Goal: Information Seeking & Learning: Learn about a topic

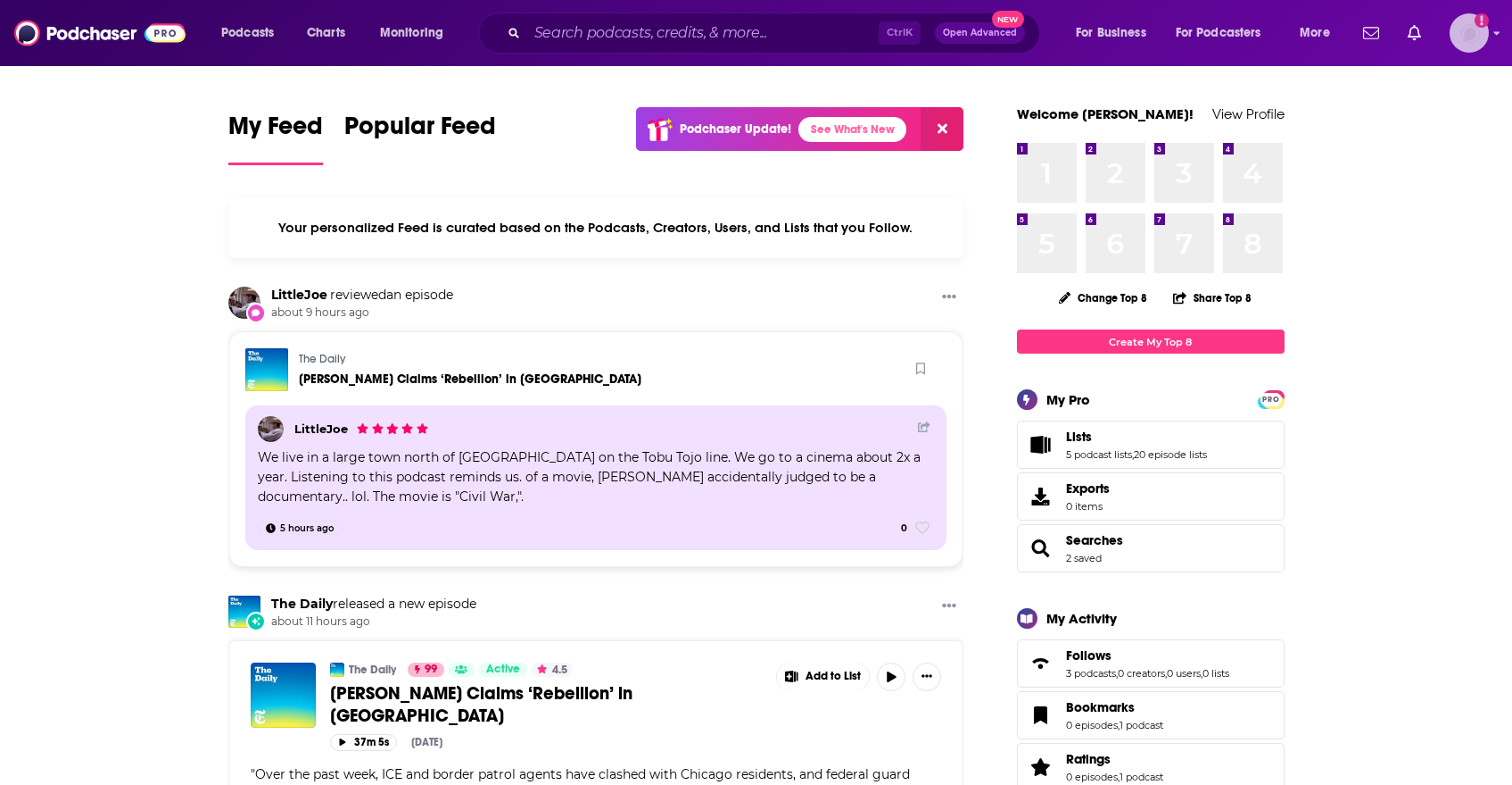
click at [1494, 34] on icon "Show profile menu" at bounding box center [1497, 33] width 7 height 11
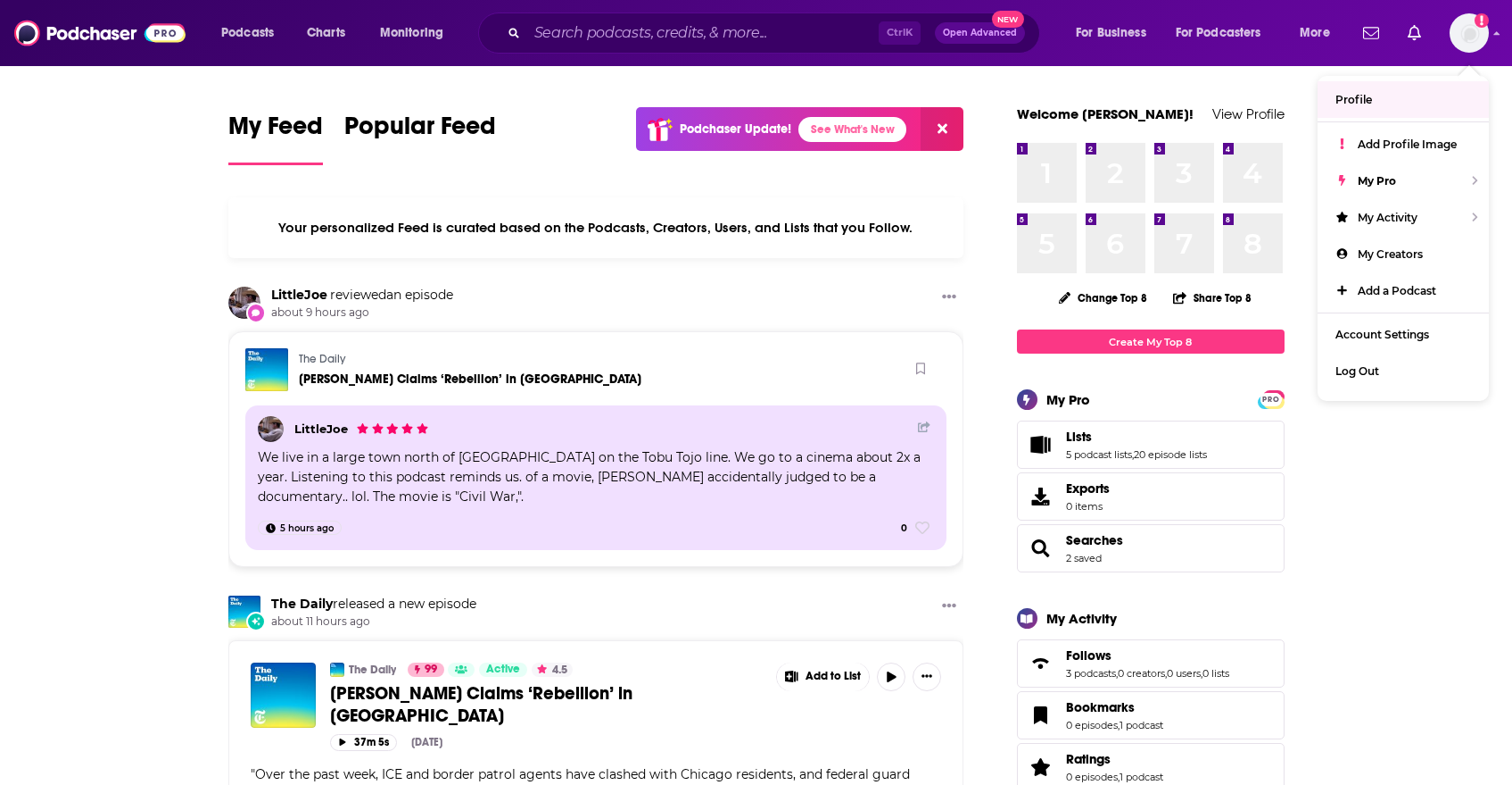
click at [496, 198] on div "Your personalized Feed is curated based on the Podcasts, Creators, Users, and L…" at bounding box center [597, 228] width 736 height 61
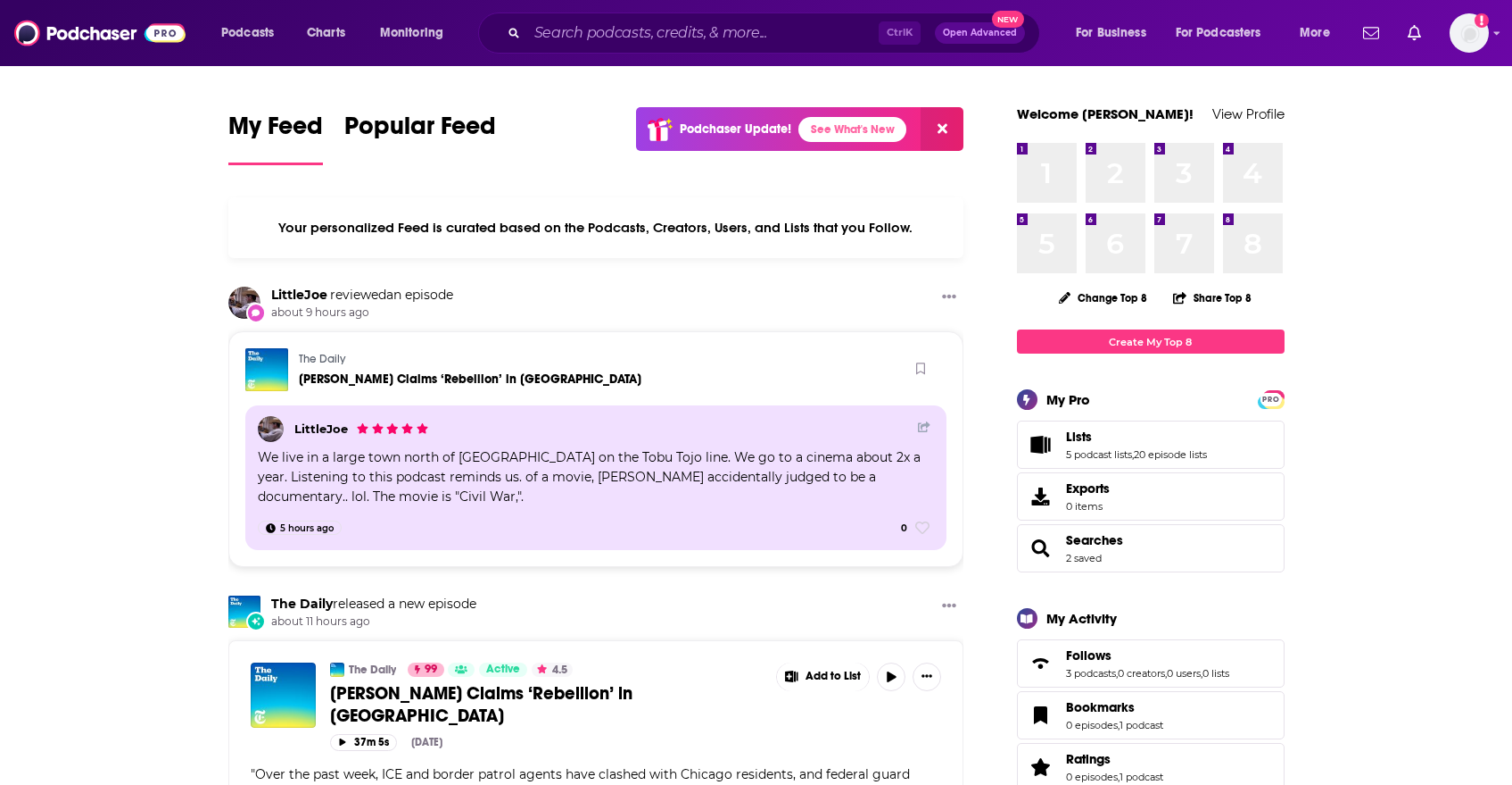
click at [432, 226] on div "Your personalized Feed is curated based on the Podcasts, Creators, Users, and L…" at bounding box center [597, 228] width 736 height 61
click at [326, 32] on span "Charts" at bounding box center [326, 33] width 39 height 25
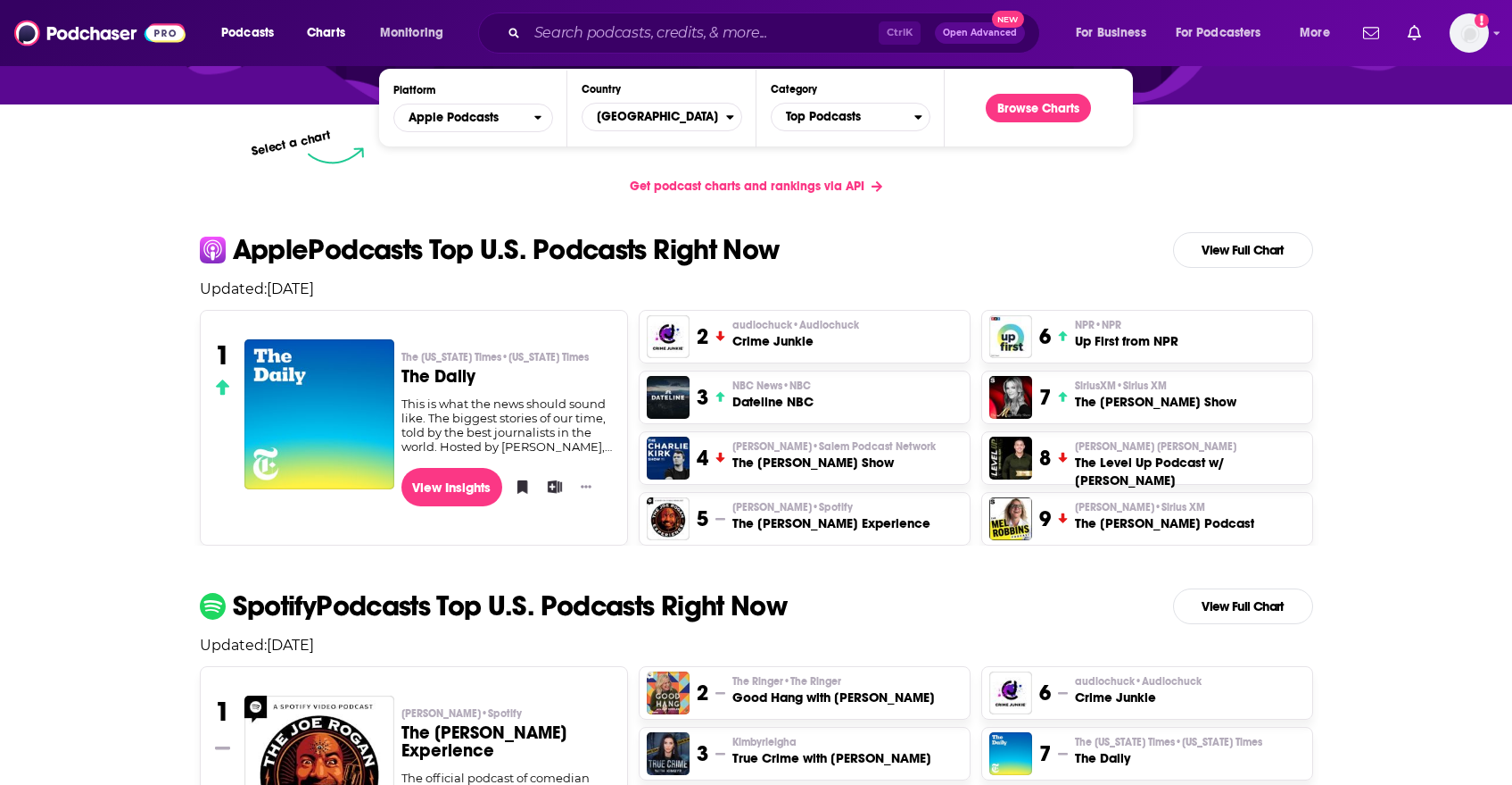
scroll to position [357, 0]
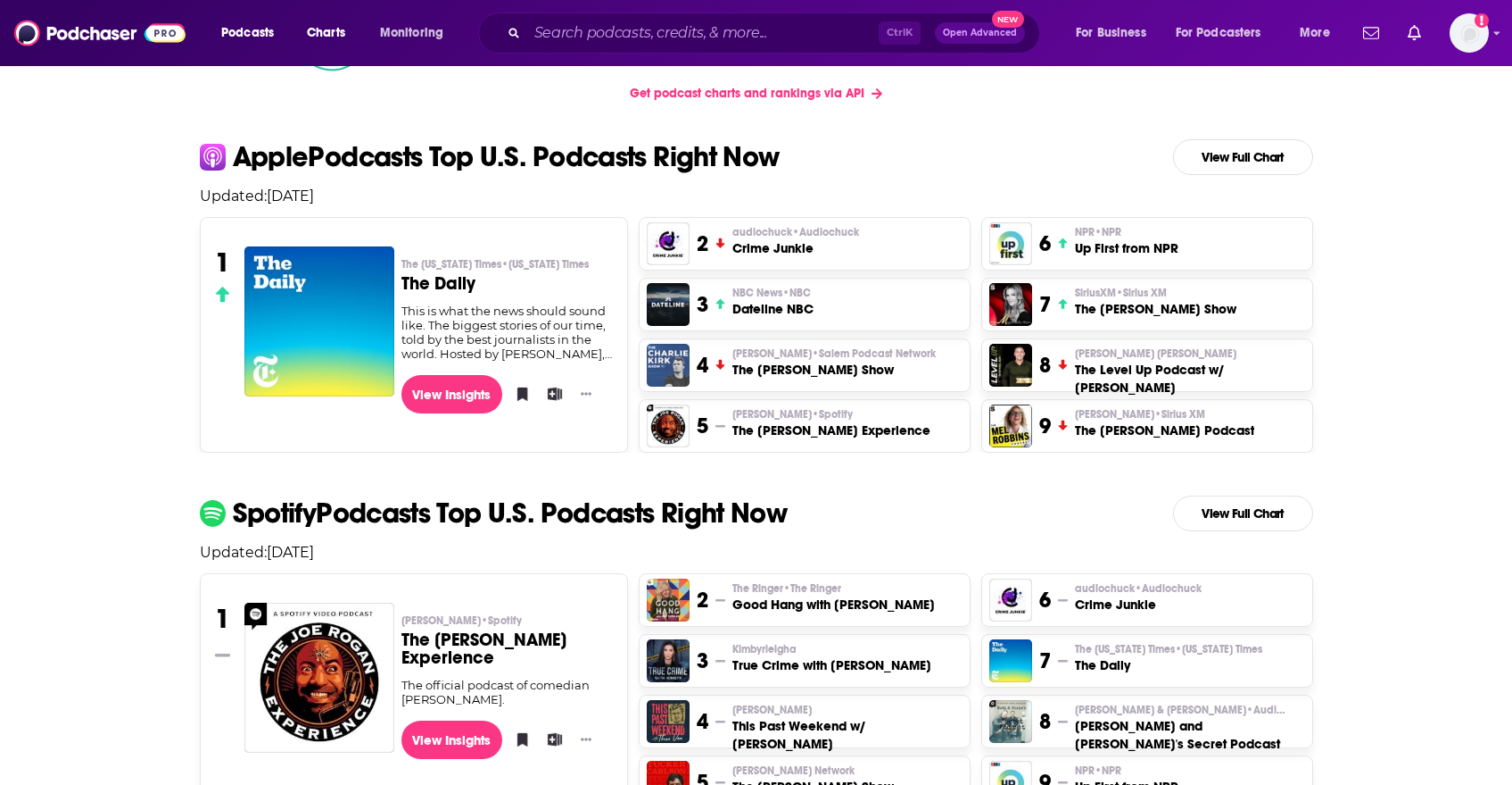
click at [671, 364] on img "The Charlie Kirk Show" at bounding box center [668, 365] width 43 height 43
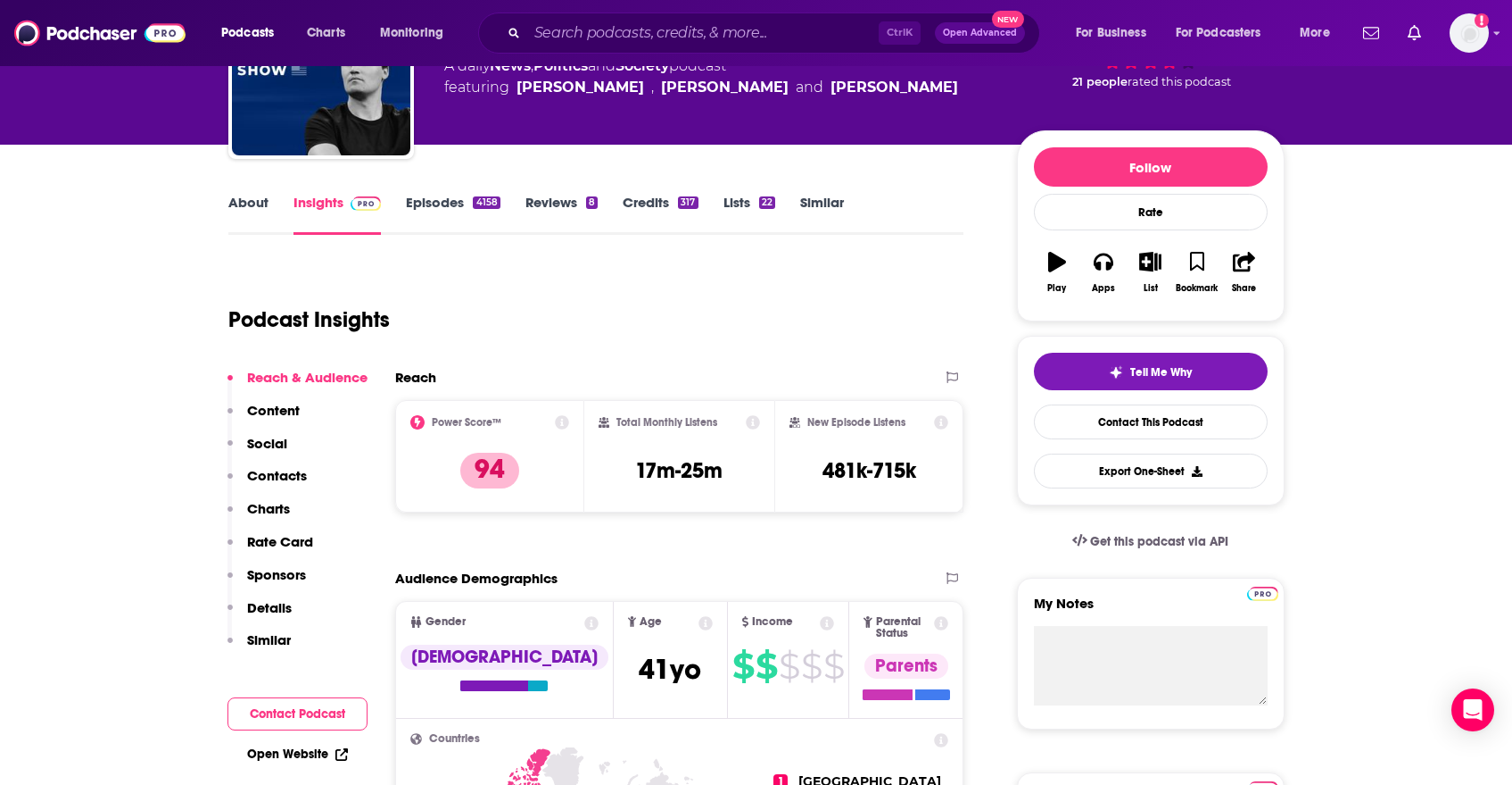
scroll to position [89, 0]
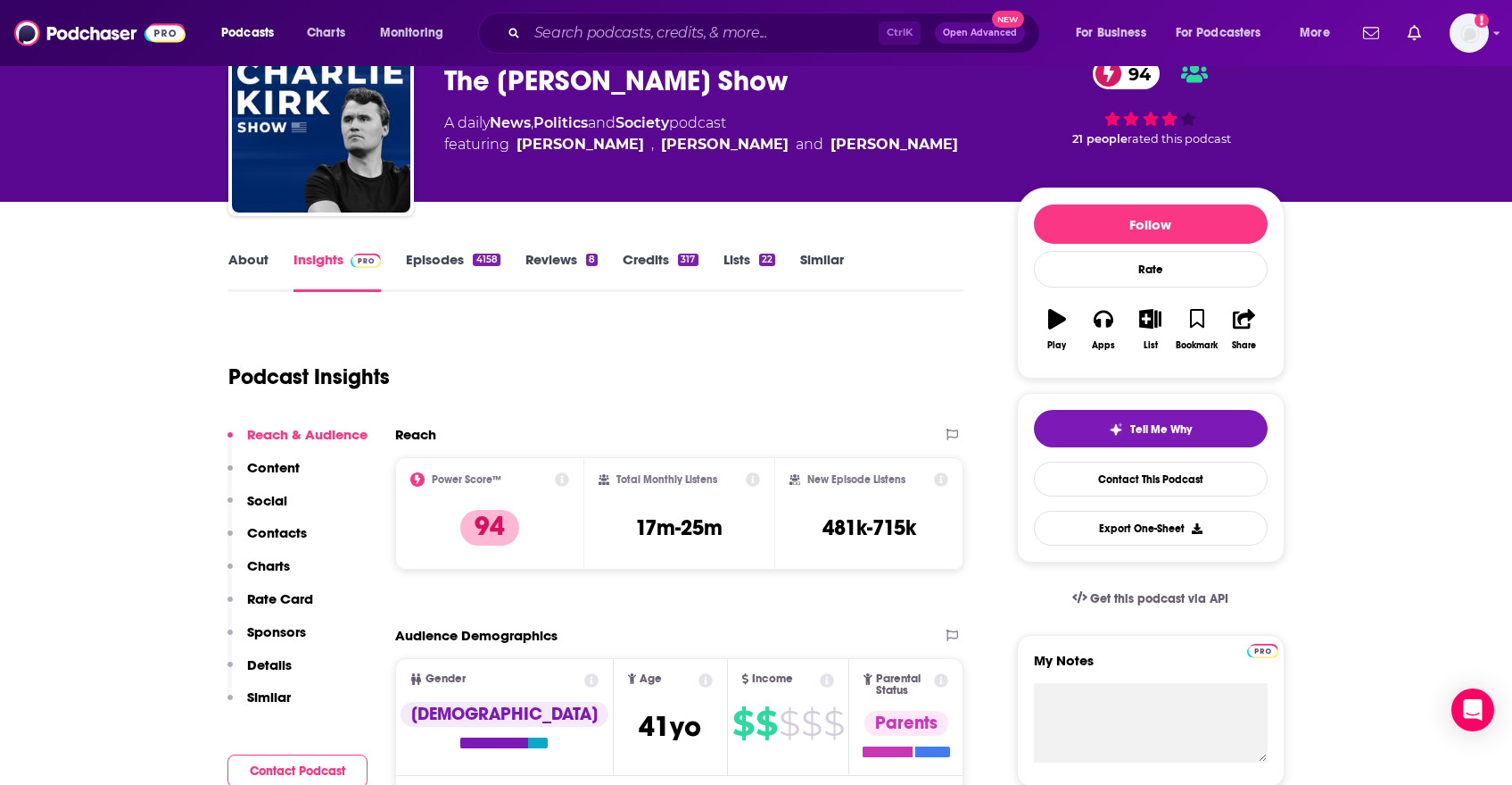
click at [469, 277] on link "Episodes 4158" at bounding box center [452, 271] width 94 height 41
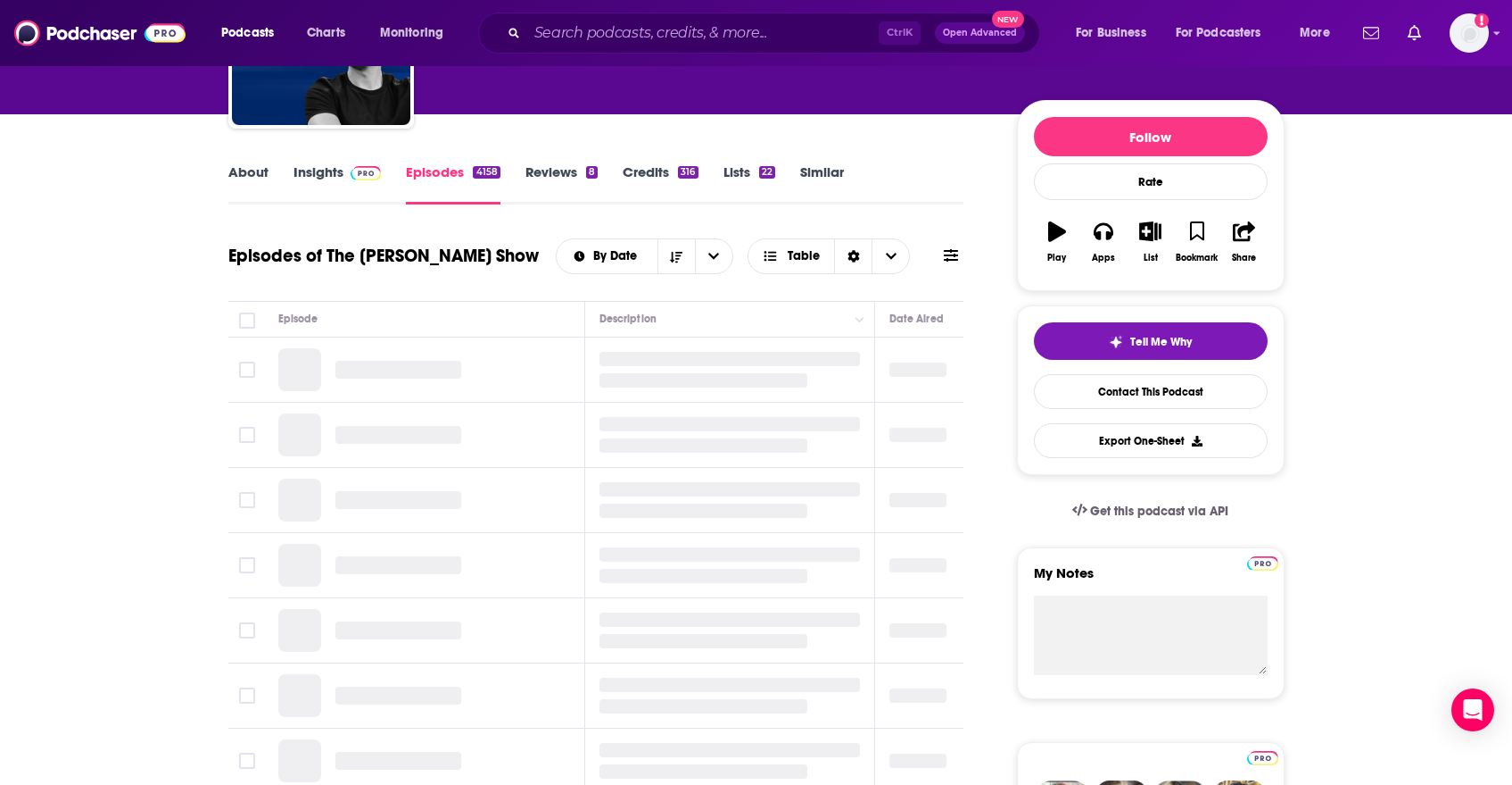
scroll to position [178, 0]
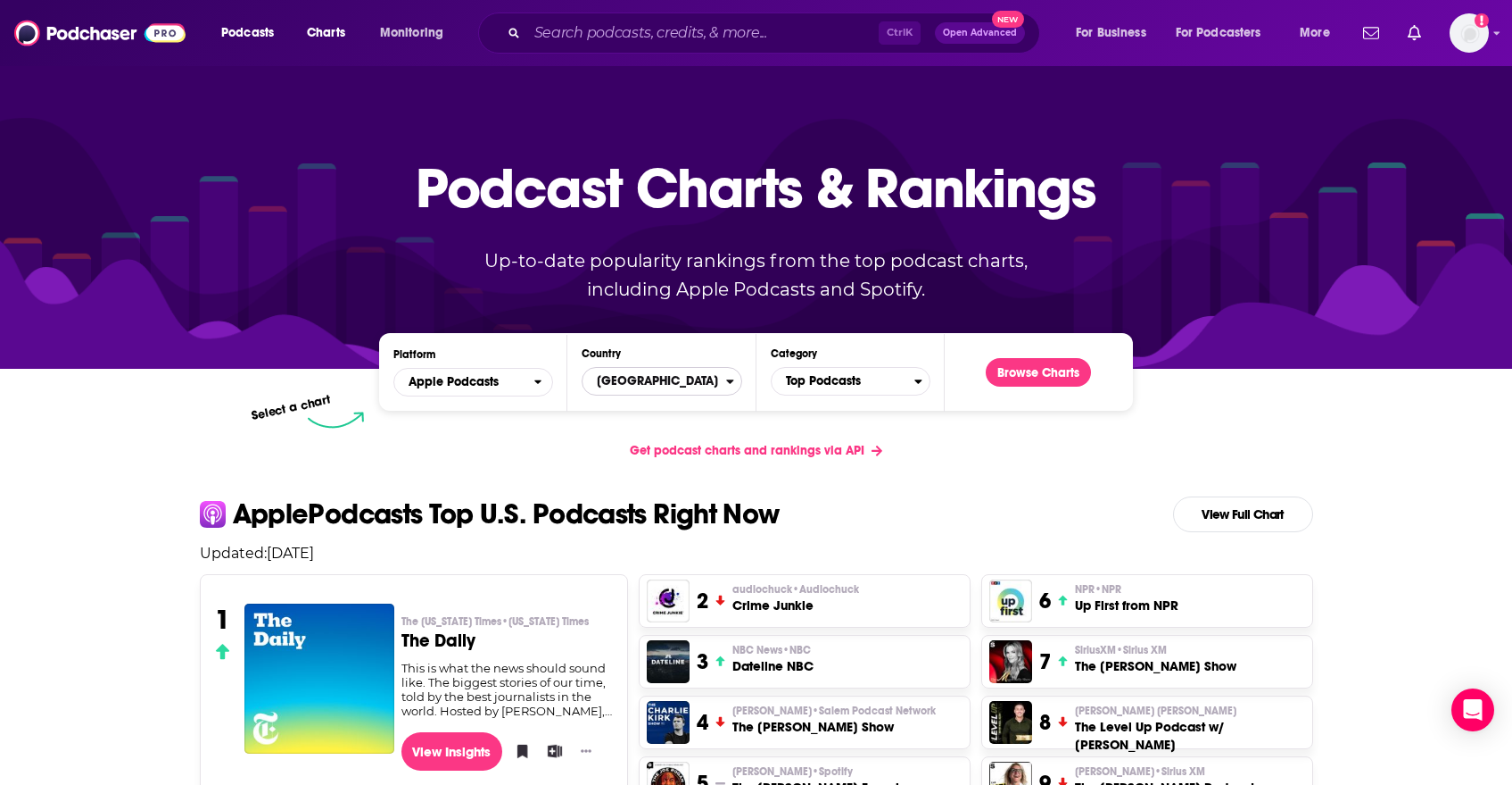
click at [728, 392] on button "[GEOGRAPHIC_DATA]" at bounding box center [662, 381] width 160 height 28
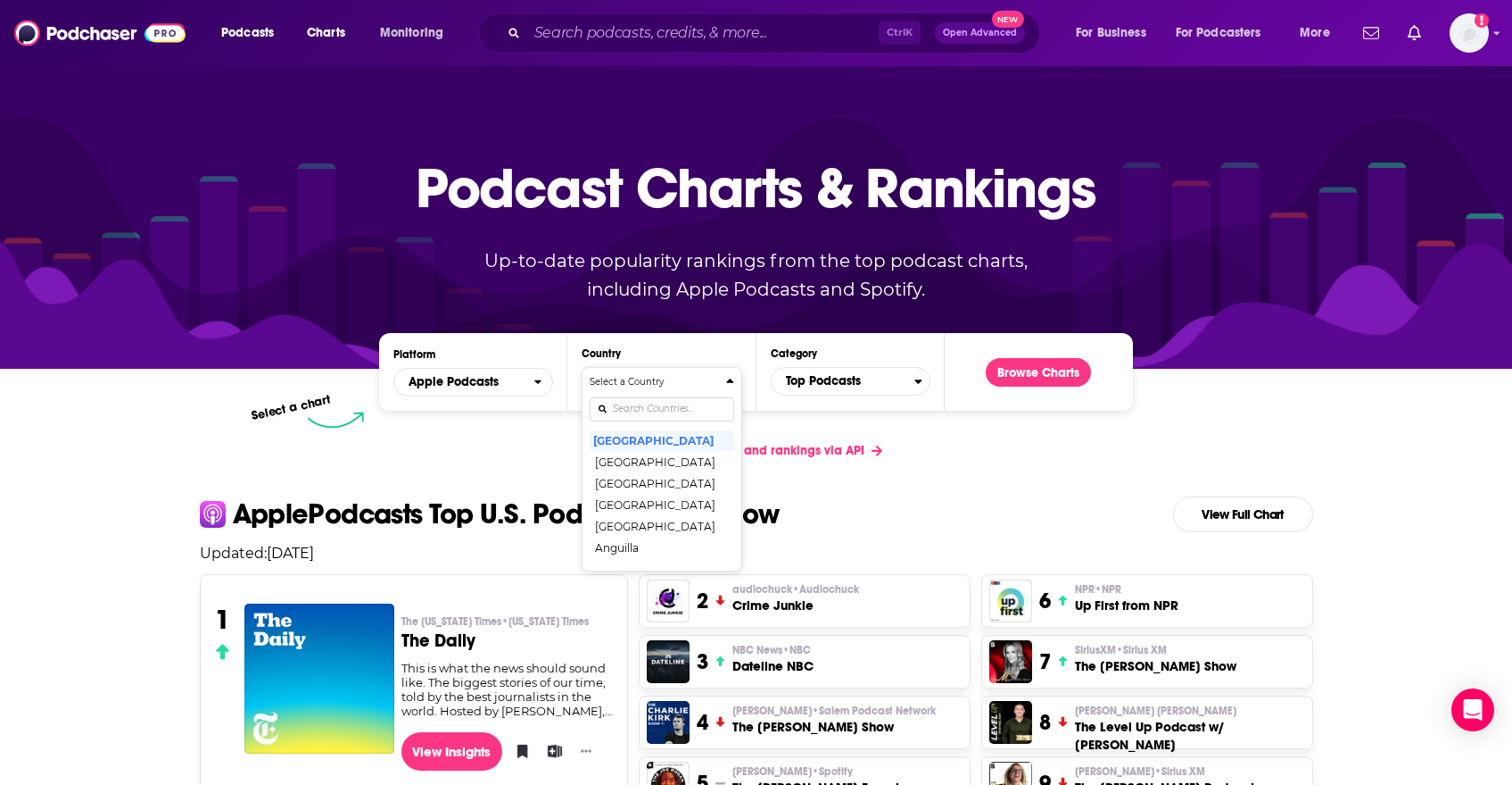
click at [950, 392] on div "Platform Apple Podcasts Country Select a Country United States Afghanistan Alba…" at bounding box center [755, 372] width 753 height 78
click at [910, 379] on span "Top Podcasts" at bounding box center [843, 381] width 142 height 30
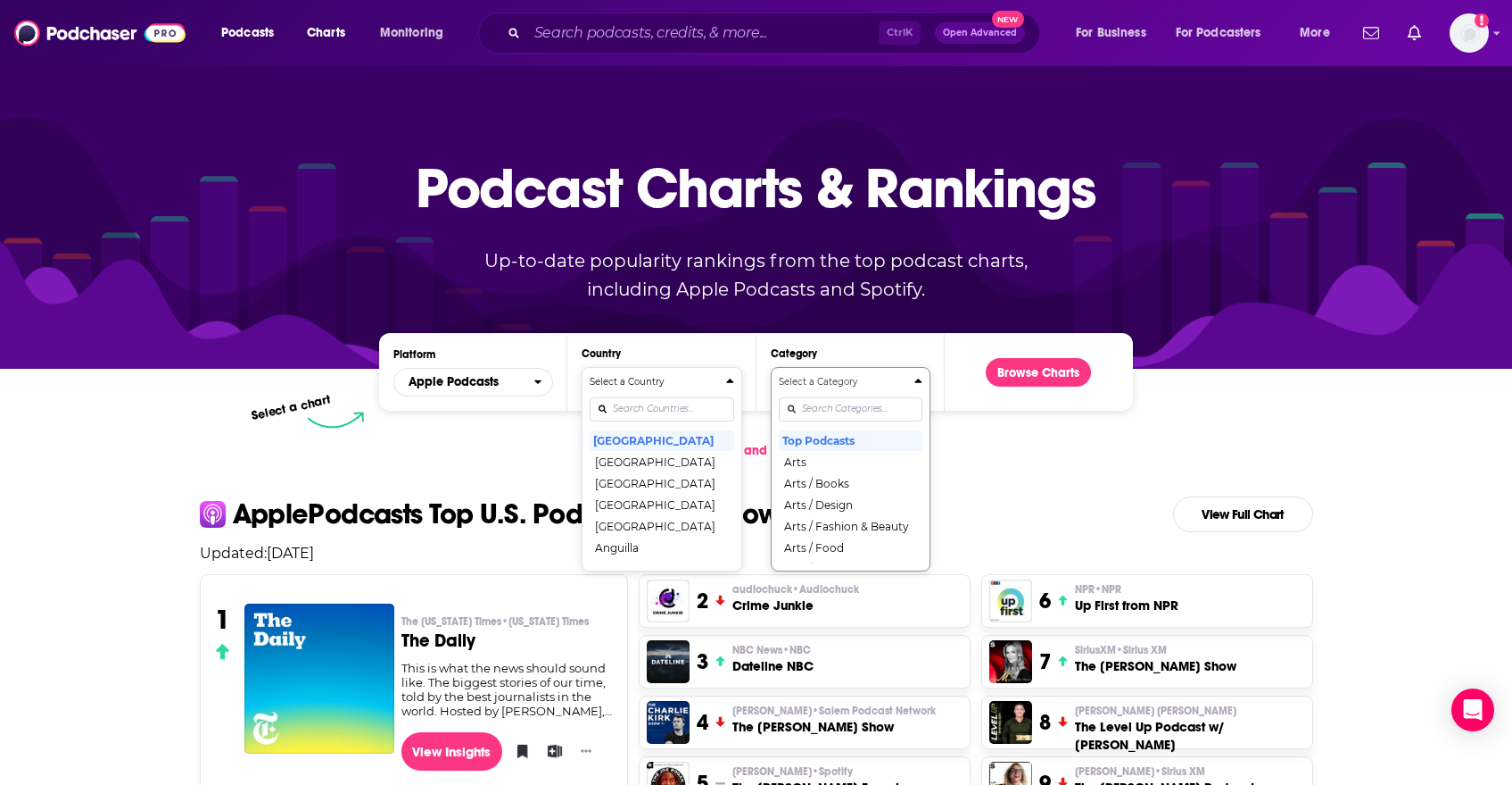
click at [1043, 465] on div "Get podcast charts and rankings via API" at bounding box center [756, 450] width 1142 height 44
click at [916, 393] on div "Categories" at bounding box center [850, 409] width 143 height 41
click at [737, 378] on button "Select a Country United States Afghanistan Albania Algeria Angola Anguilla Anti…" at bounding box center [662, 469] width 160 height 204
click at [716, 378] on h4 "Select a Country" at bounding box center [654, 382] width 129 height 9
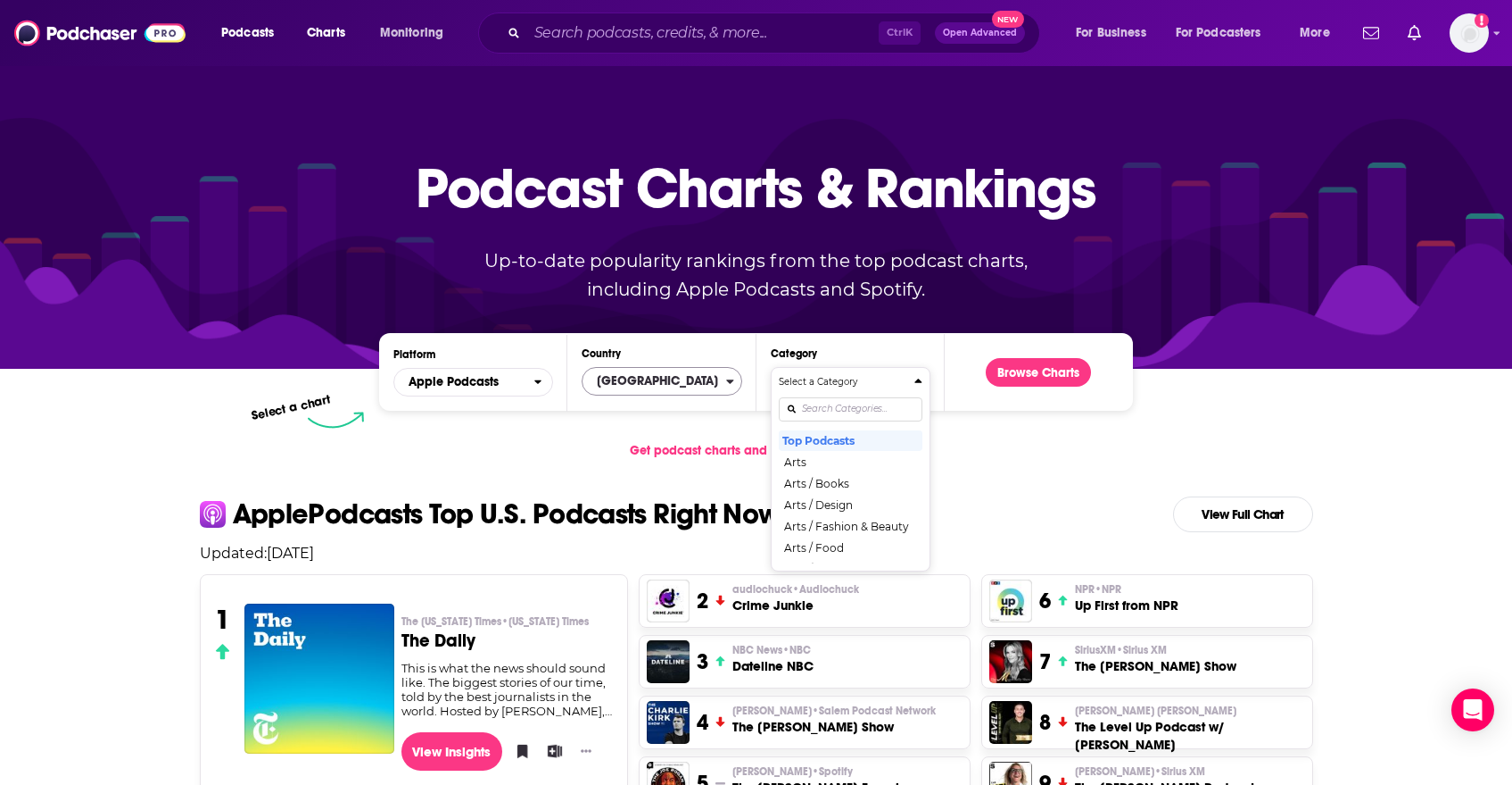
click at [920, 384] on icon "Categories" at bounding box center [918, 381] width 8 height 13
click at [834, 447] on span "Get podcast charts and rankings via API" at bounding box center [747, 451] width 234 height 16
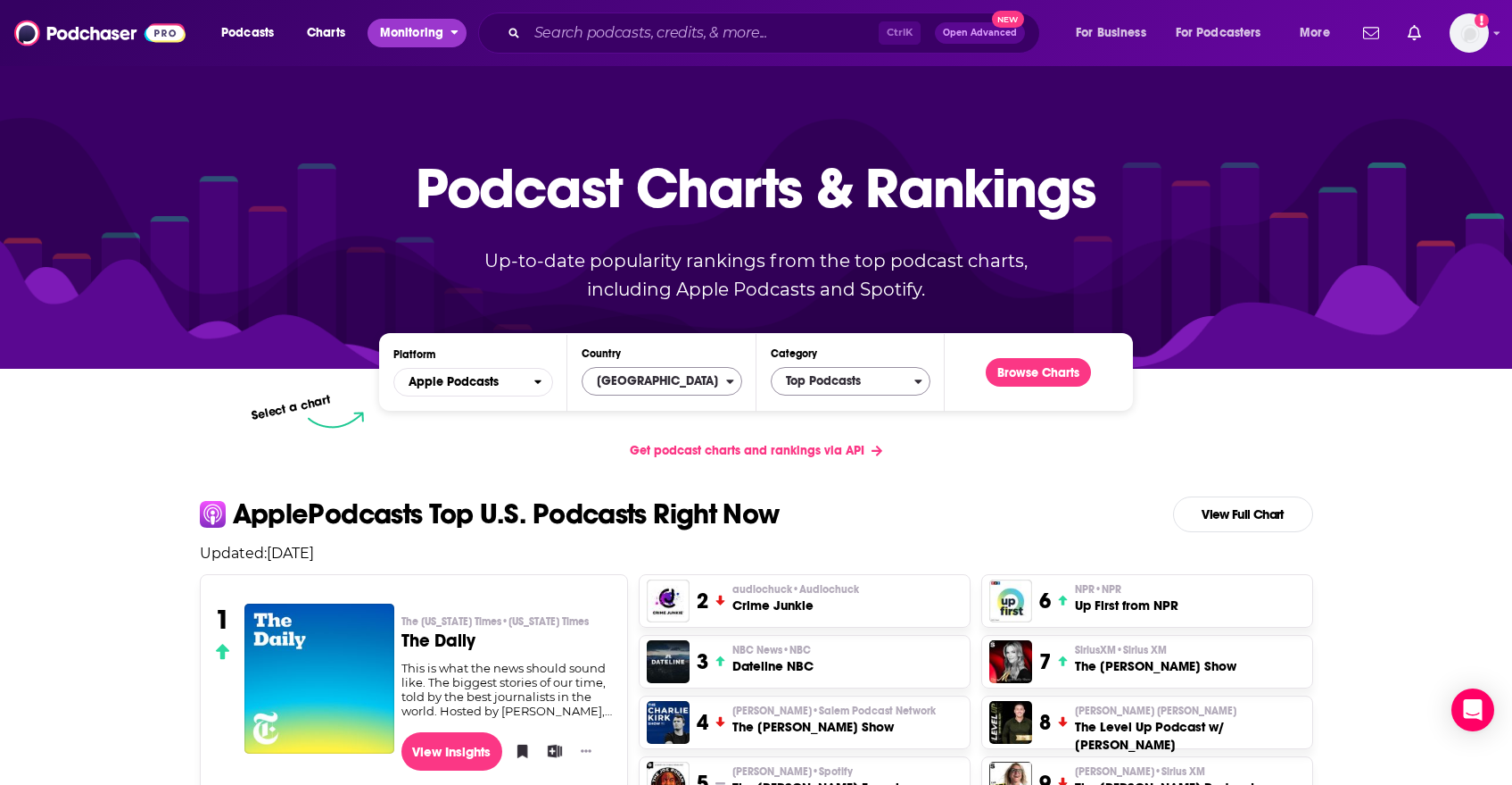
click at [424, 28] on span "Monitoring" at bounding box center [411, 33] width 63 height 25
click at [271, 26] on span "Podcasts" at bounding box center [247, 33] width 52 height 25
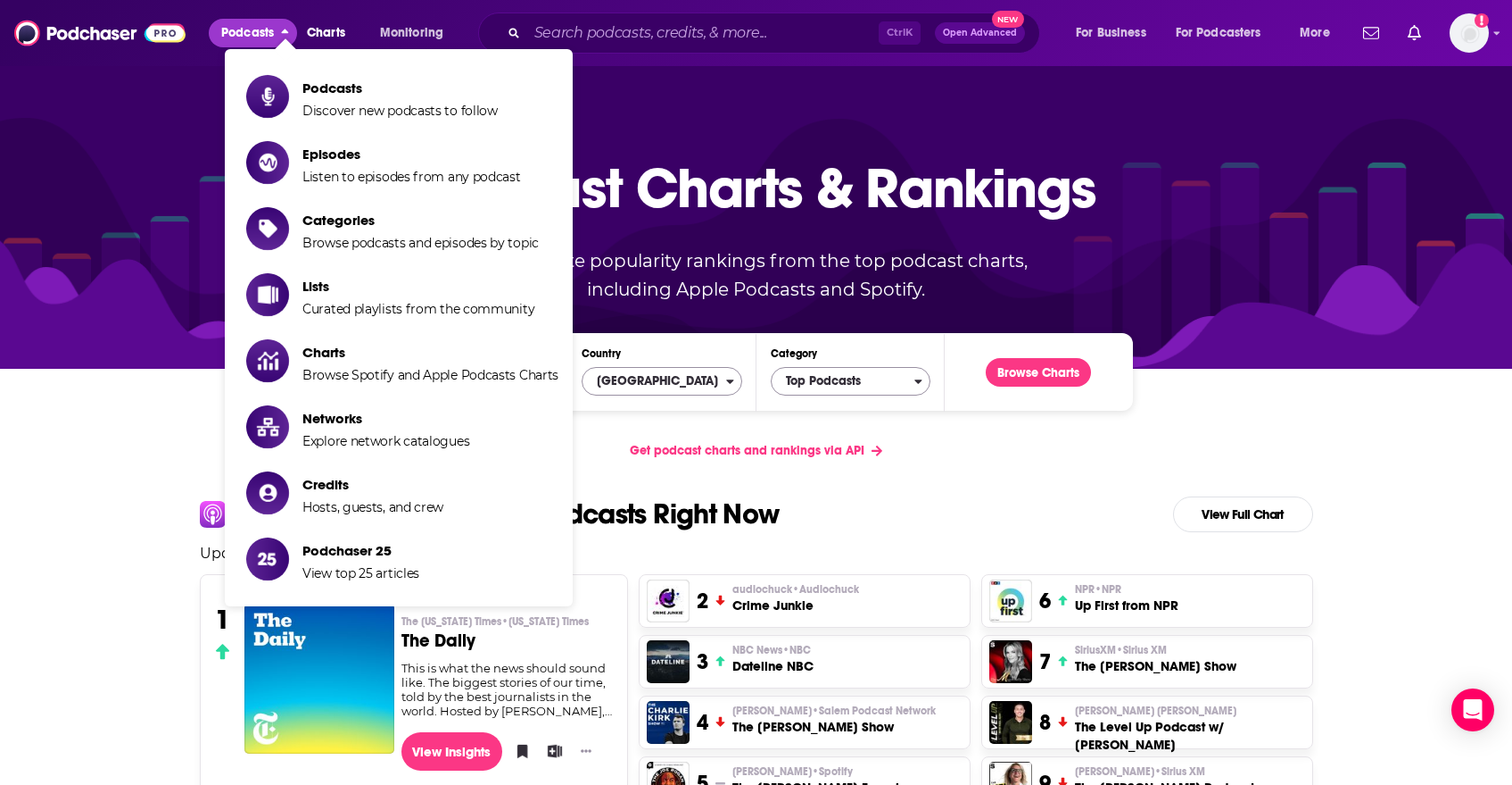
click at [271, 26] on span "Podcasts" at bounding box center [247, 33] width 52 height 25
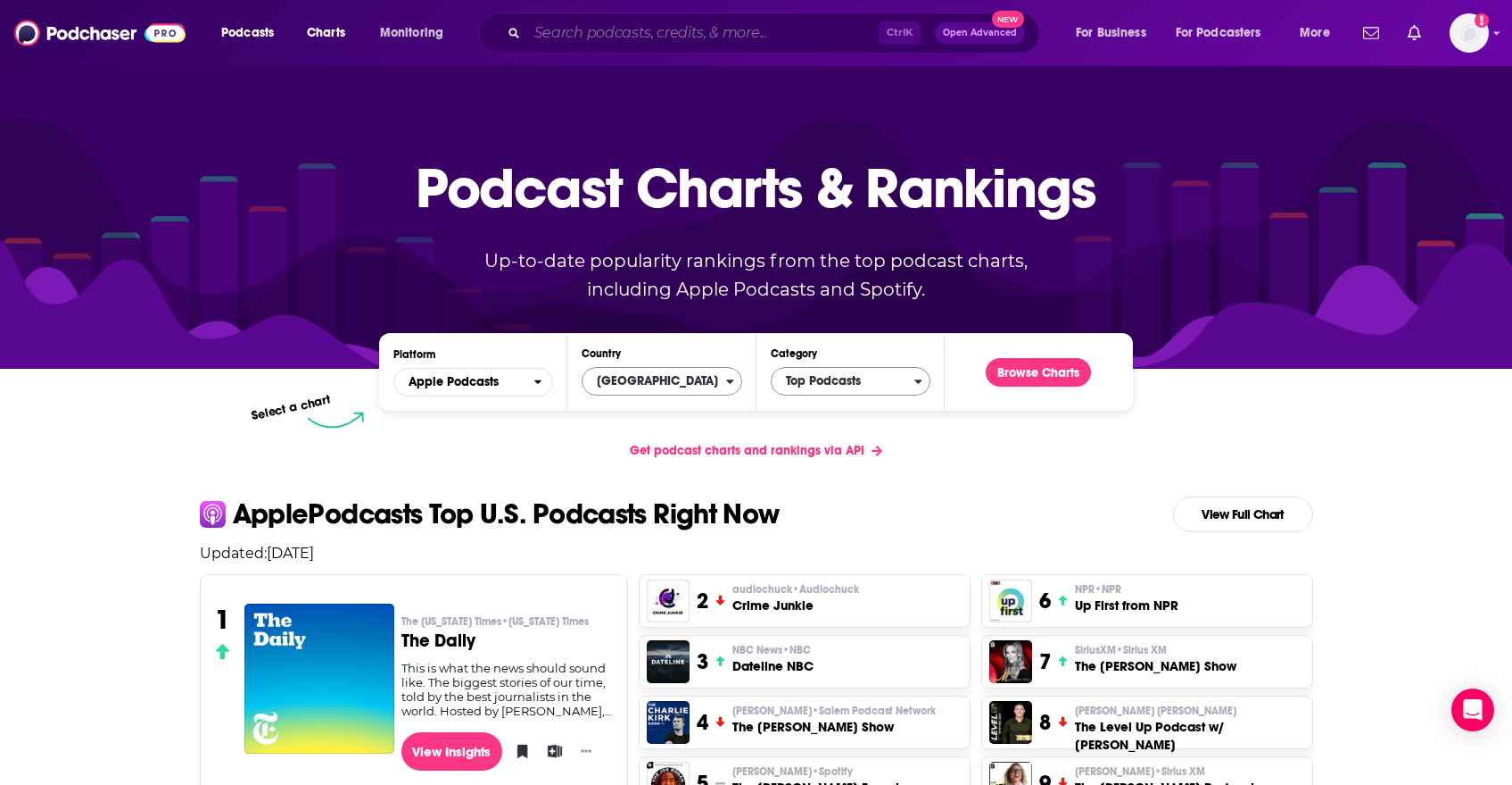
click at [720, 37] on input "Search podcasts, credits, & more..." at bounding box center [702, 32] width 352 height 28
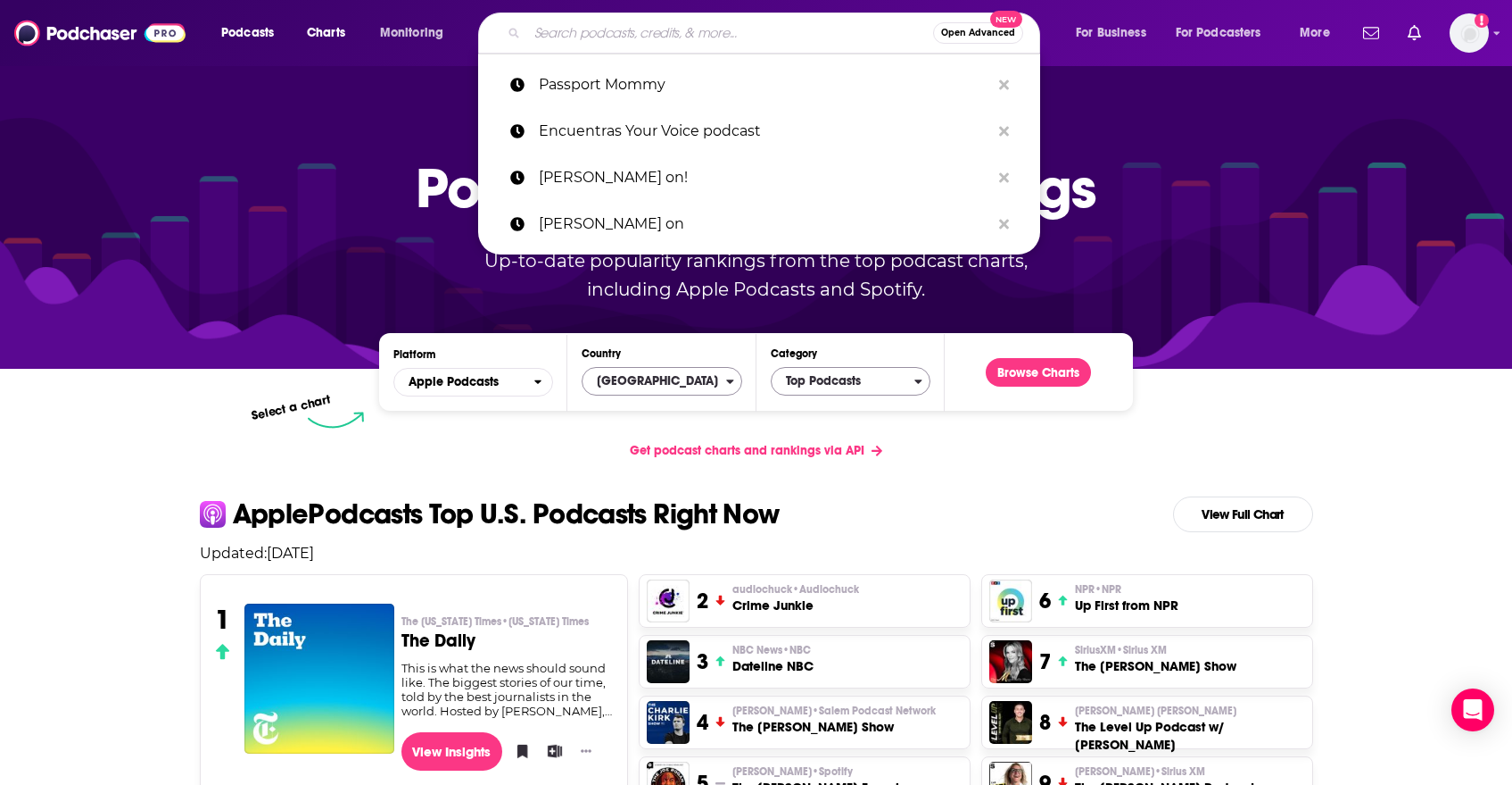
click at [678, 30] on input "Search podcasts, credits, & more..." at bounding box center [729, 32] width 406 height 28
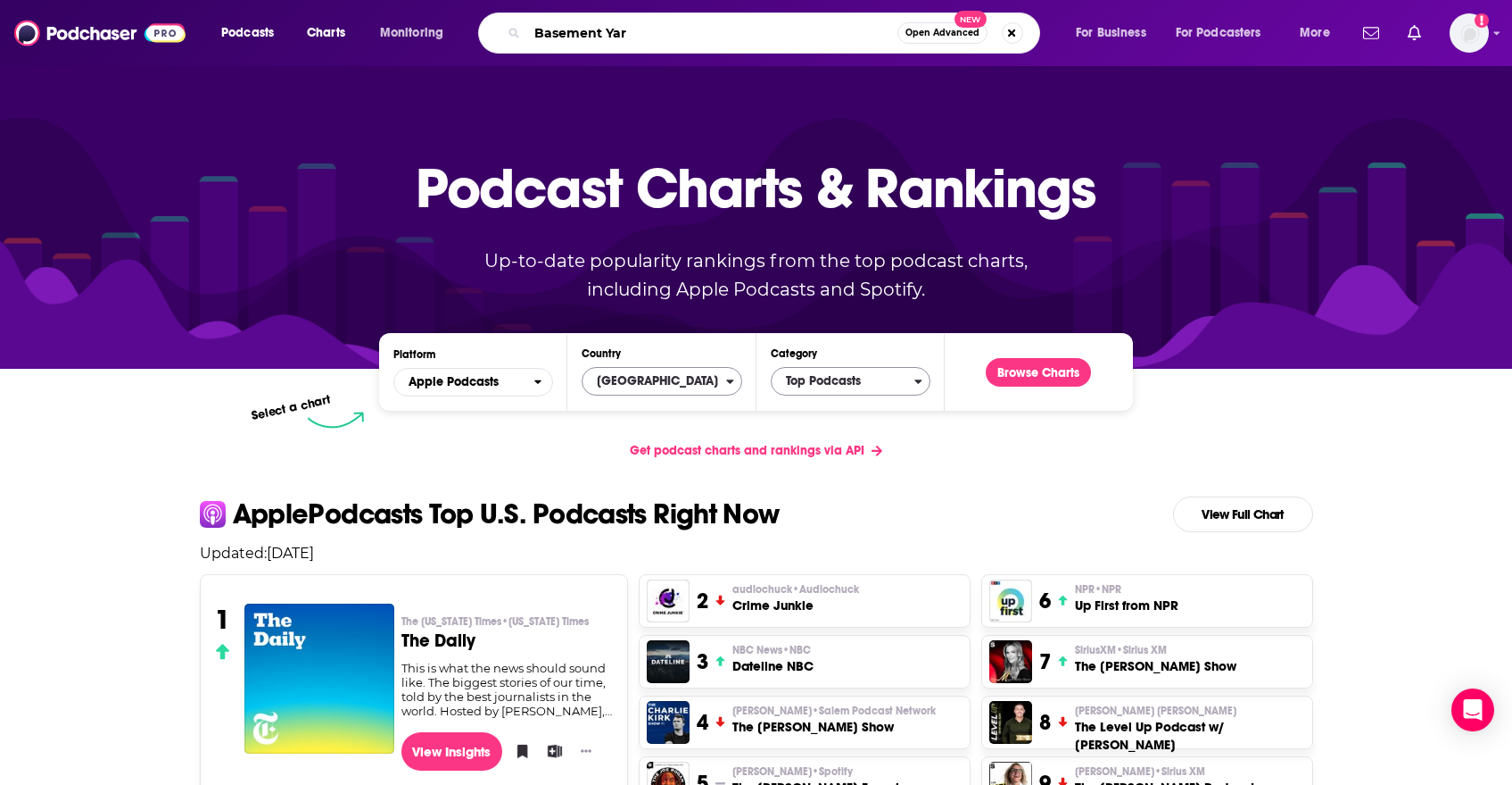
type input "Basement Yard"
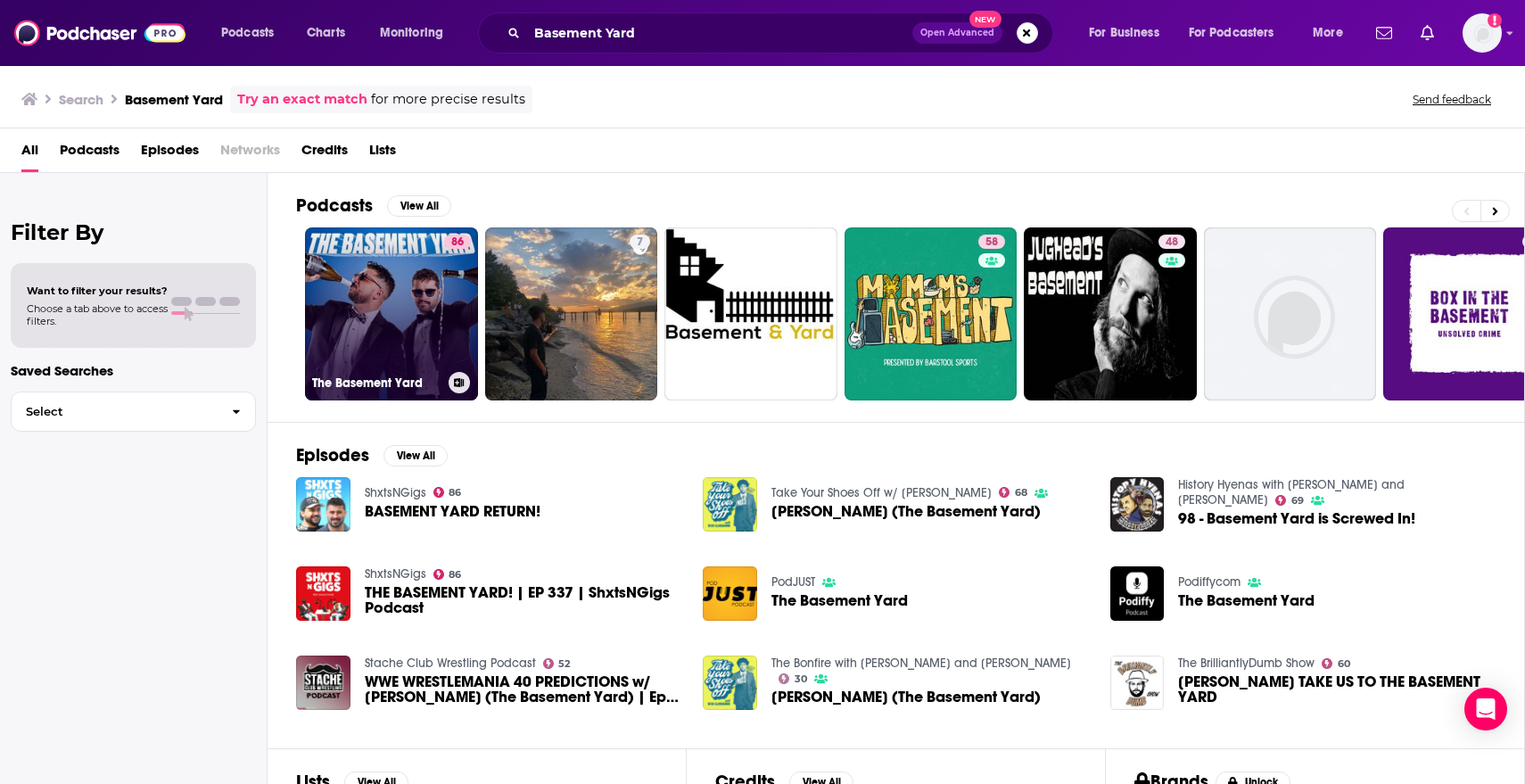
click at [382, 338] on link "86 The Basement Yard" at bounding box center [391, 314] width 173 height 173
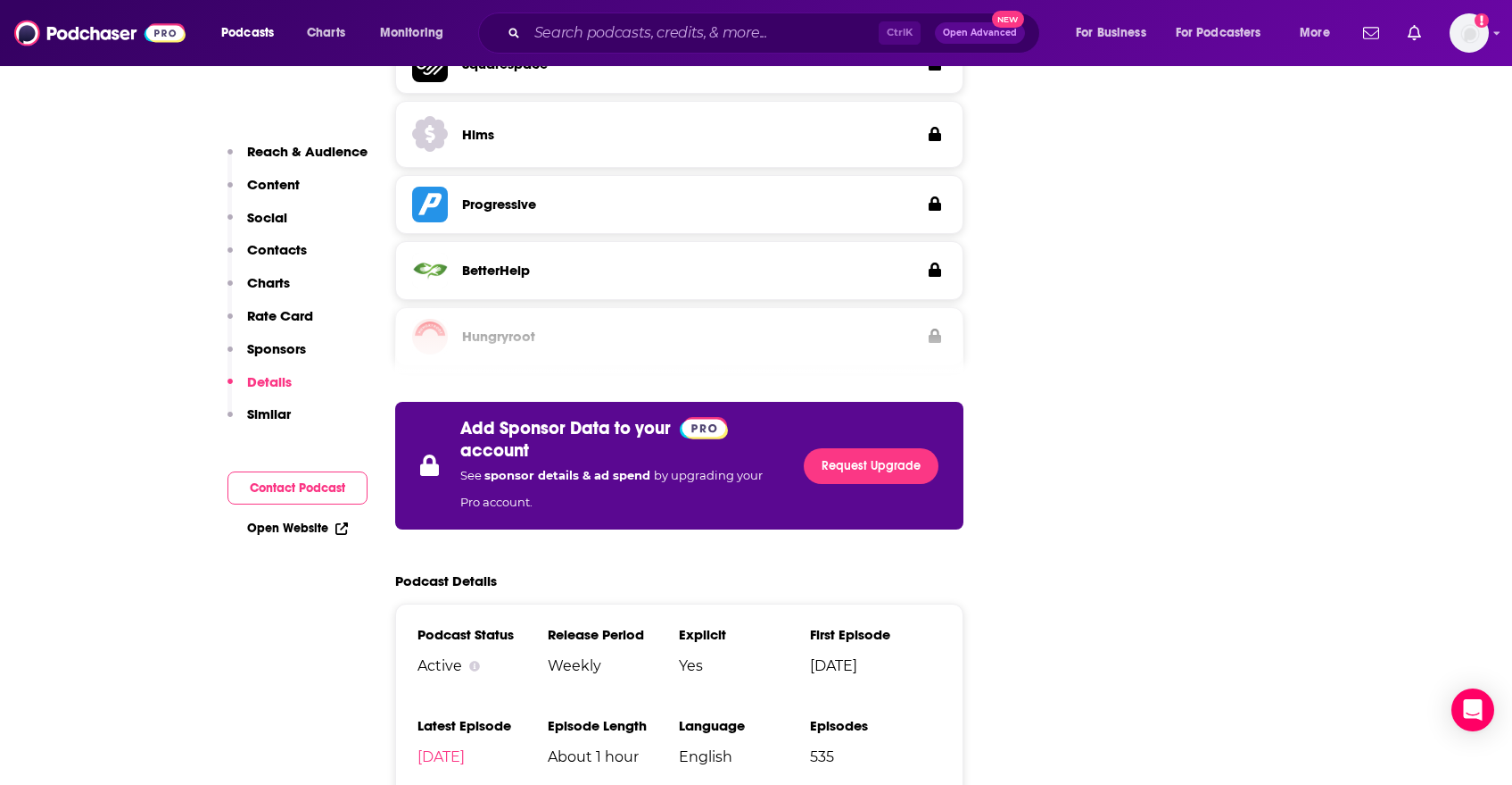
scroll to position [2945, 0]
click at [320, 155] on p "Reach & Audience" at bounding box center [307, 151] width 120 height 17
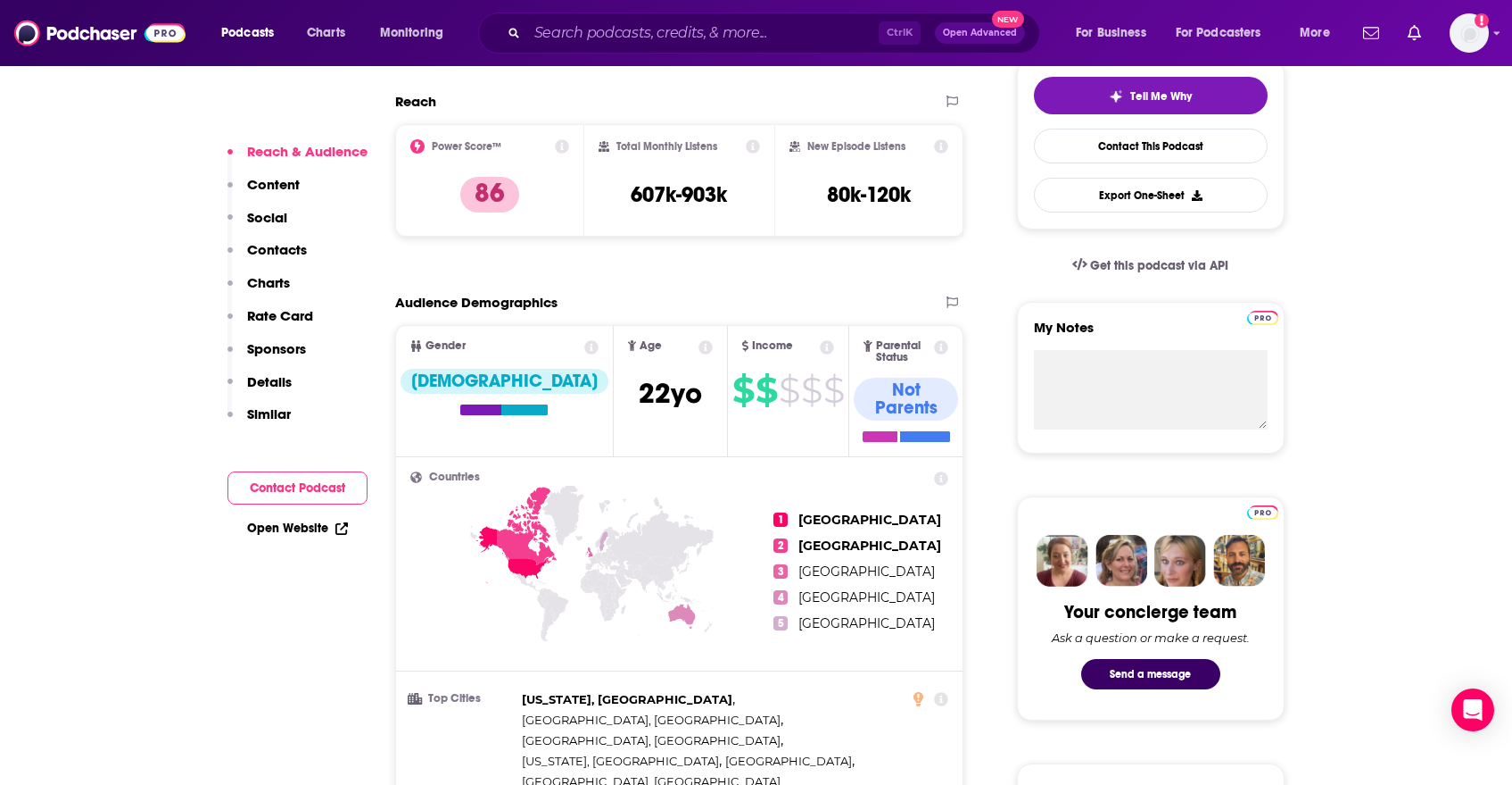
scroll to position [446, 0]
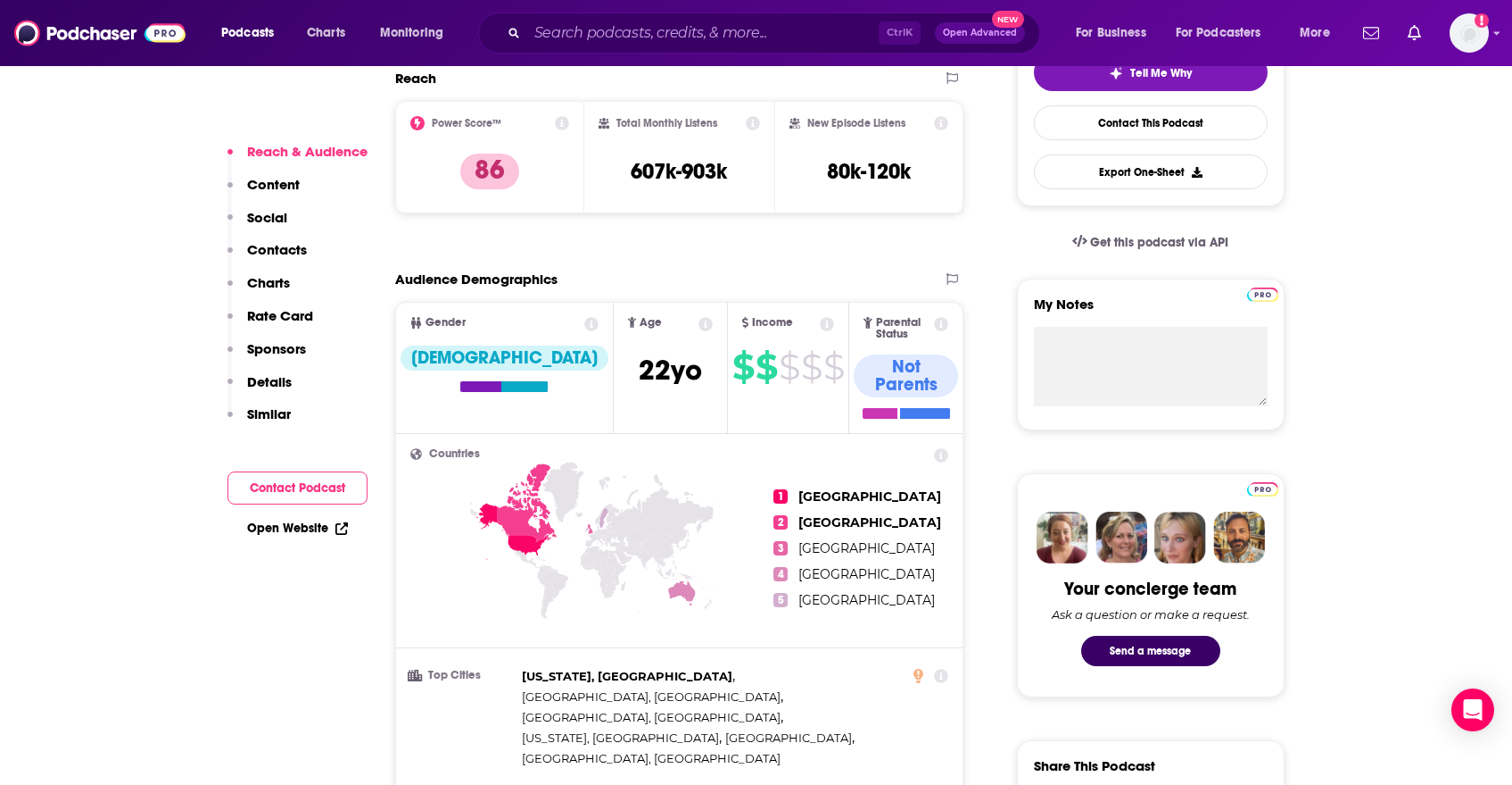
click at [698, 324] on icon at bounding box center [705, 324] width 15 height 15
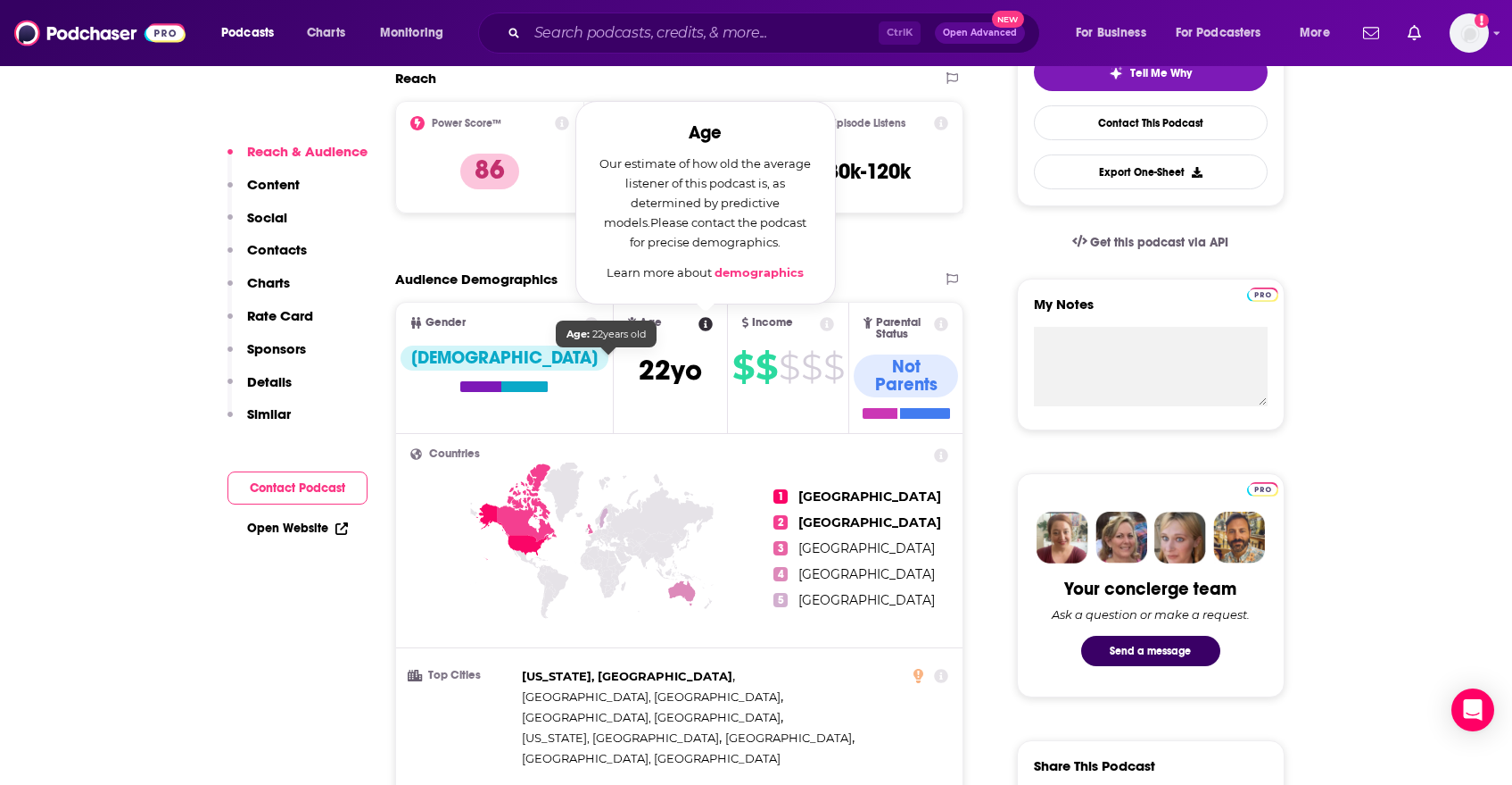
click at [638, 366] on span "22 yo" at bounding box center [669, 370] width 63 height 35
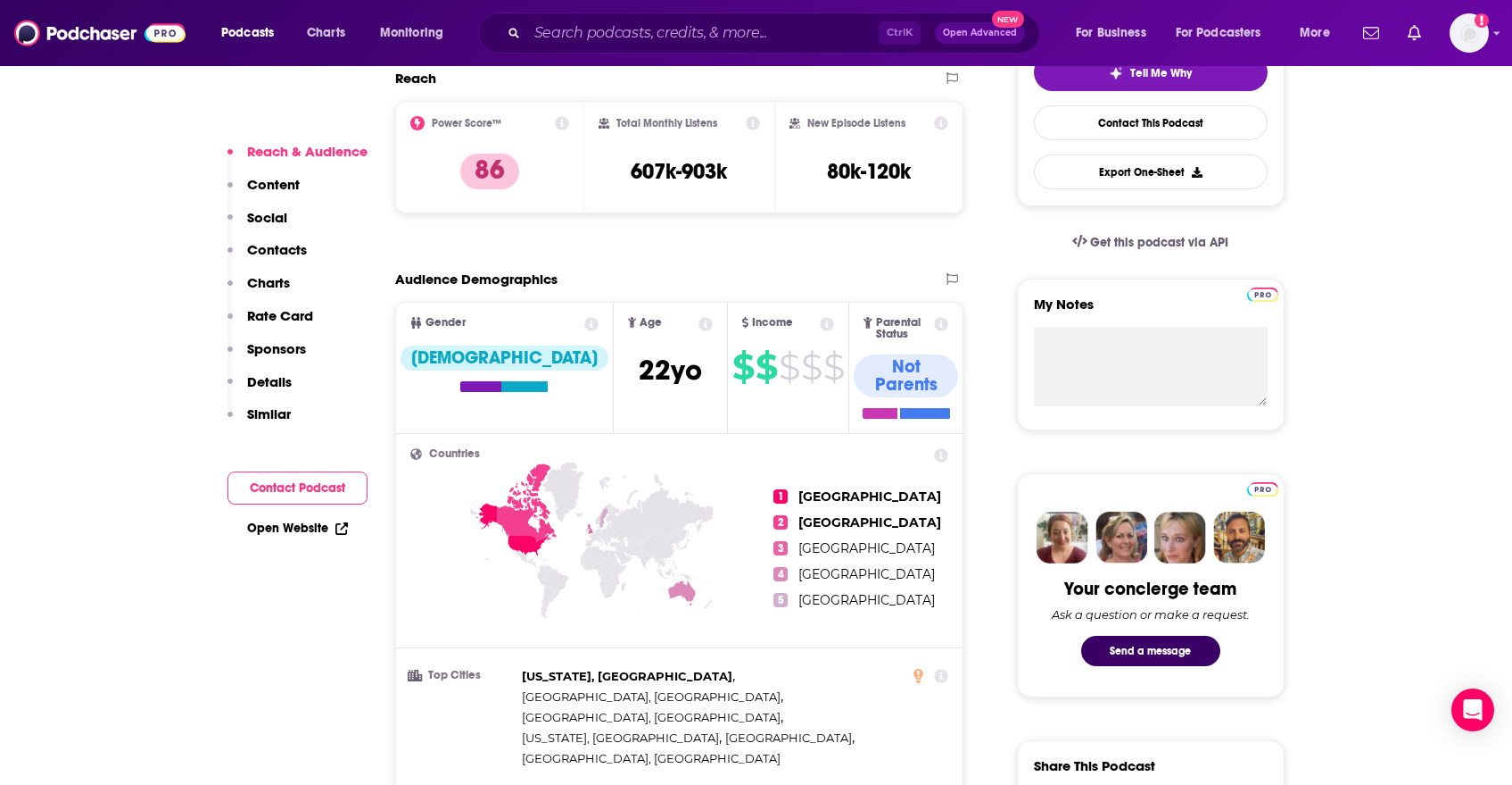
click at [698, 326] on icon at bounding box center [705, 324] width 15 height 15
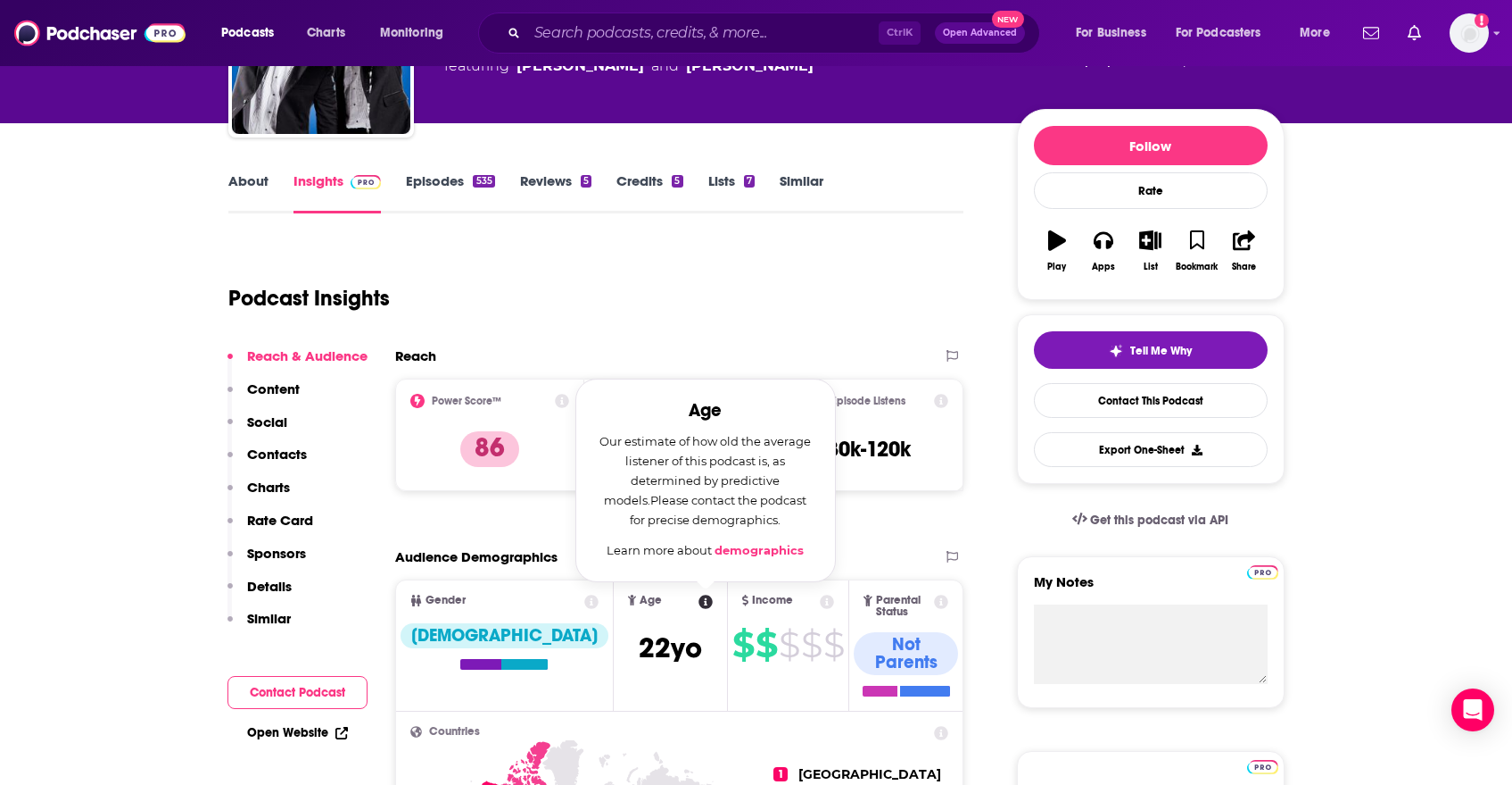
scroll to position [88, 0]
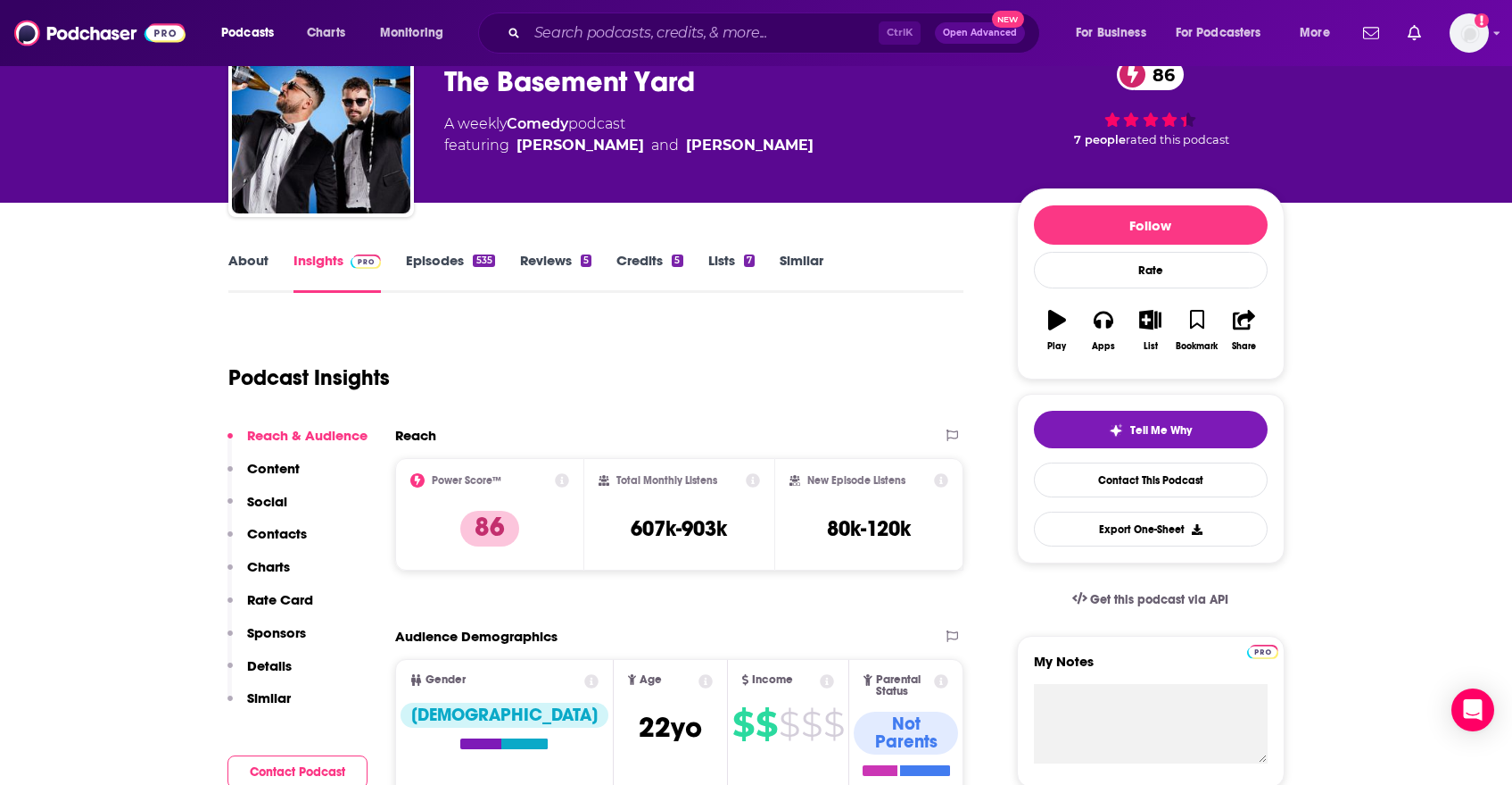
click at [470, 530] on p "86" at bounding box center [489, 528] width 59 height 36
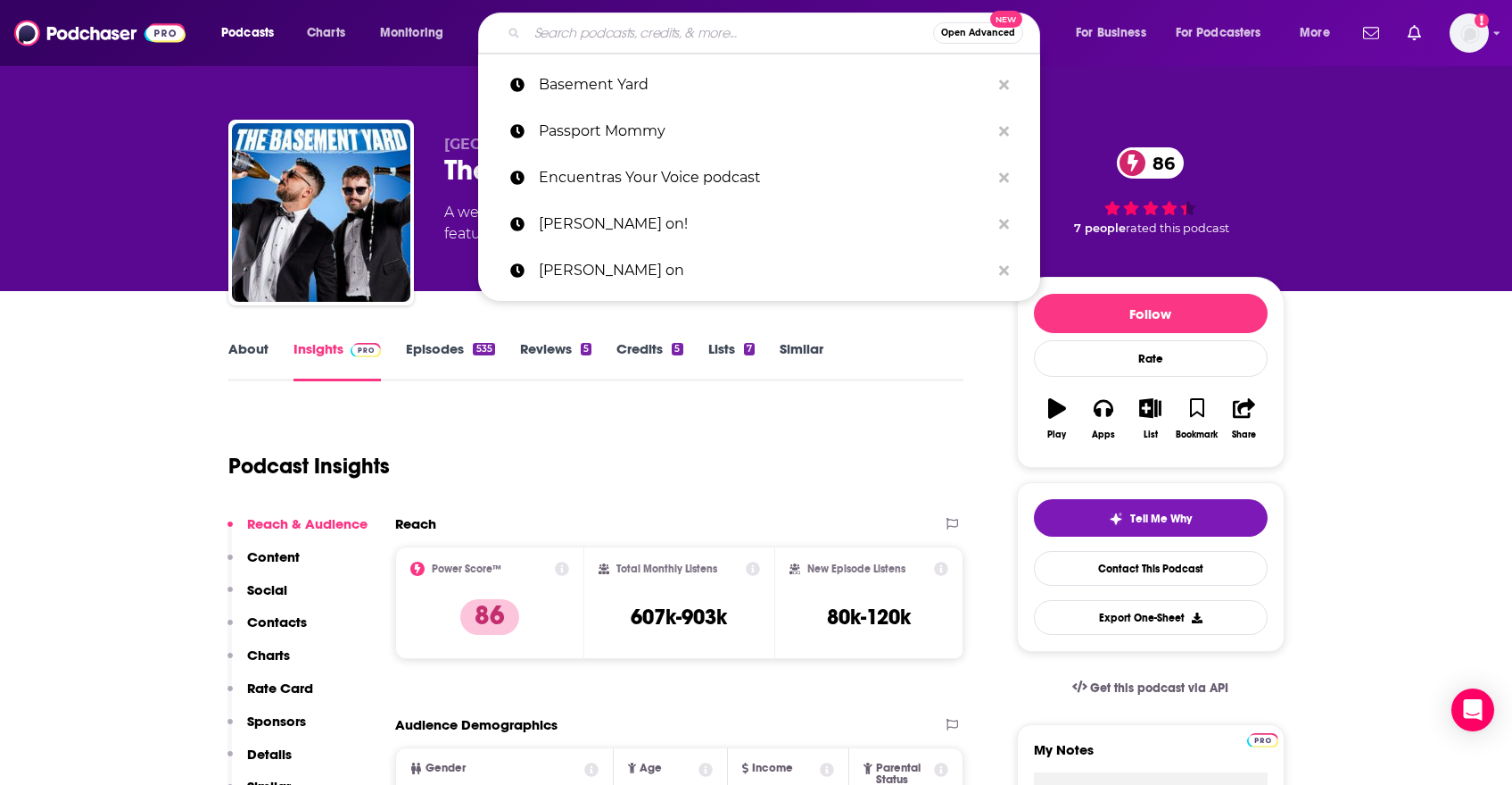
click at [729, 30] on input "Search podcasts, credits, & more..." at bounding box center [729, 32] width 406 height 28
click at [959, 39] on button "Open Advanced New" at bounding box center [977, 33] width 90 height 21
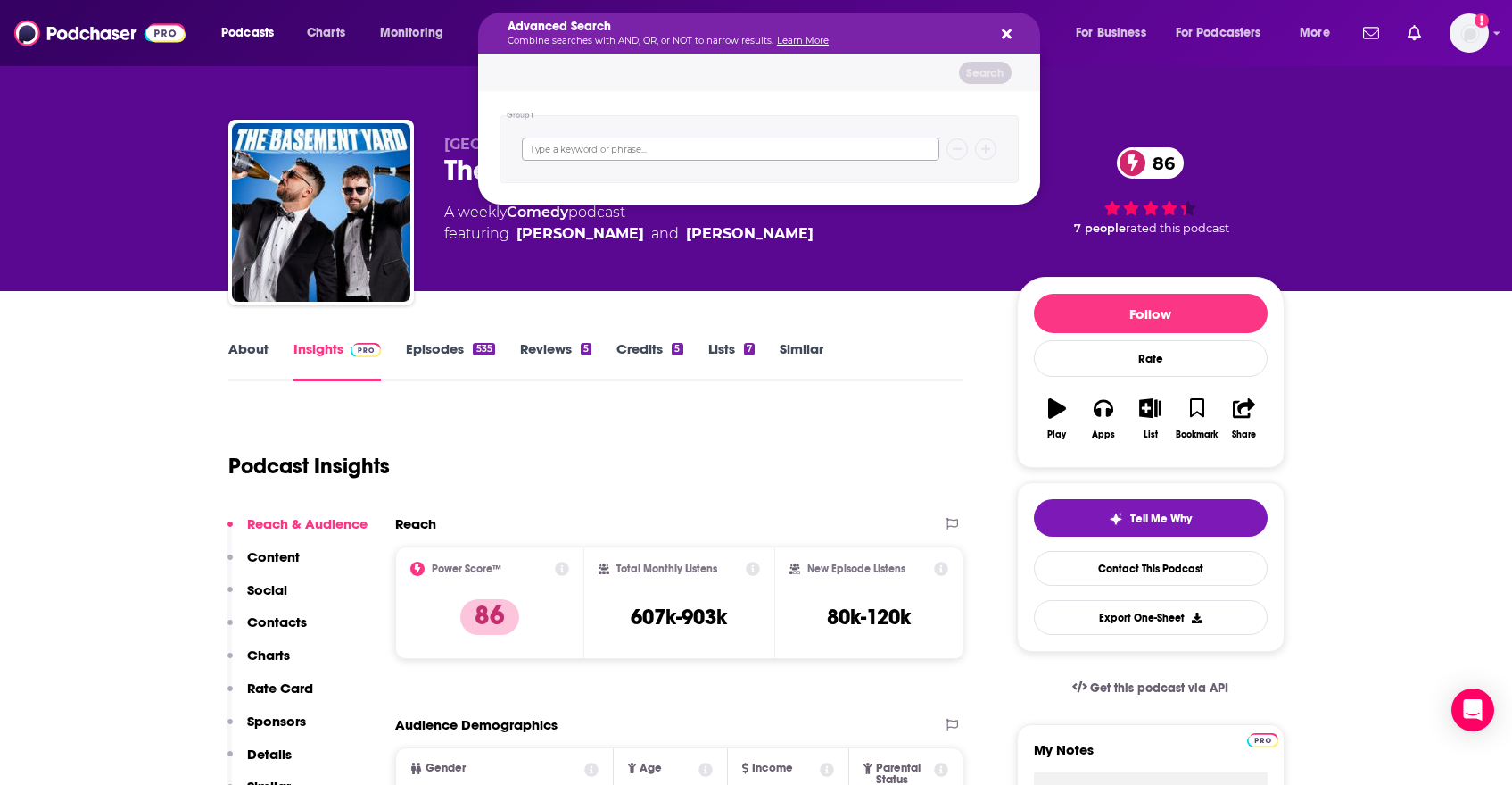
click at [843, 141] on input "Search podcasts, credits, & more..." at bounding box center [730, 149] width 417 height 23
click at [1007, 28] on icon "Search podcasts, credits, & more..." at bounding box center [1006, 34] width 10 height 15
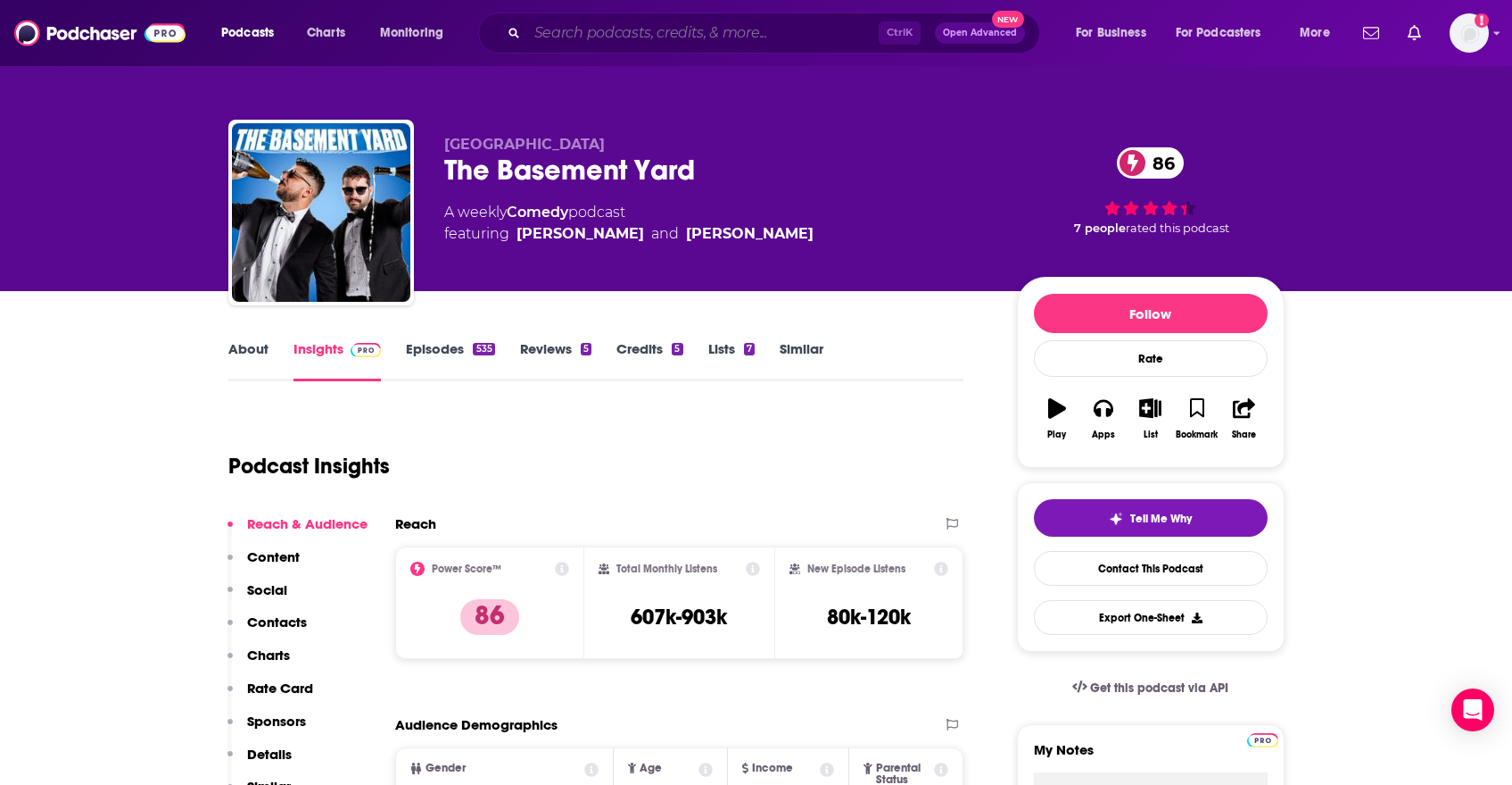
click at [695, 38] on input "Search podcasts, credits, & more..." at bounding box center [702, 32] width 352 height 28
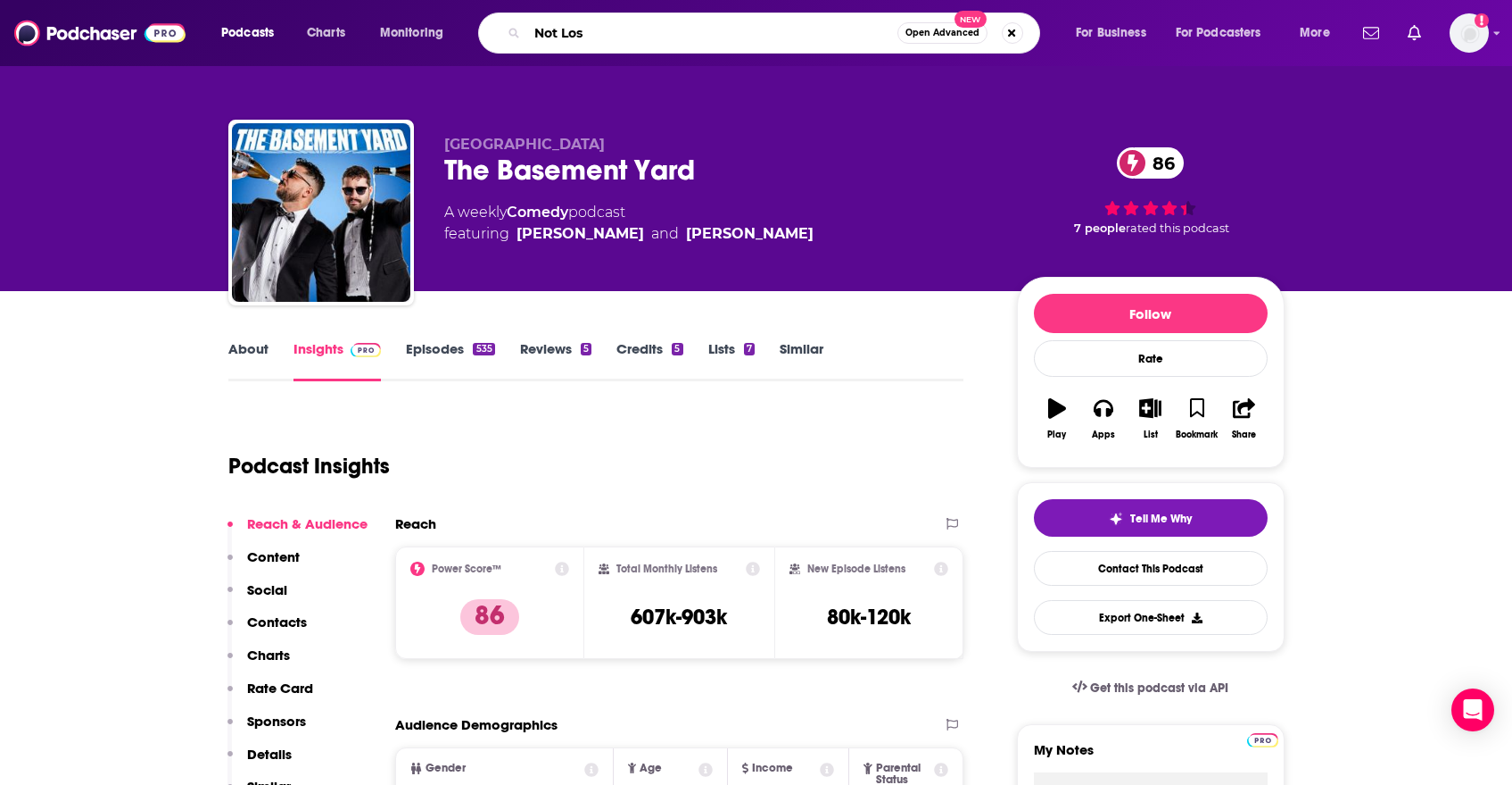
type input "Not Lost"
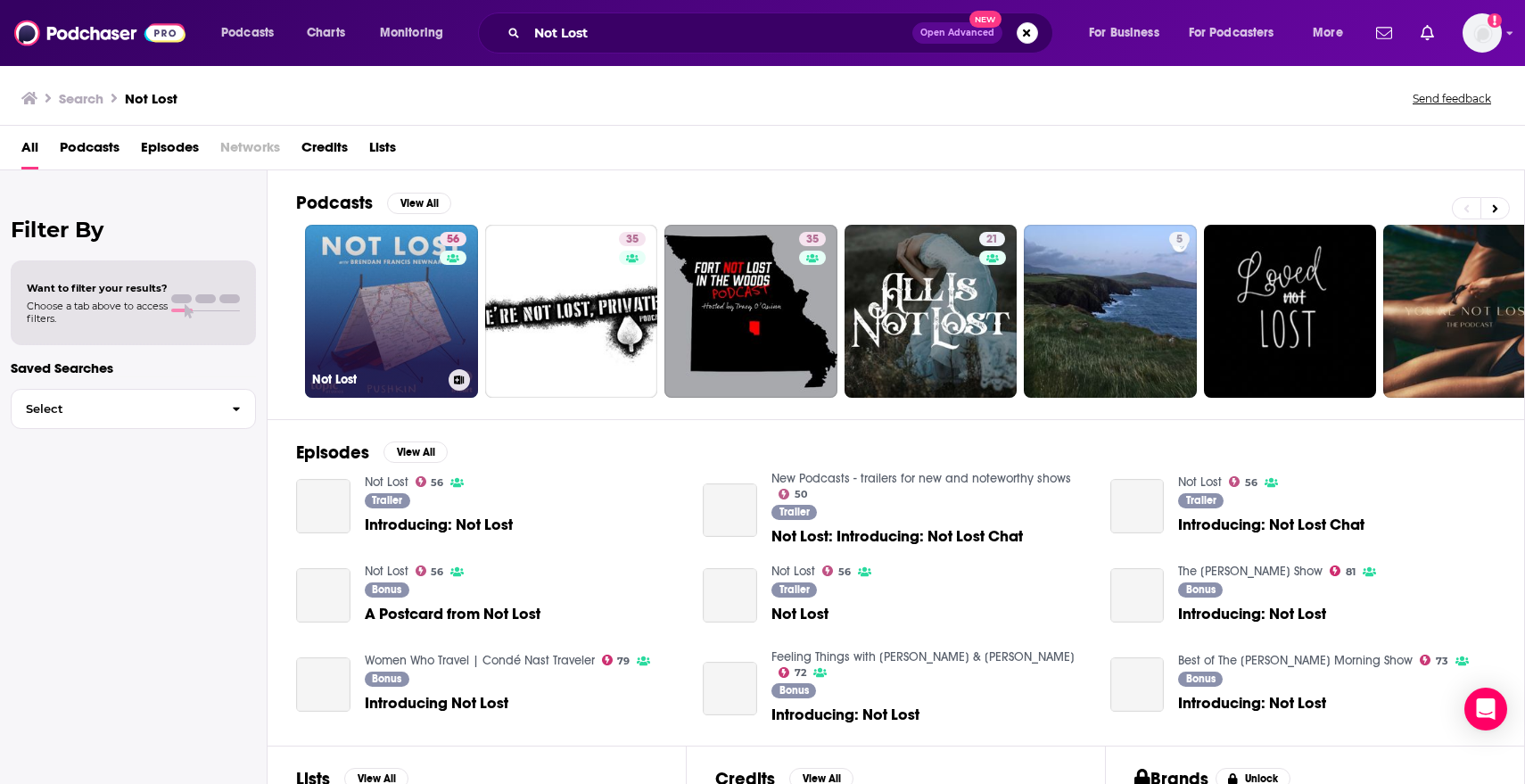
click at [387, 291] on link "56 Not Lost" at bounding box center [391, 311] width 173 height 173
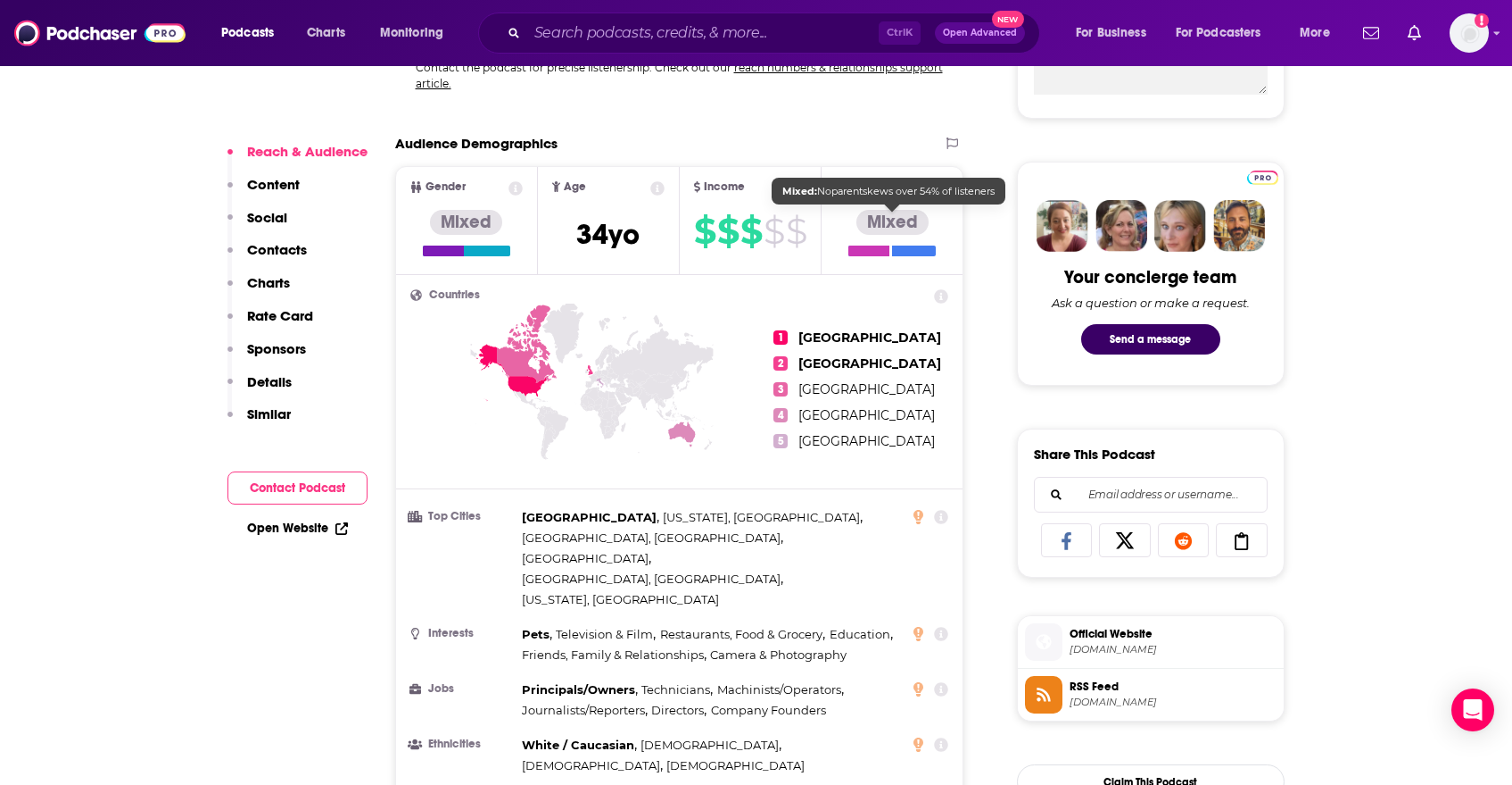
scroll to position [803, 0]
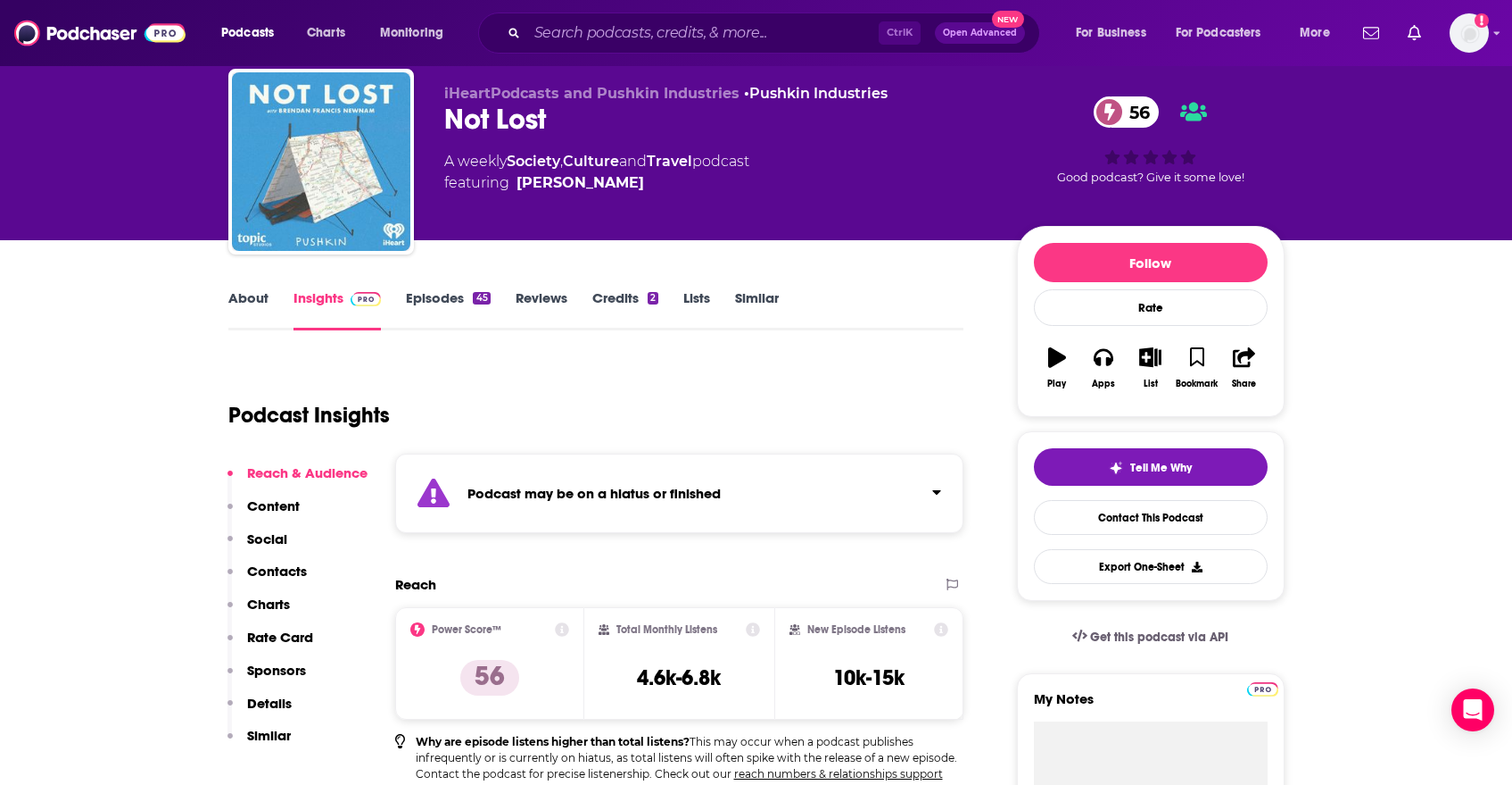
scroll to position [0, 0]
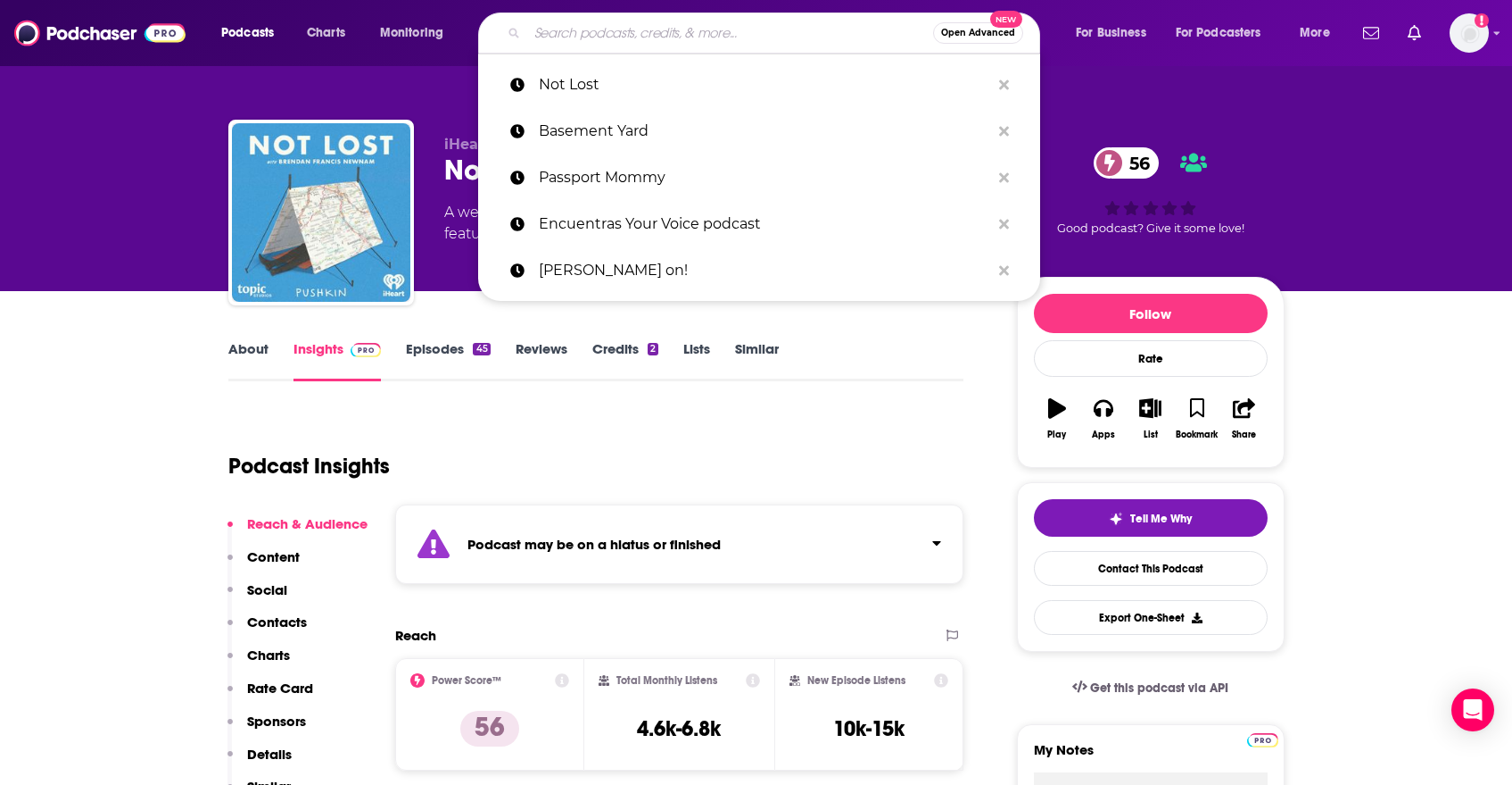
click at [619, 20] on input "Search podcasts, credits, & more..." at bounding box center [729, 32] width 406 height 28
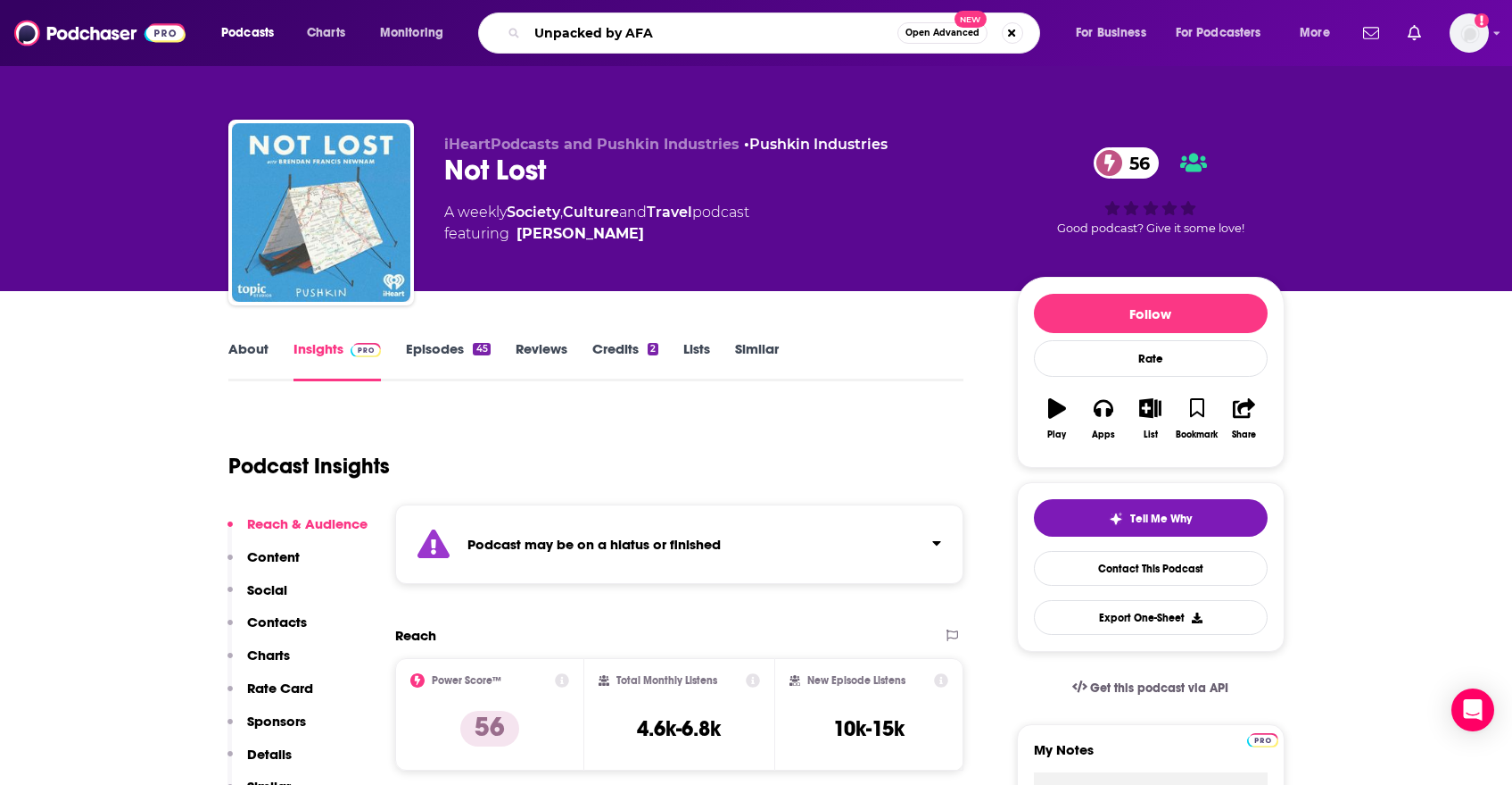
type input "Unpacked by AFAR"
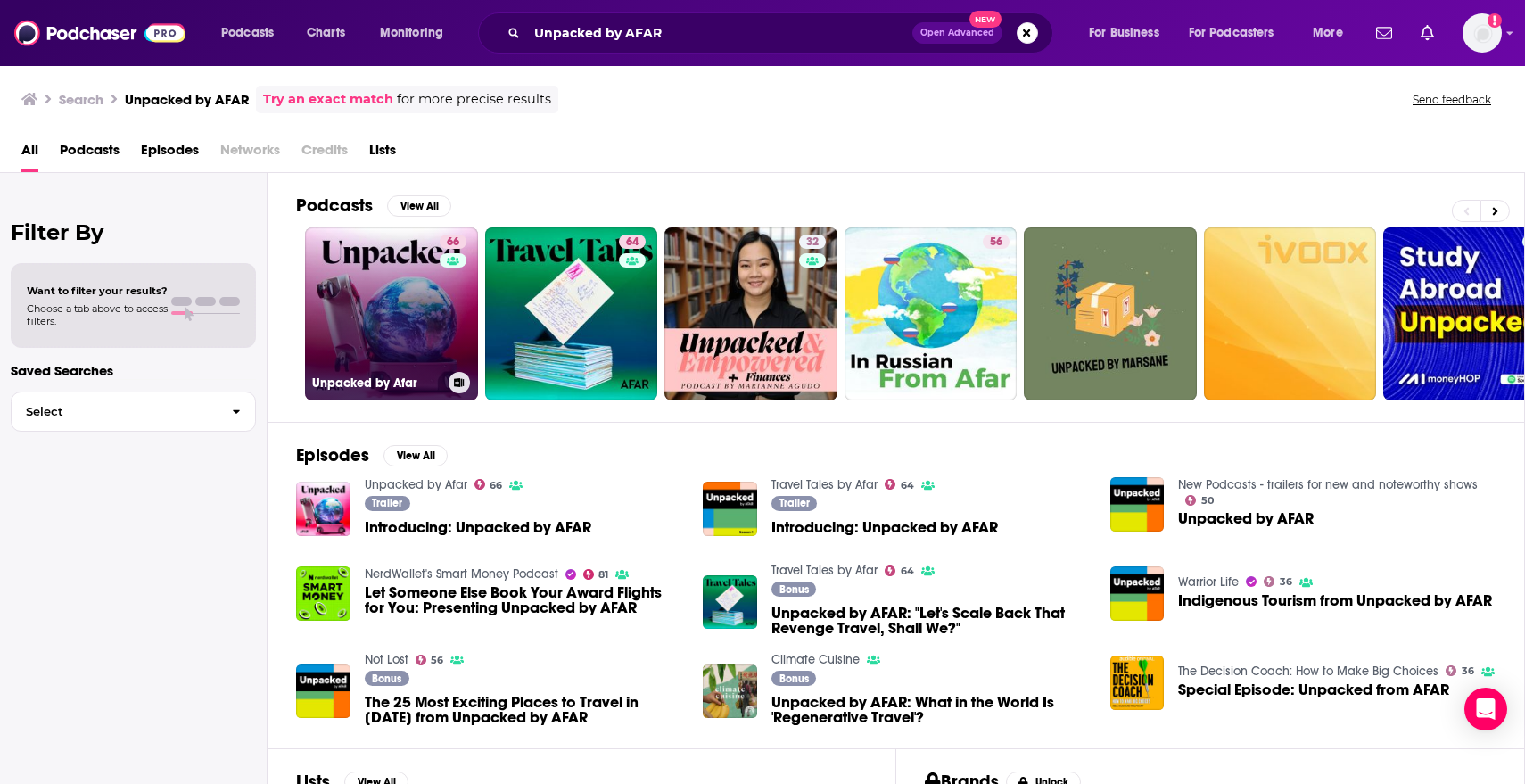
click at [376, 299] on link "66 Unpacked by Afar" at bounding box center [391, 314] width 173 height 173
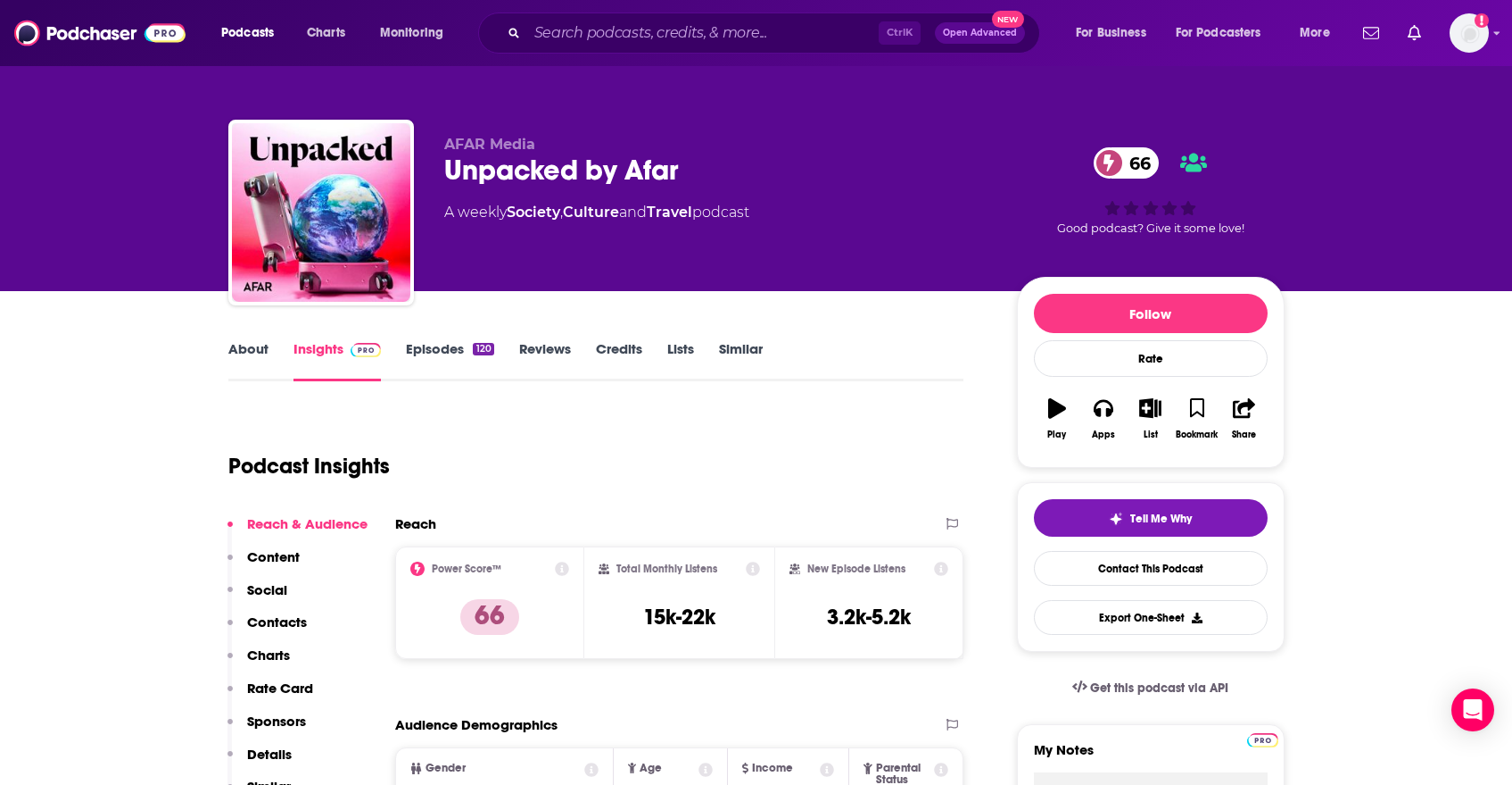
click at [681, 16] on div "Ctrl K Open Advanced New" at bounding box center [759, 33] width 562 height 41
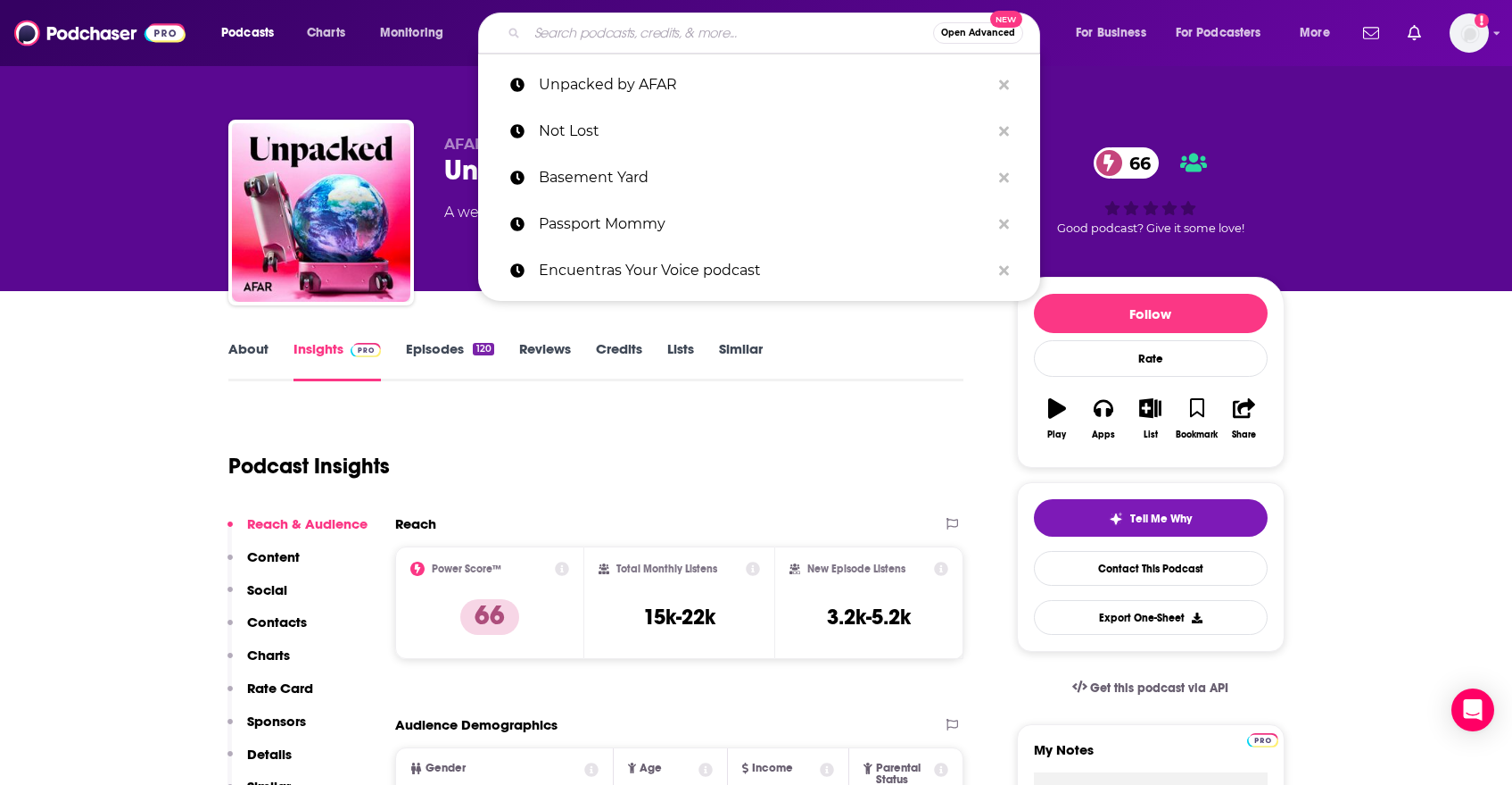
click at [676, 26] on input "Search podcasts, credits, & more..." at bounding box center [729, 32] width 406 height 28
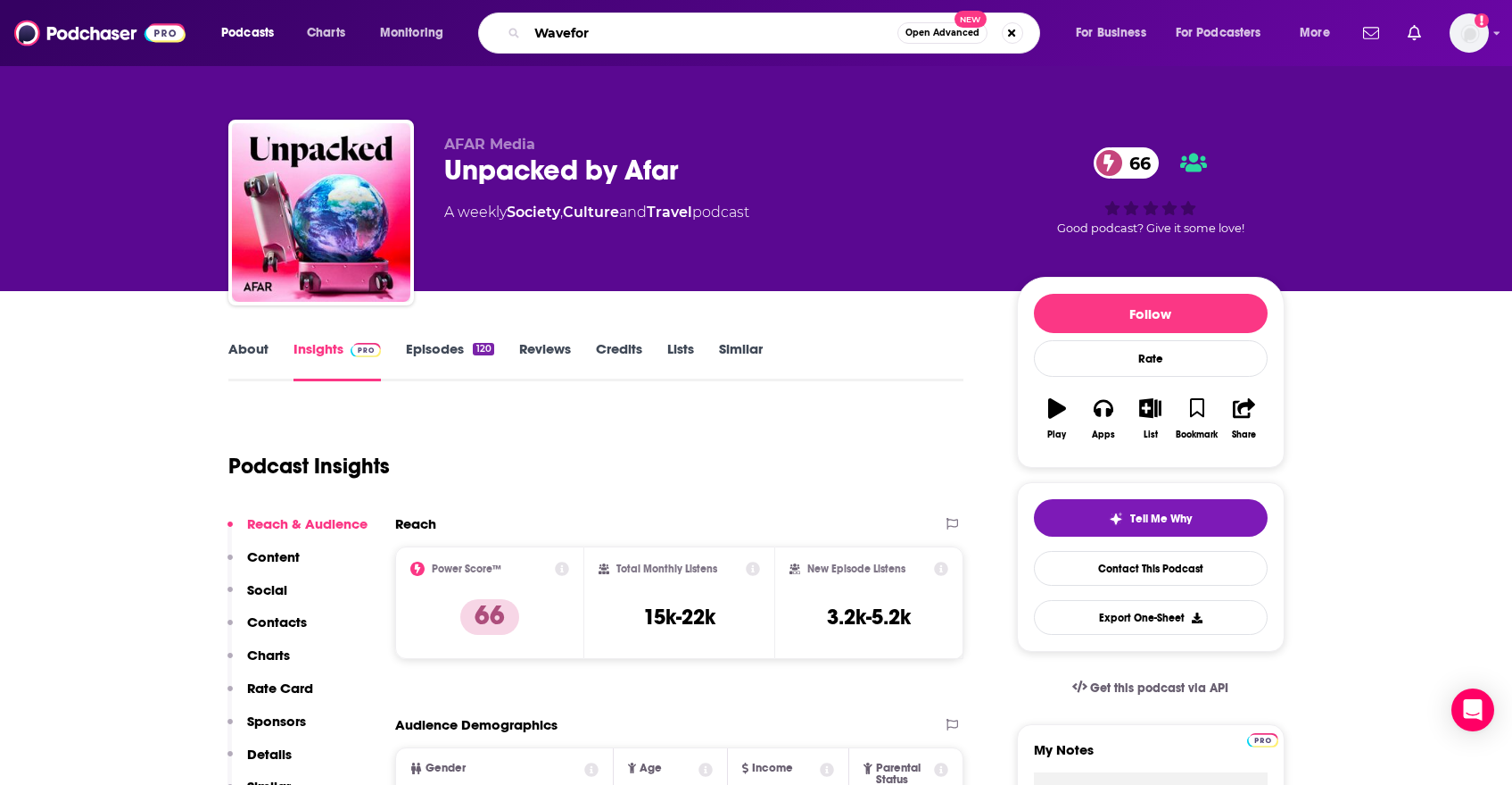
type input "Waveform"
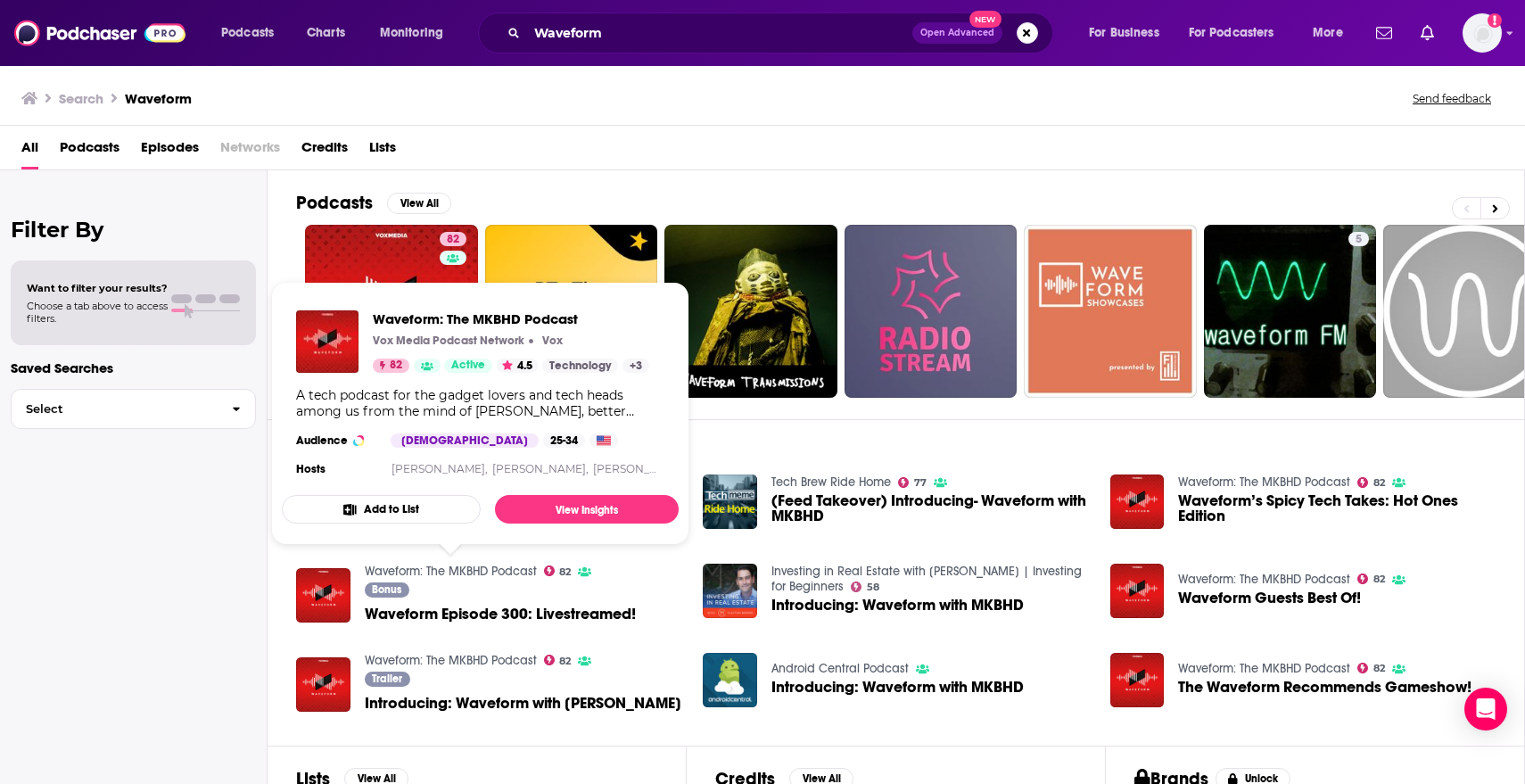
click at [444, 564] on link "Waveform: The MKBHD Podcast" at bounding box center [451, 571] width 172 height 15
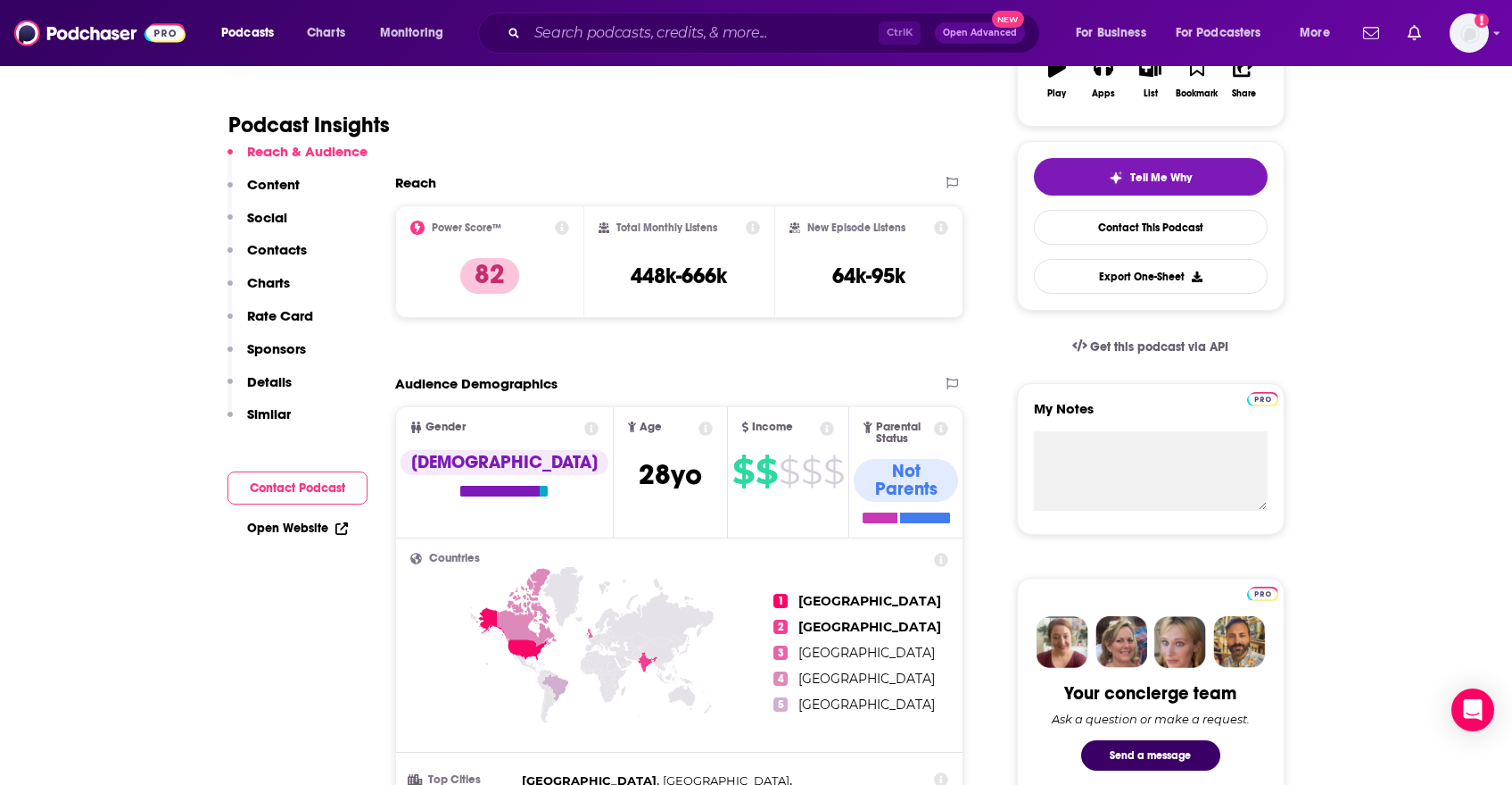
scroll to position [357, 0]
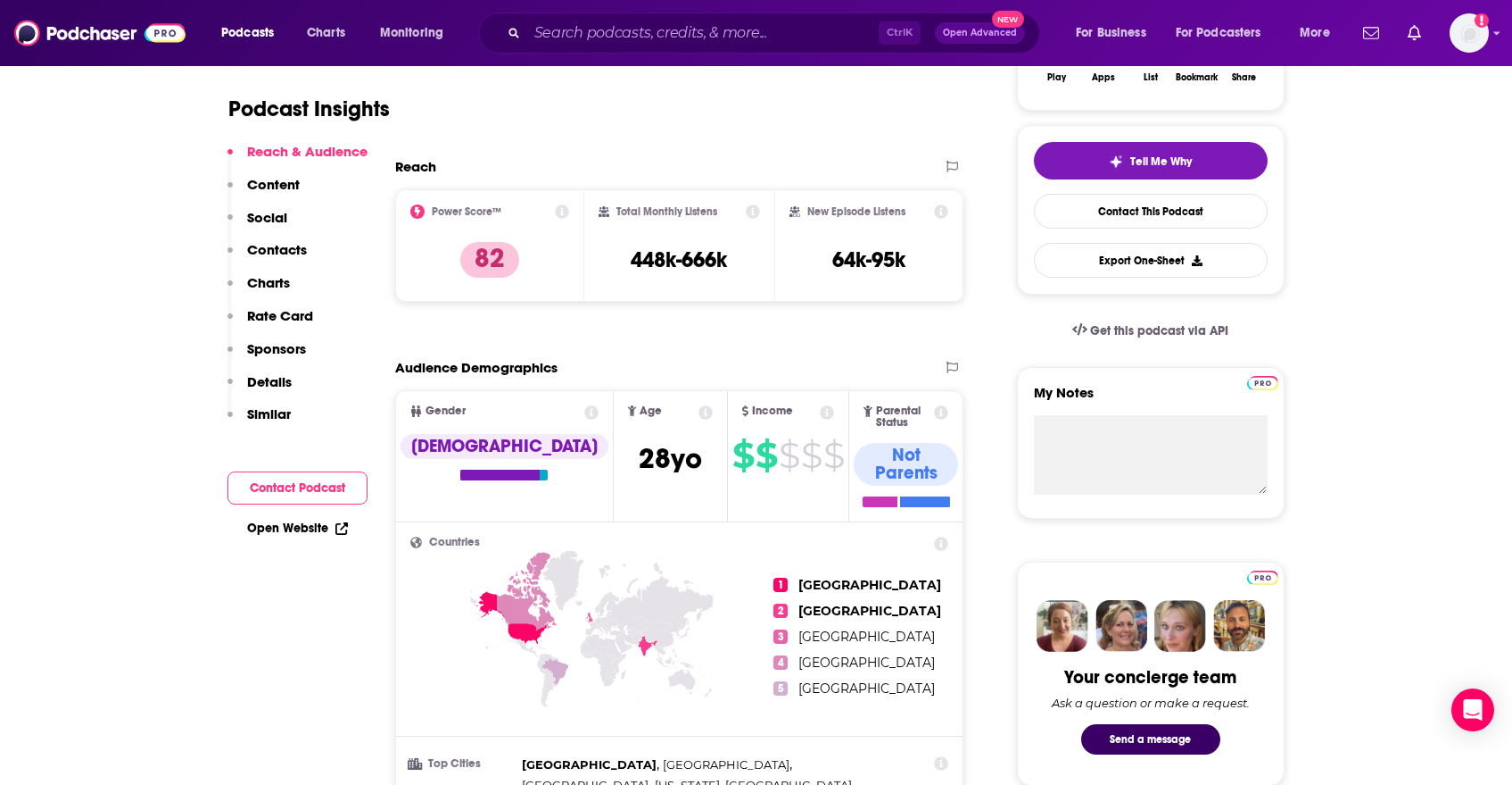
click at [723, 11] on div "Podcasts Charts Monitoring Ctrl K Open Advanced New For Business For Podcasters…" at bounding box center [756, 33] width 1512 height 66
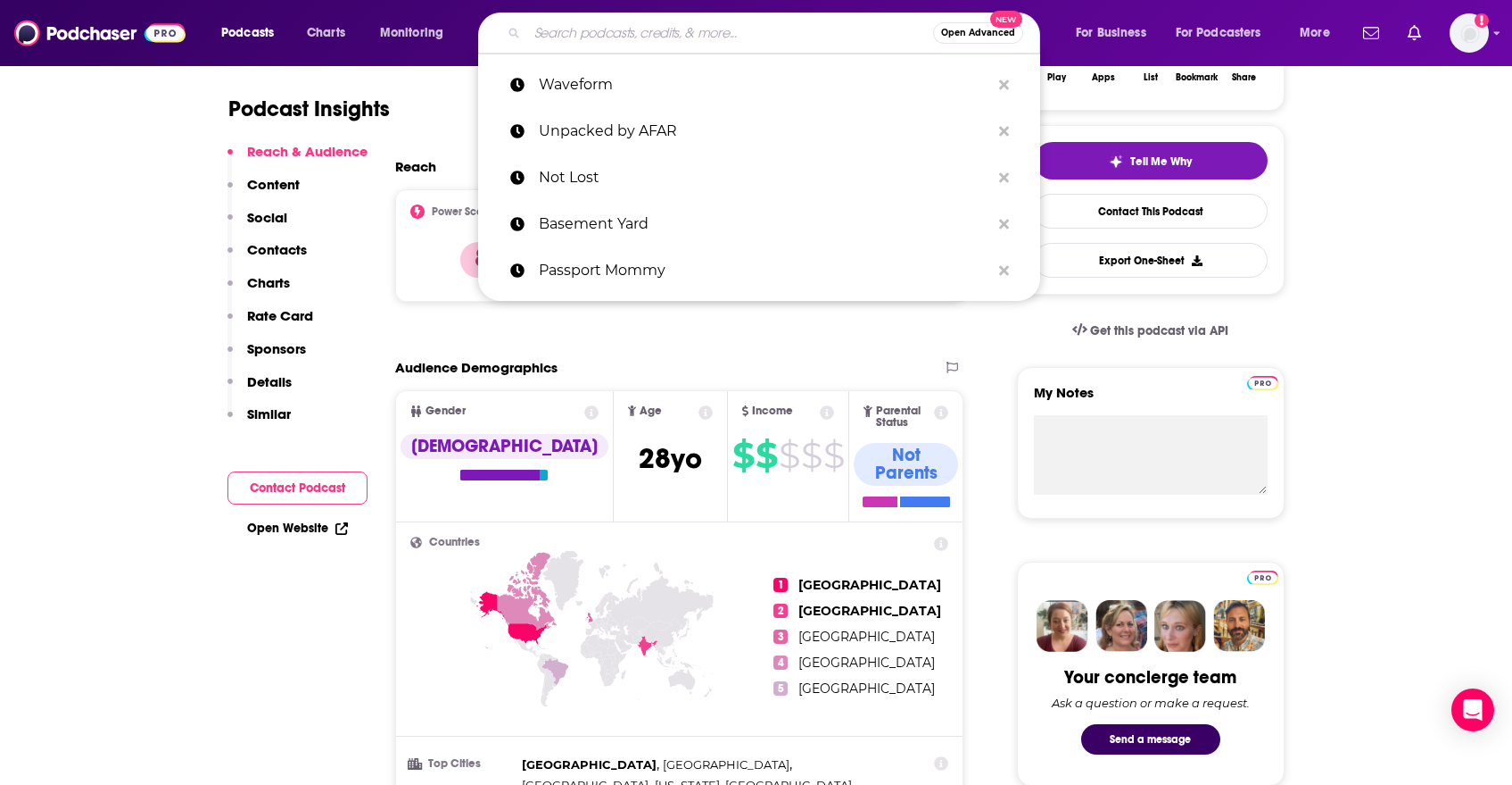
click at [725, 26] on input "Search podcasts, credits, & more..." at bounding box center [729, 32] width 406 height 28
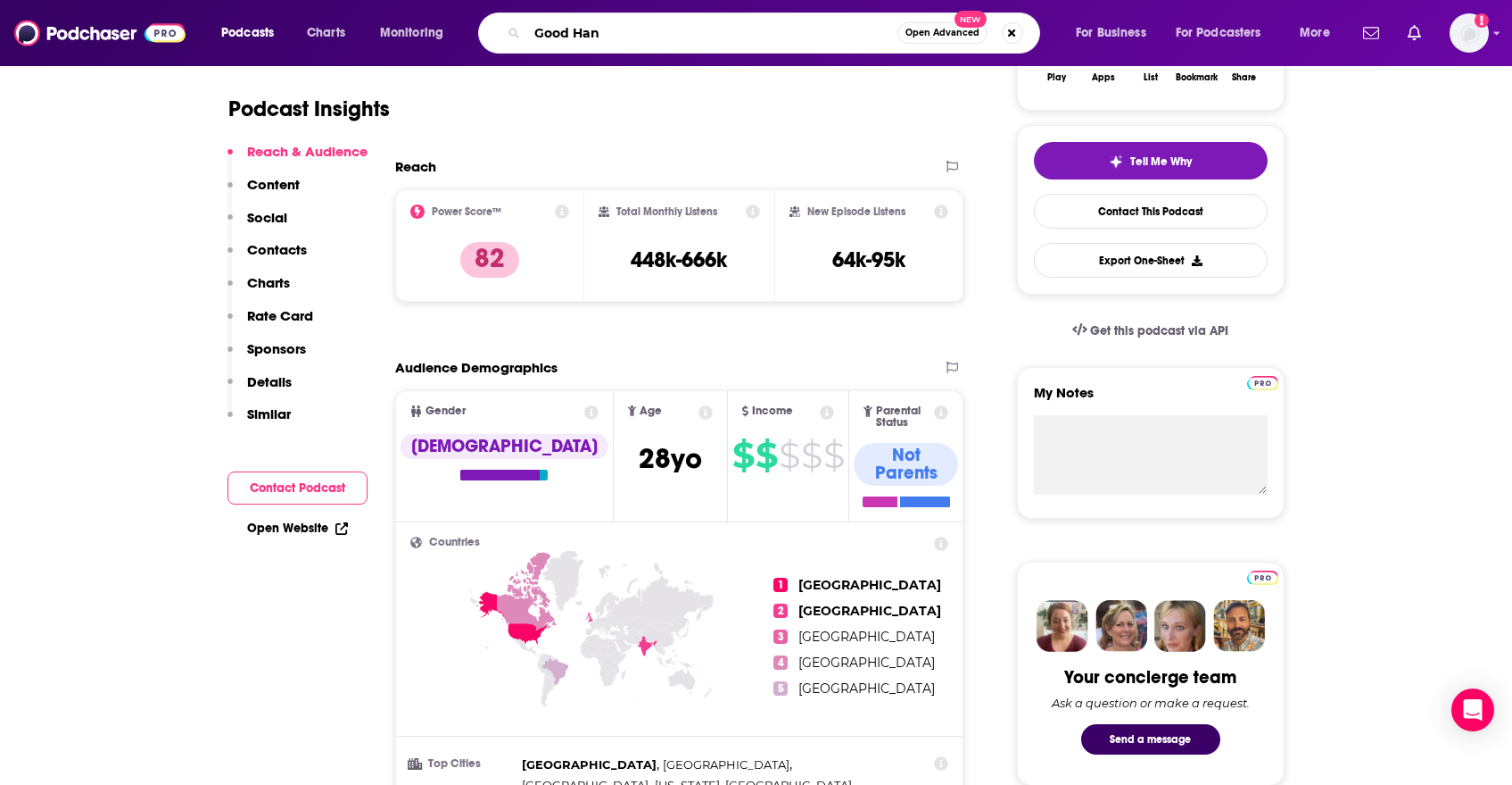
type input "Good Hang"
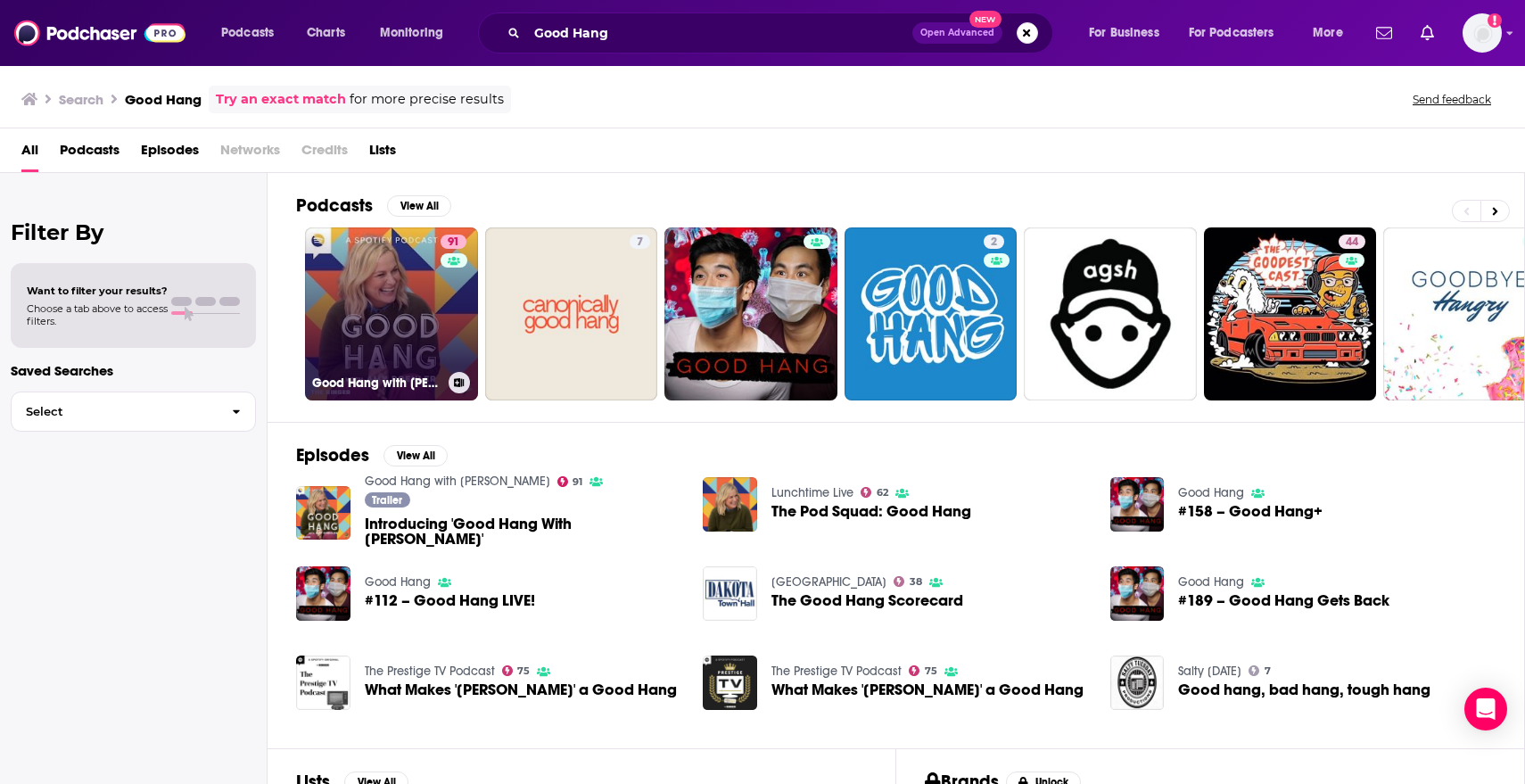
click at [405, 326] on link "91 Good Hang with Amy Poehler" at bounding box center [391, 314] width 173 height 173
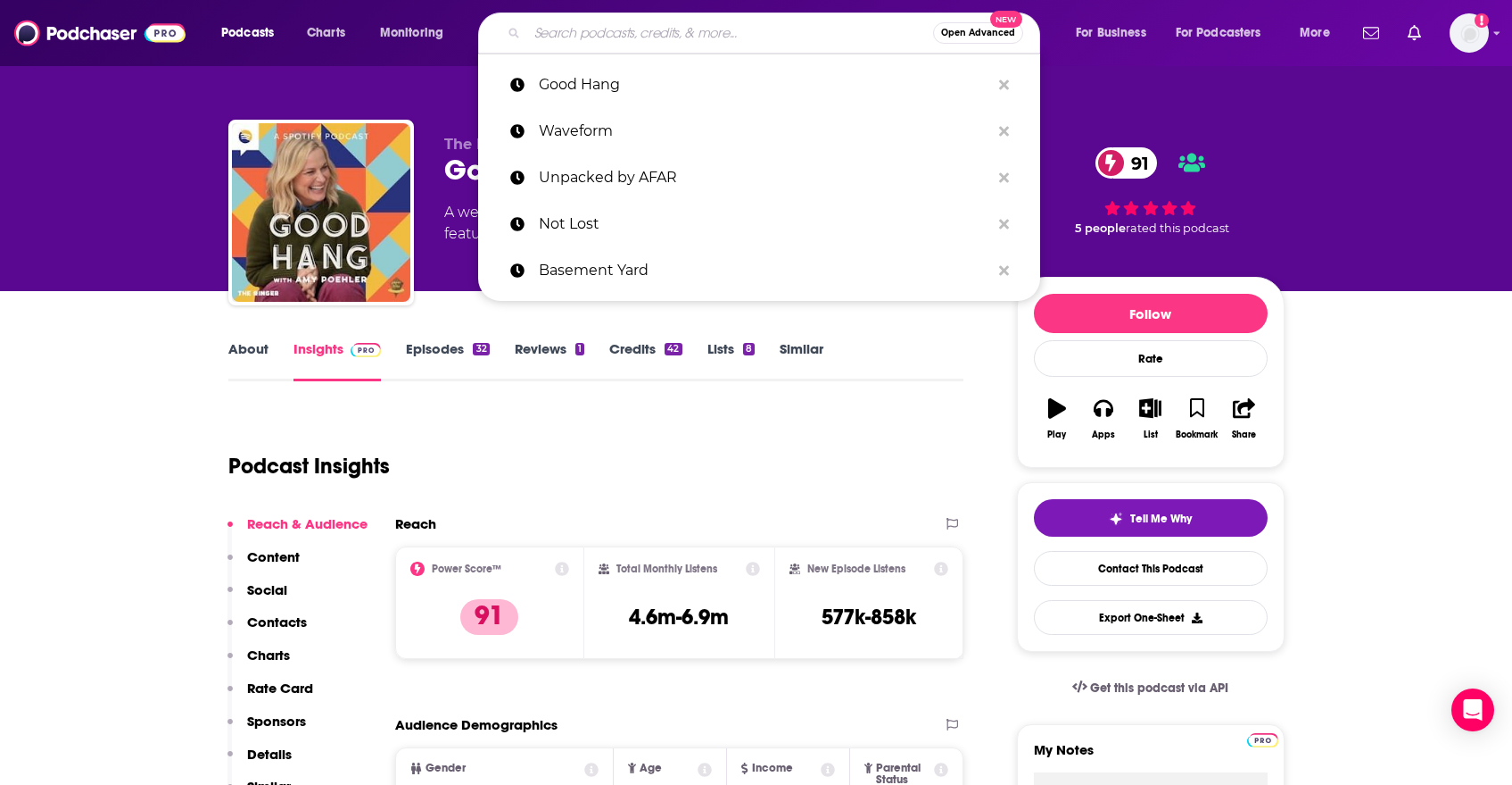
click at [646, 32] on input "Search podcasts, credits, & more..." at bounding box center [729, 32] width 406 height 28
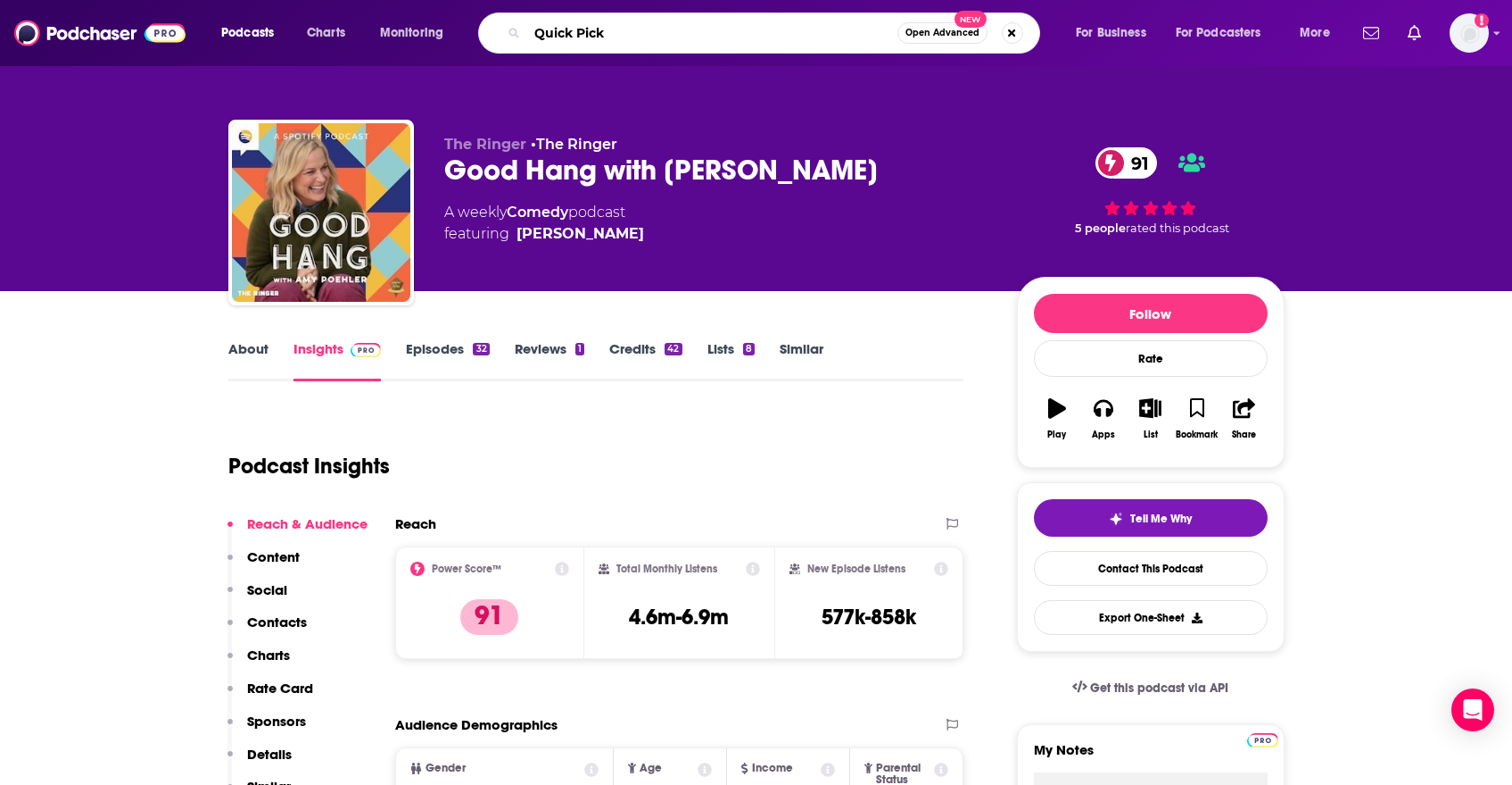
type input "Quick Picks"
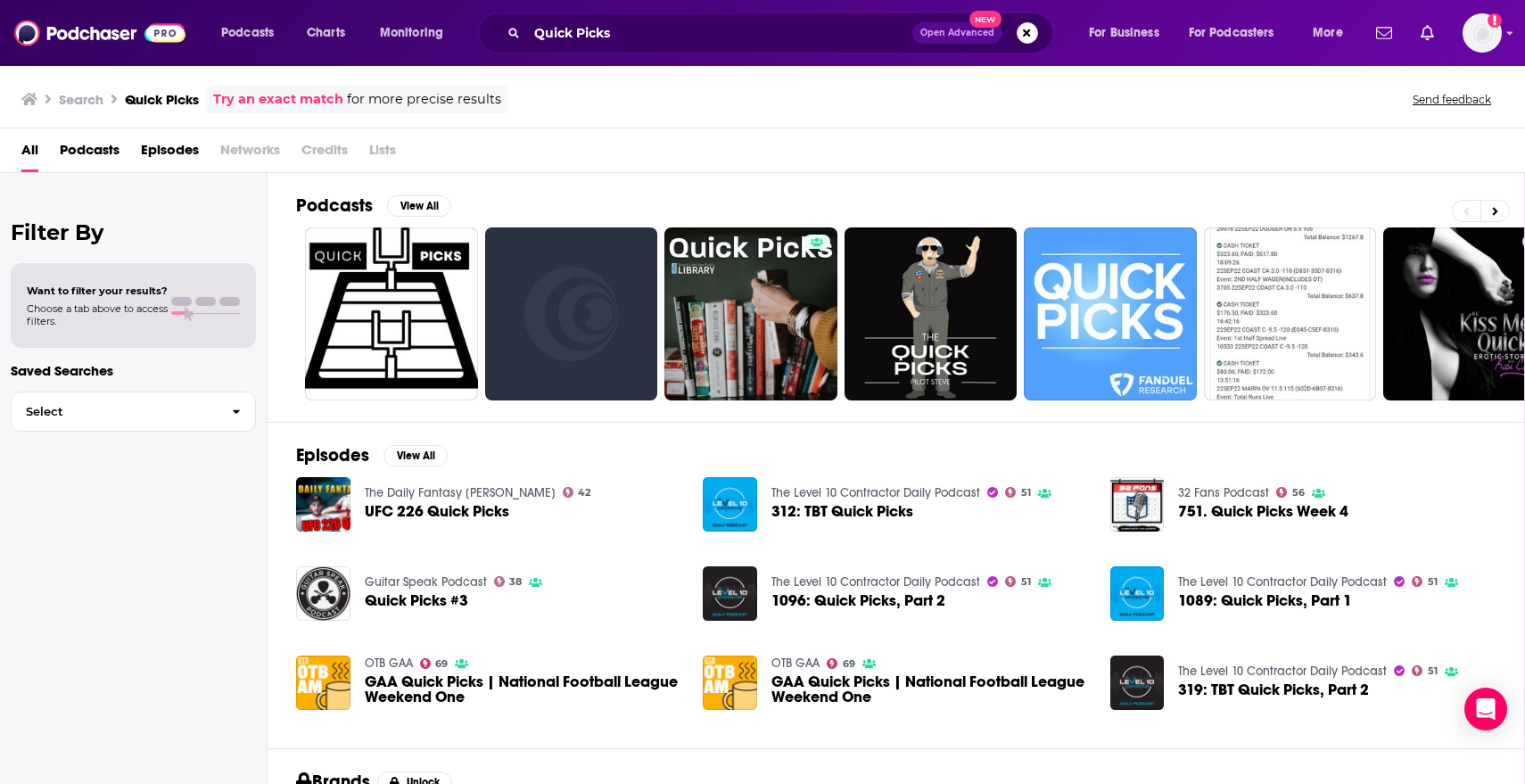
drag, startPoint x: 544, startPoint y: 51, endPoint x: 568, endPoint y: 40, distance: 26.4
click at [554, 47] on div "Quick Picks Open Advanced New" at bounding box center [766, 33] width 575 height 41
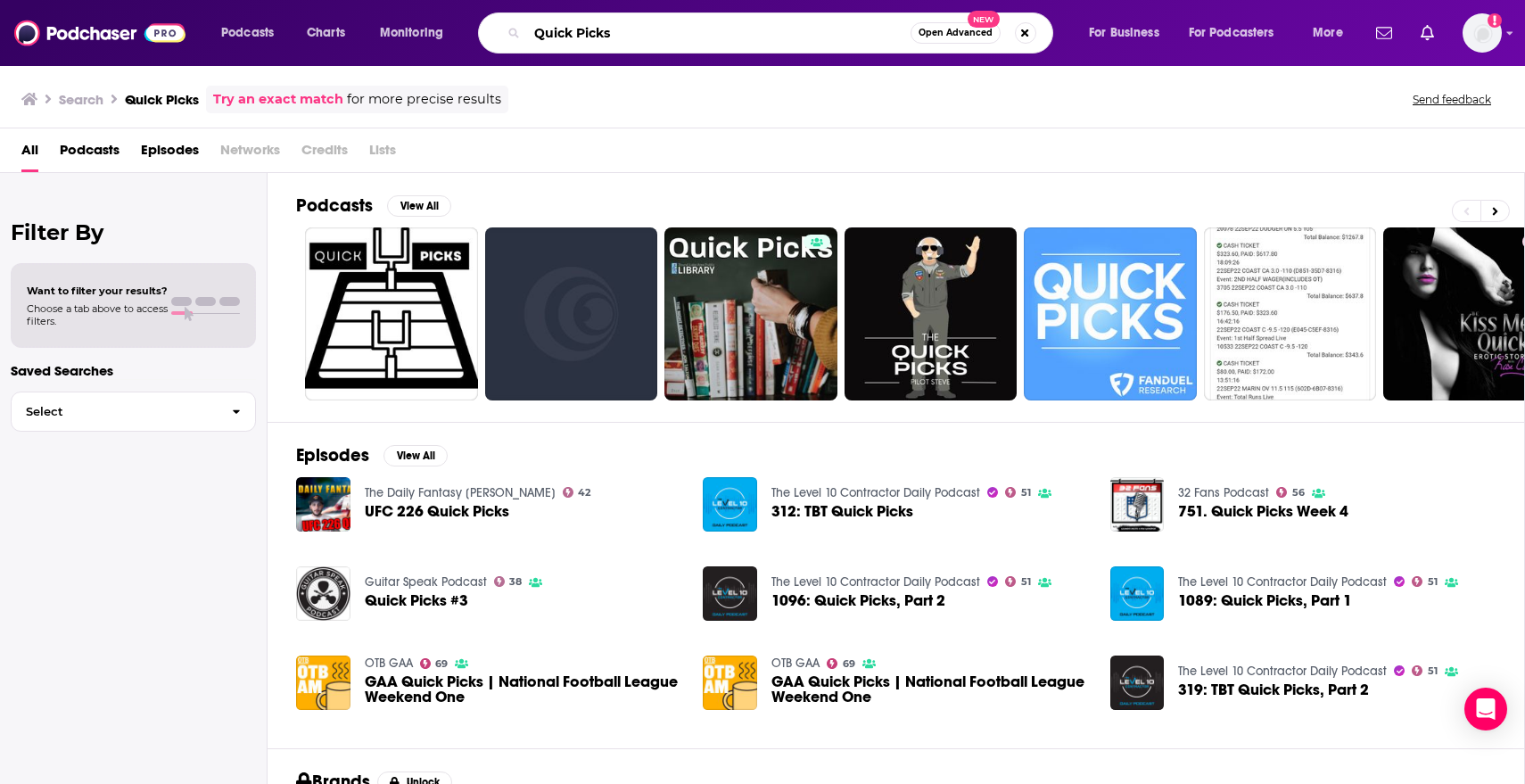
click at [568, 40] on input "Quick Picks" at bounding box center [718, 32] width 383 height 28
type input "barstool pick em"
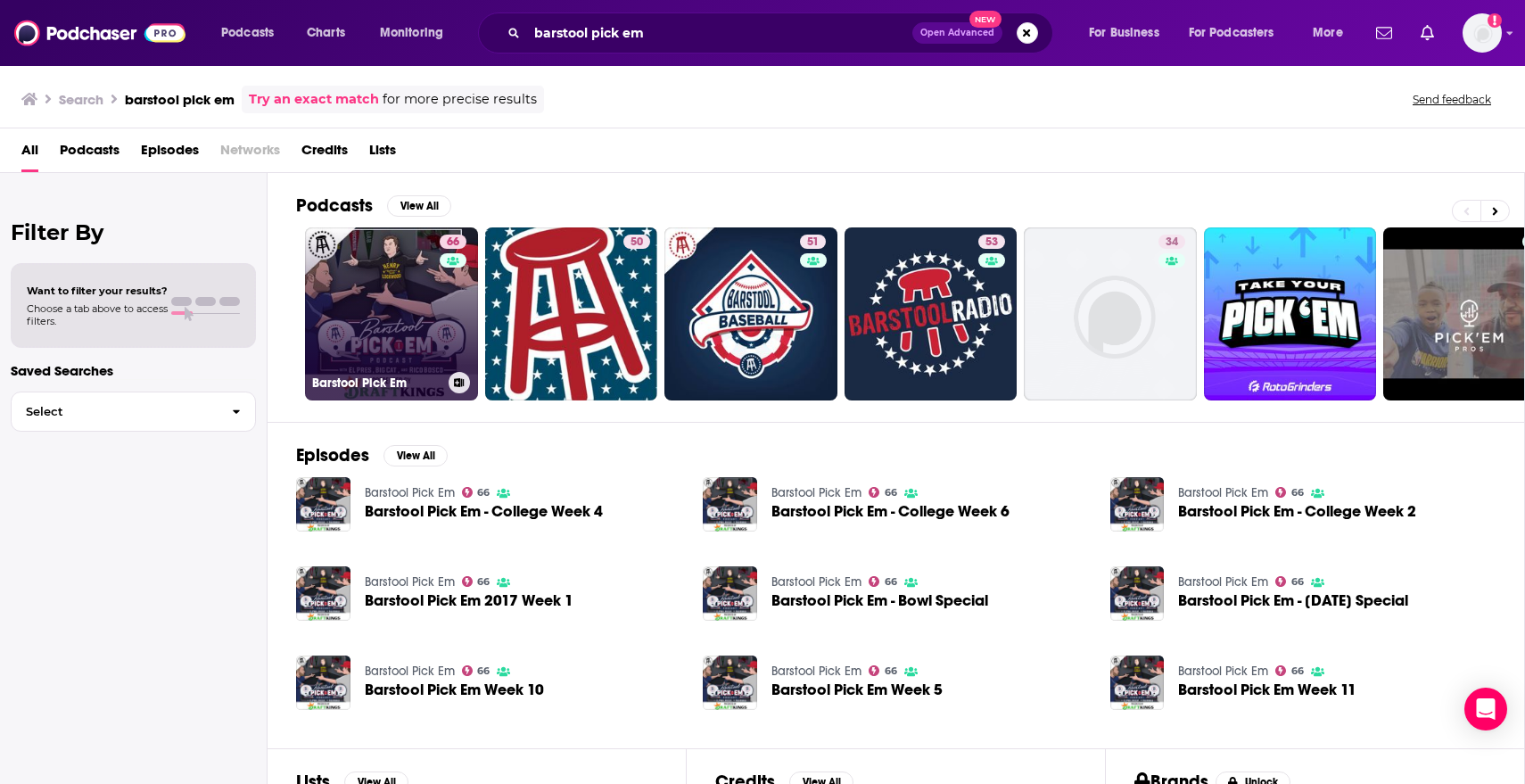
click at [383, 331] on link "66 Barstool Pick Em" at bounding box center [391, 314] width 173 height 173
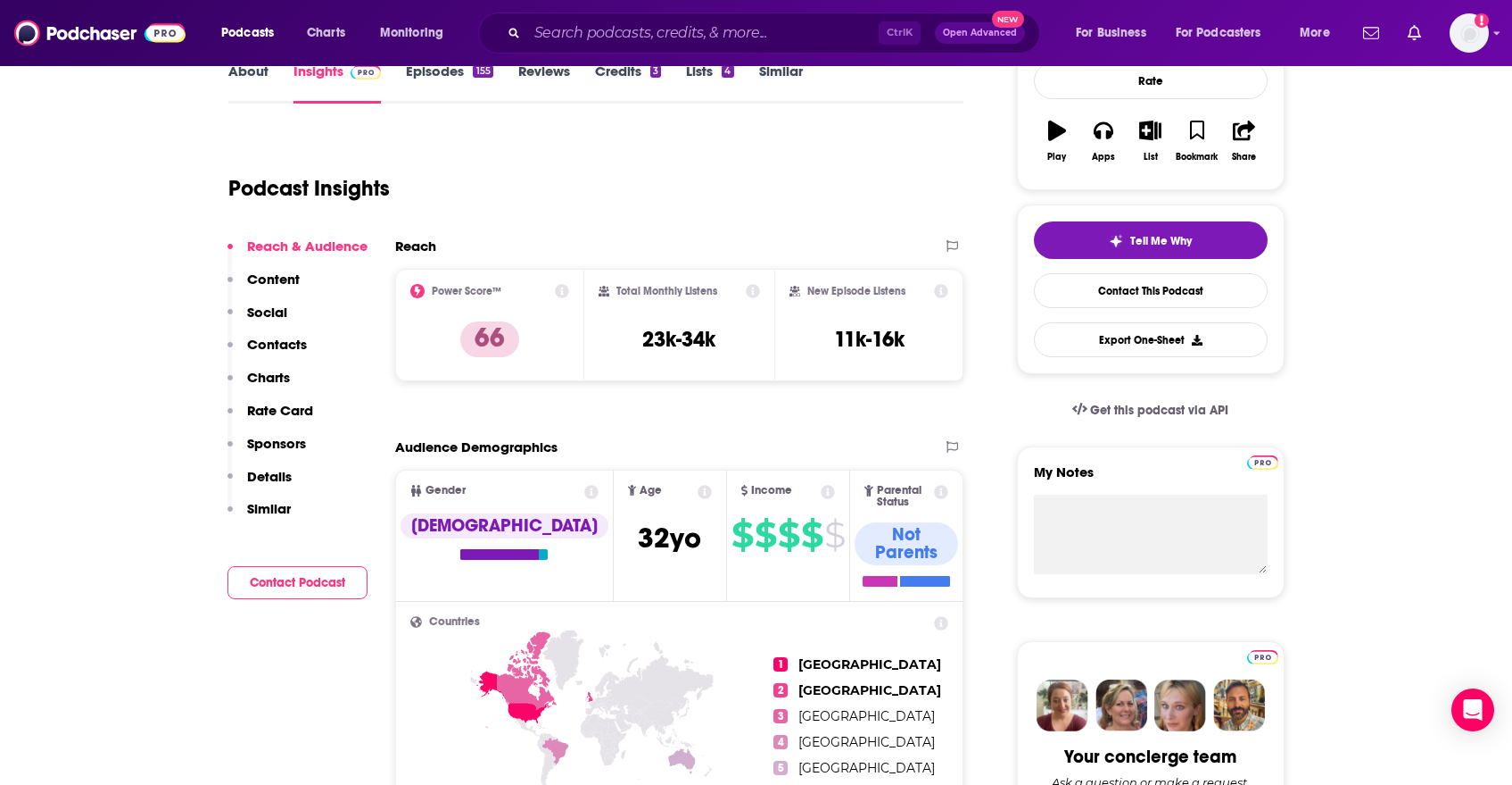
scroll to position [267, 0]
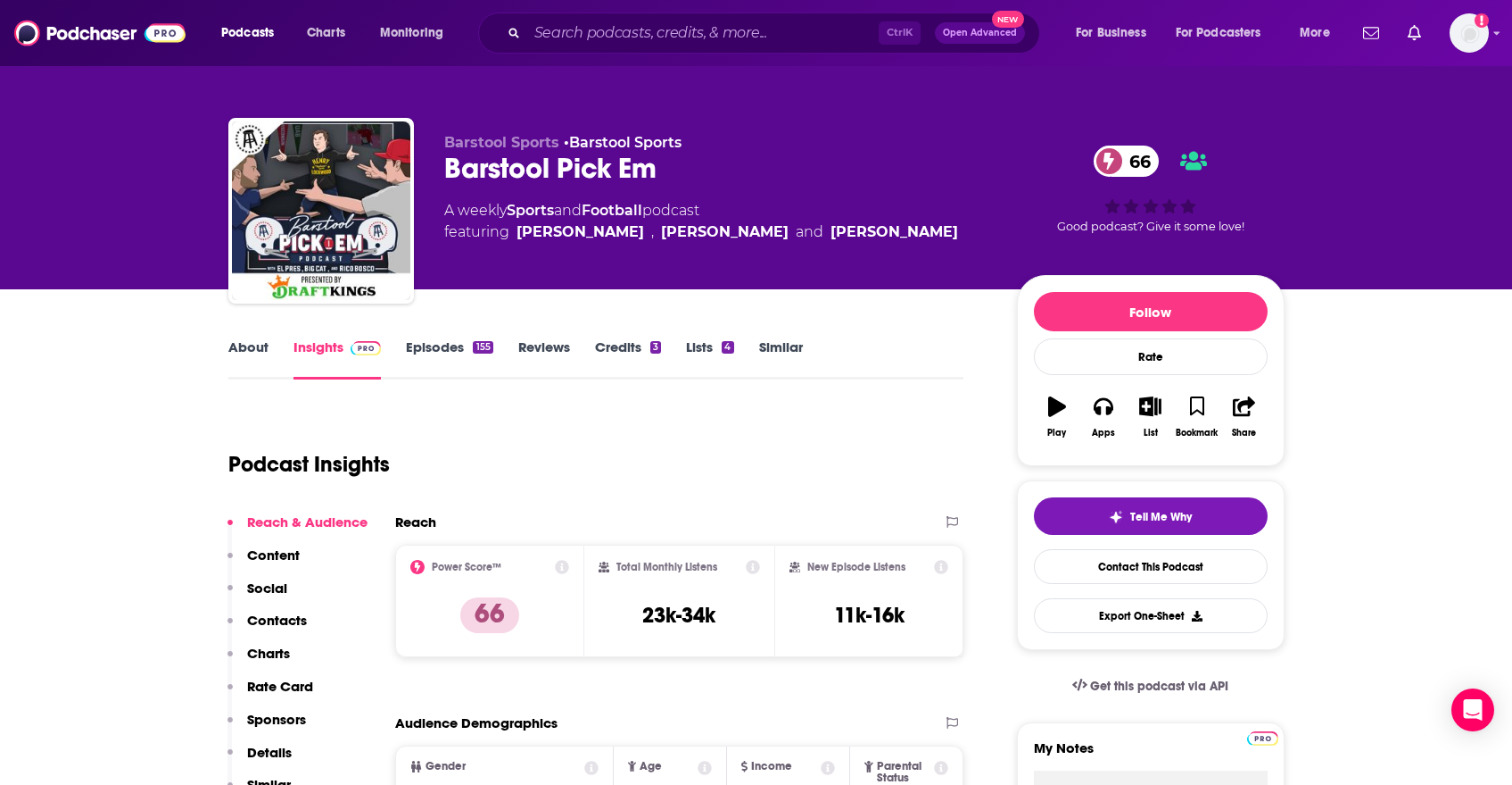
scroll to position [0, 0]
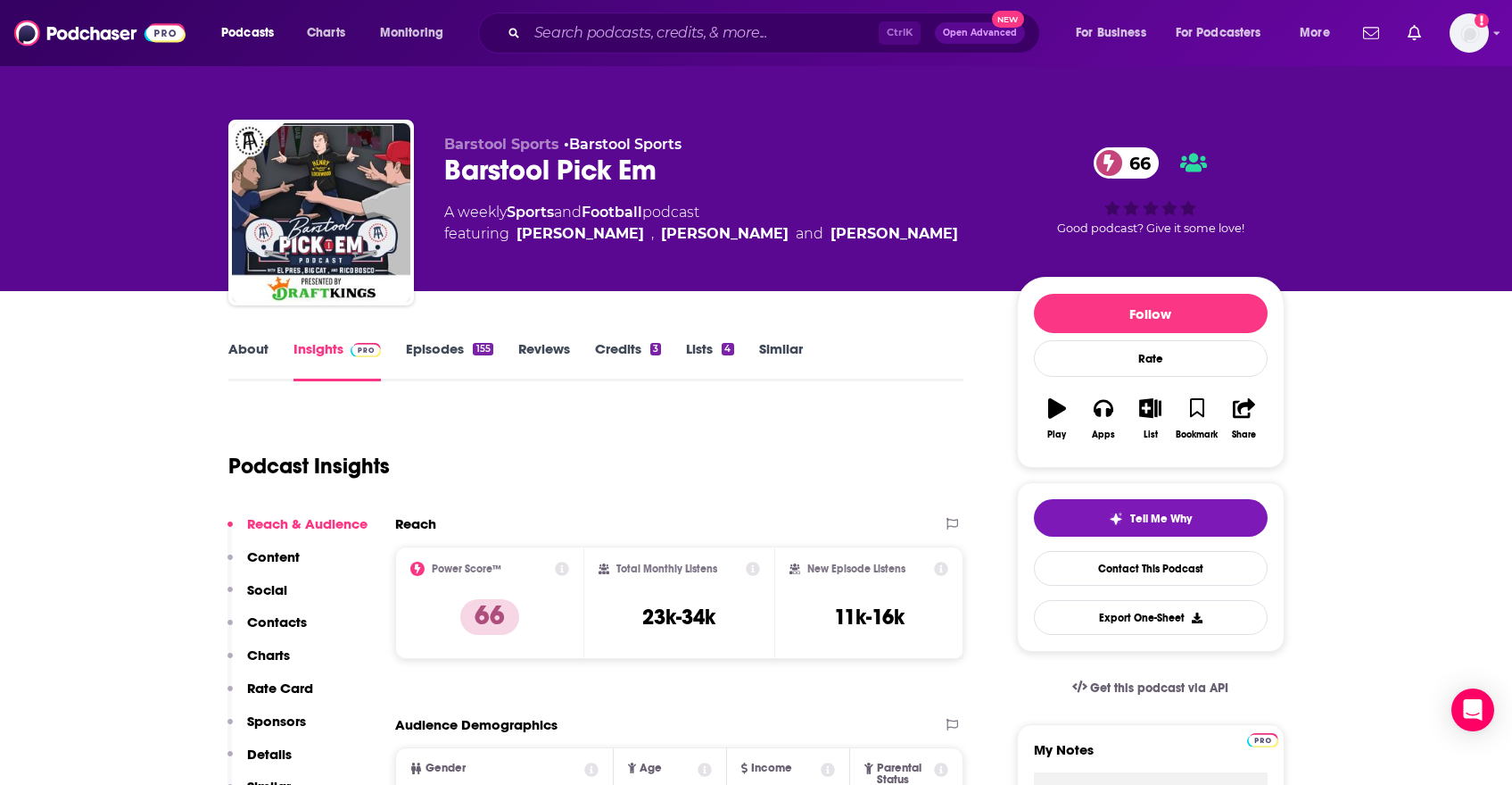
click at [535, 141] on span "Barstool Sports" at bounding box center [502, 144] width 115 height 17
click at [248, 357] on link "About" at bounding box center [248, 361] width 40 height 41
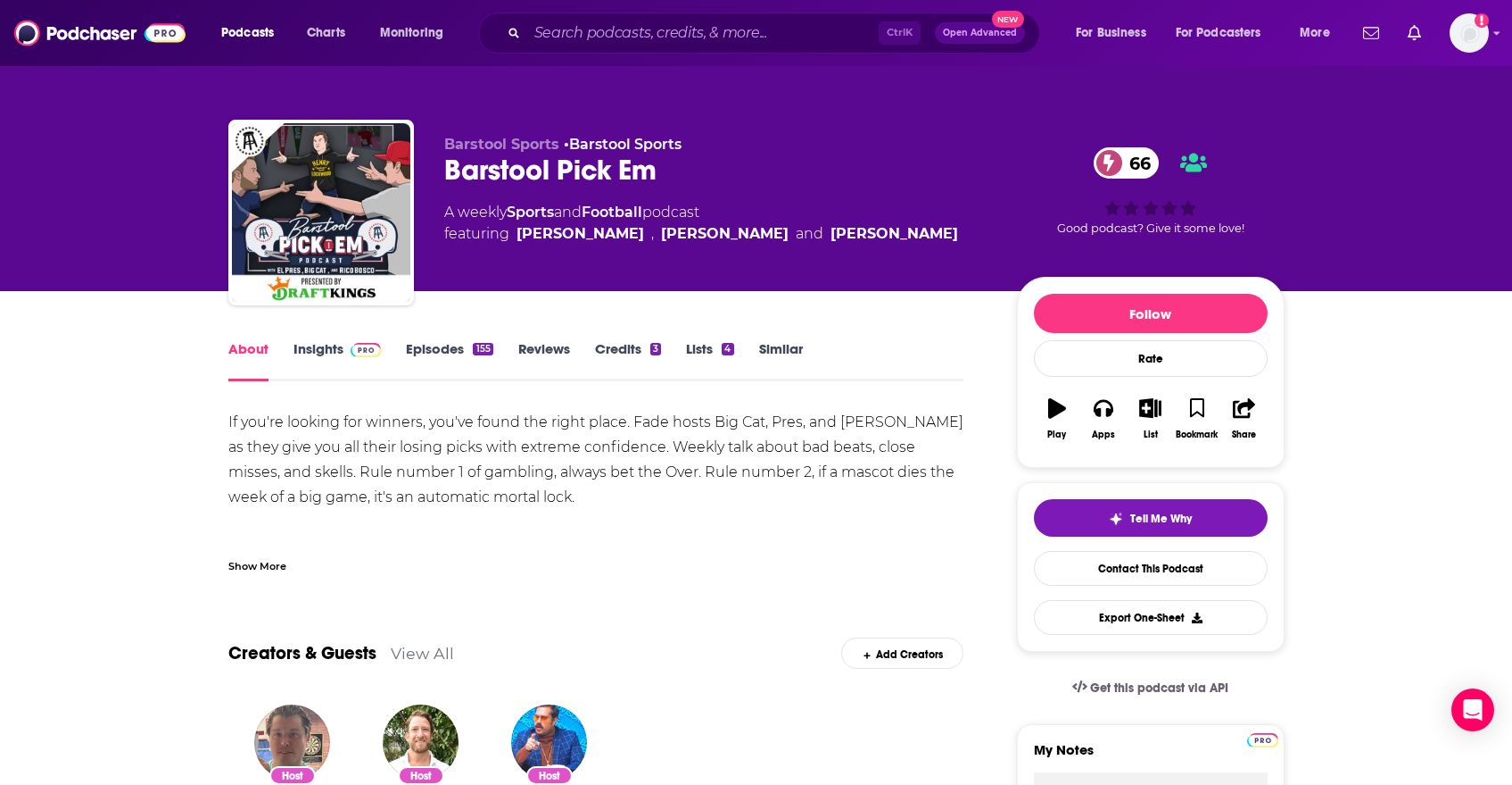
click at [308, 347] on link "Insights" at bounding box center [337, 361] width 88 height 41
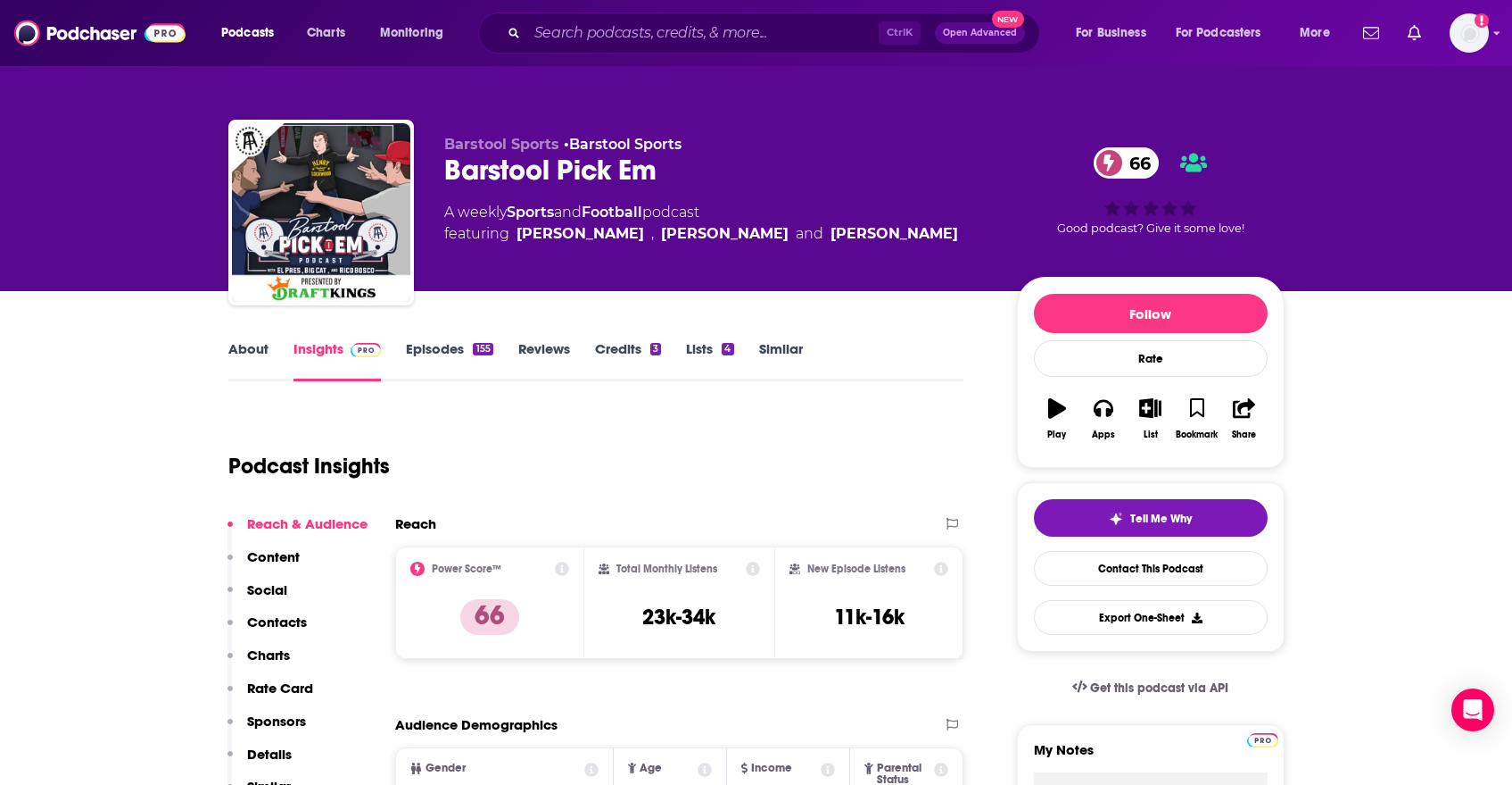
click at [627, 171] on div "Barstool Pick Em 66" at bounding box center [717, 171] width 544 height 35
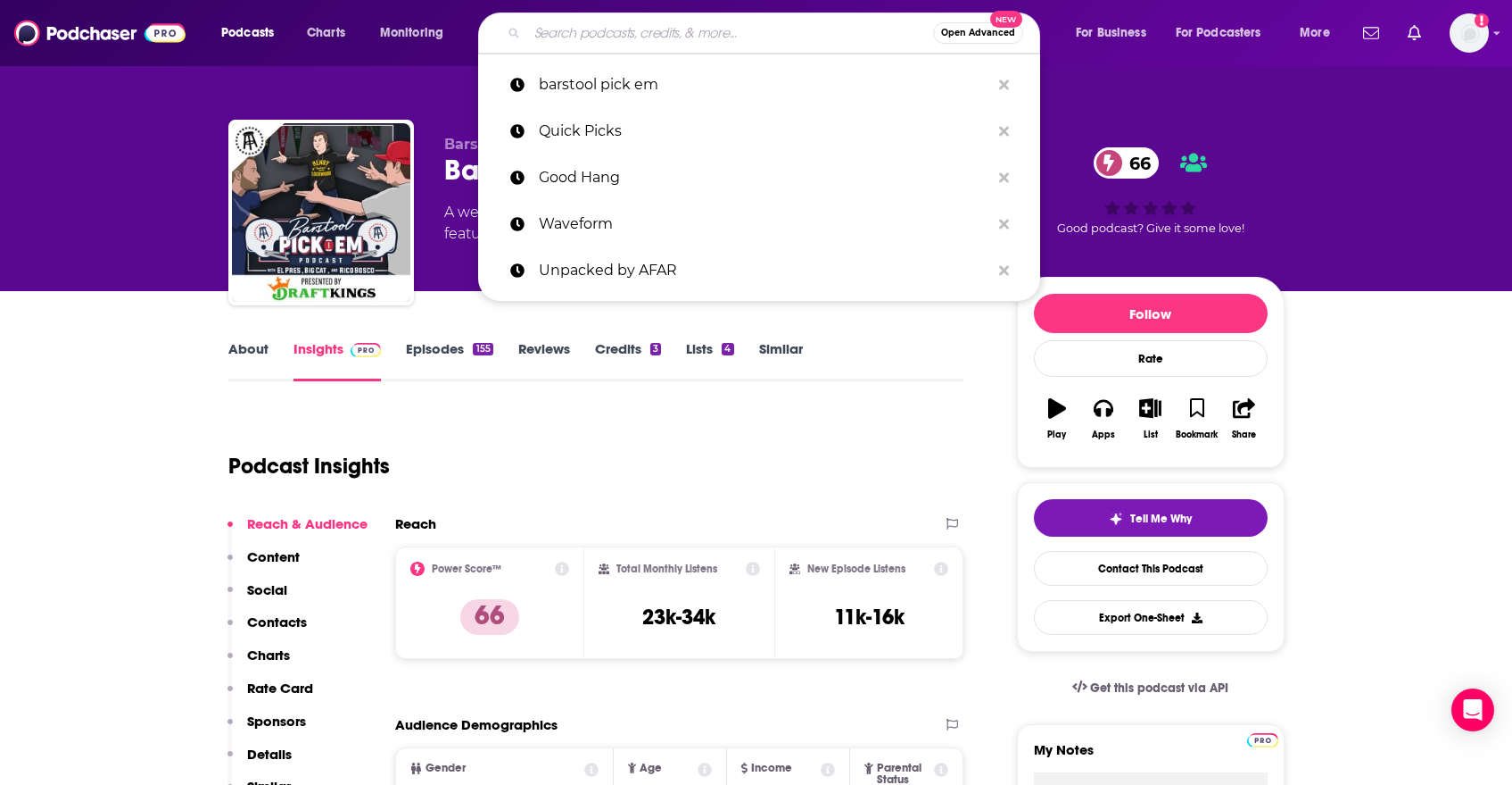
click at [616, 41] on input "Search podcasts, credits, & more..." at bounding box center [729, 32] width 406 height 28
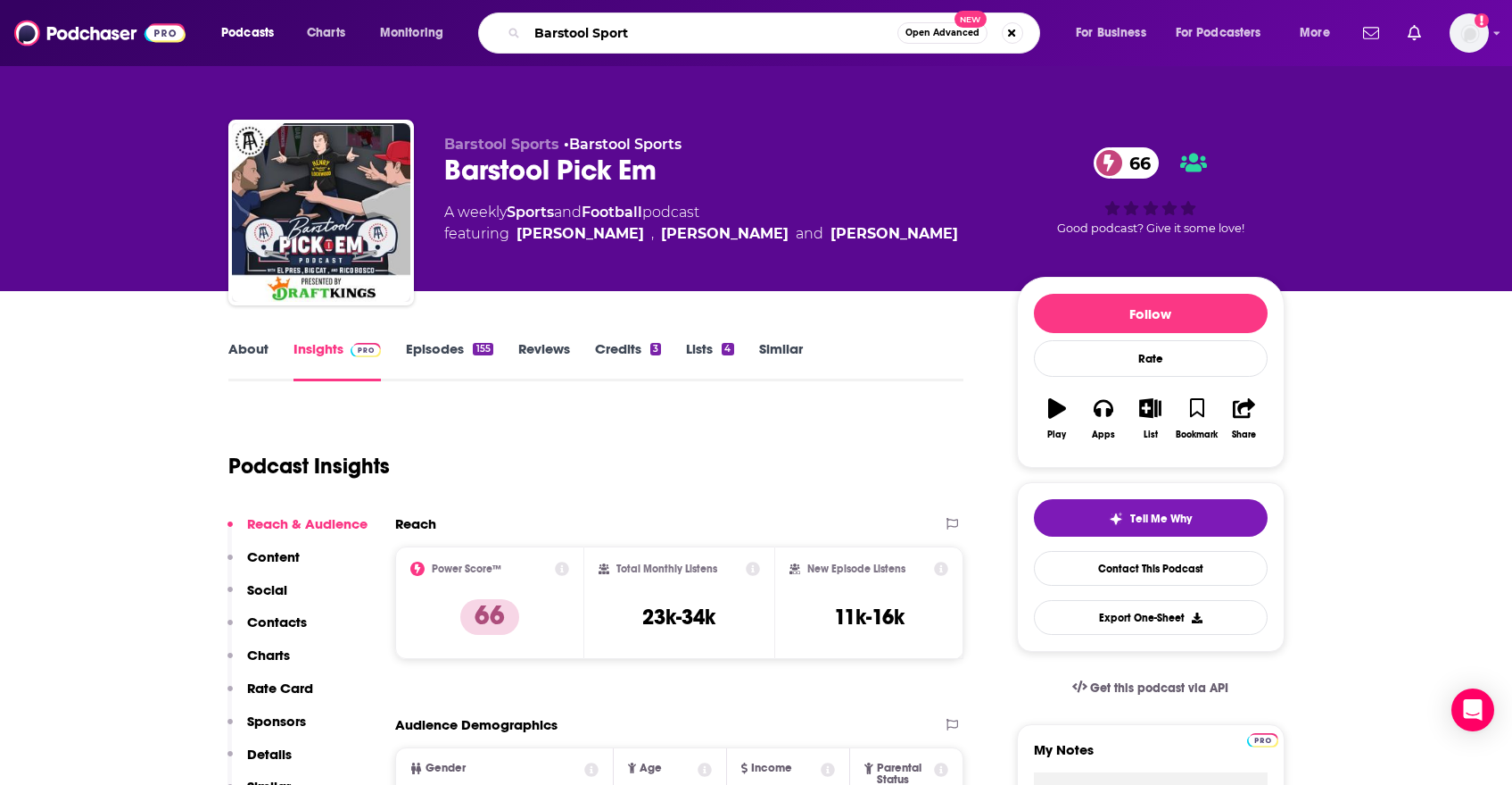
type input "Barstool Sports"
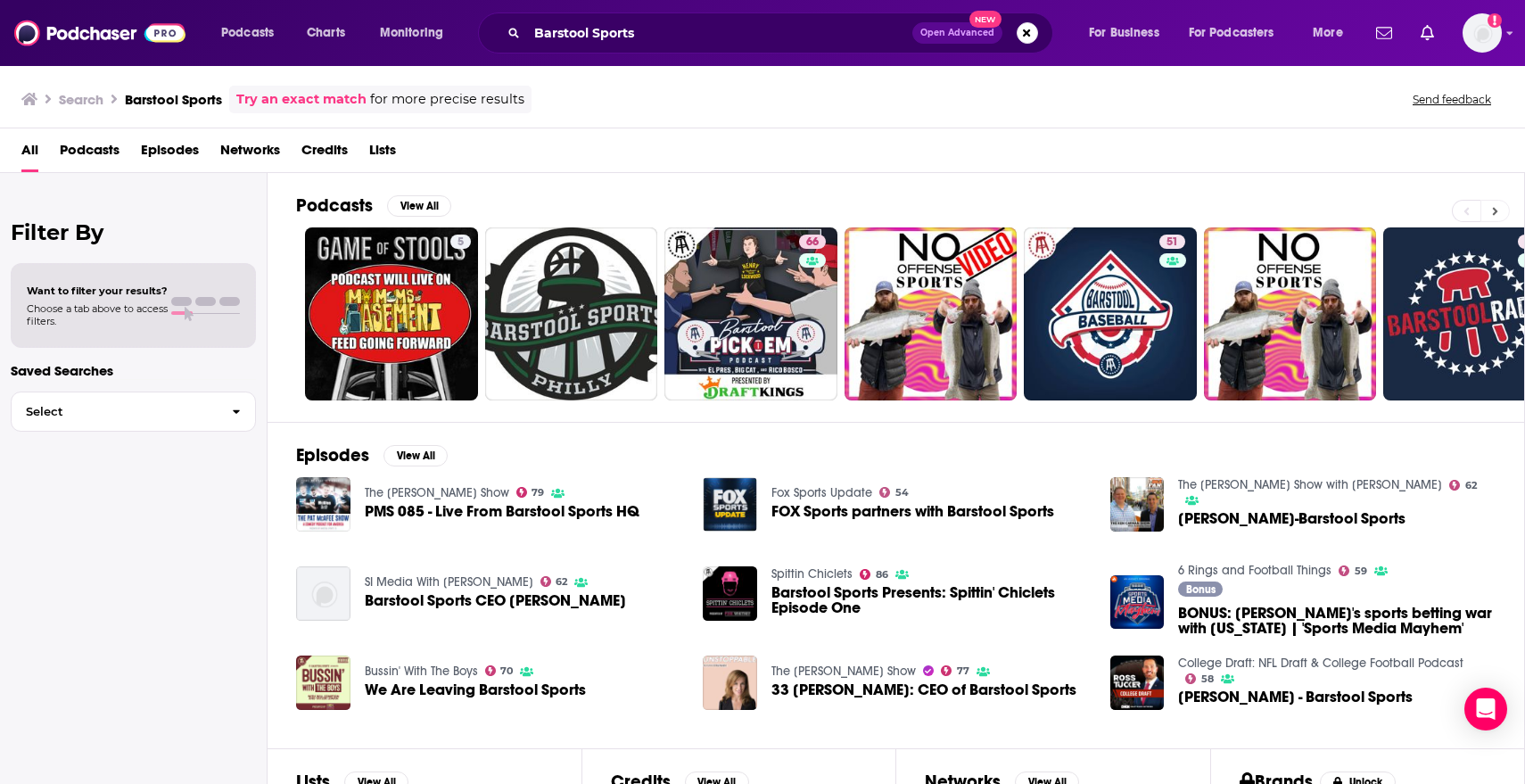
click at [1496, 213] on icon at bounding box center [1496, 211] width 6 height 8
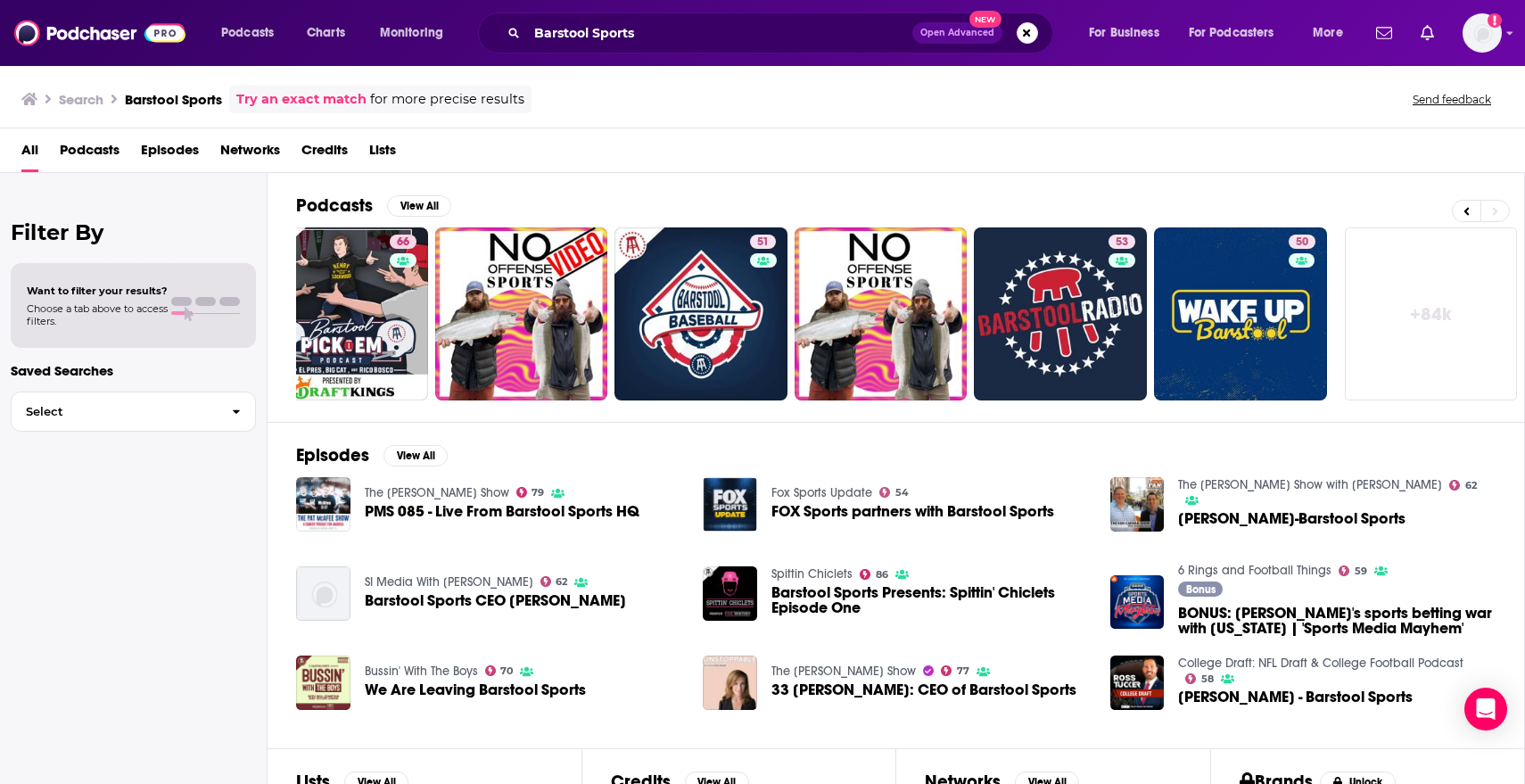
scroll to position [224, 0]
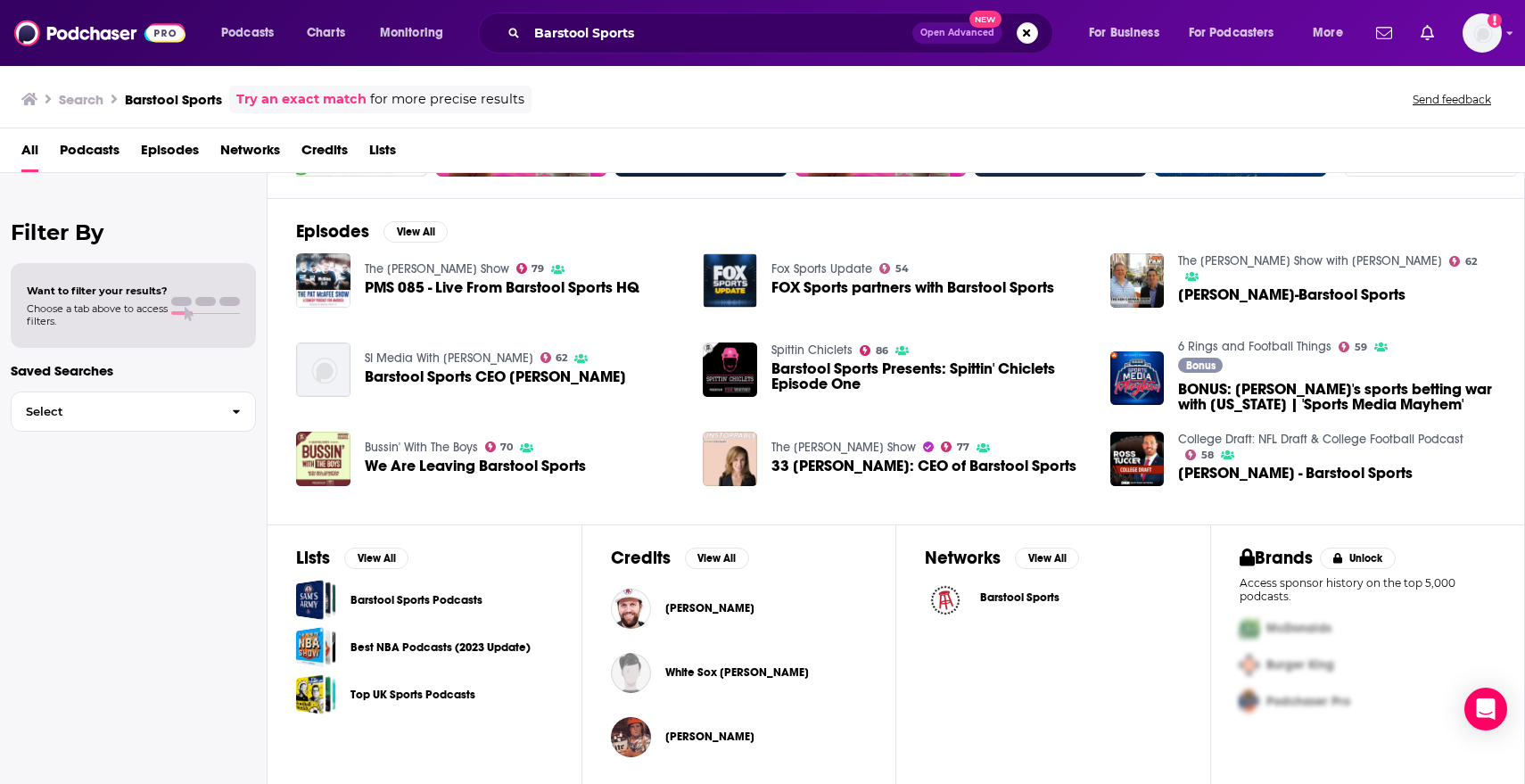
click at [437, 598] on link "Barstool Sports Podcasts" at bounding box center [416, 600] width 132 height 19
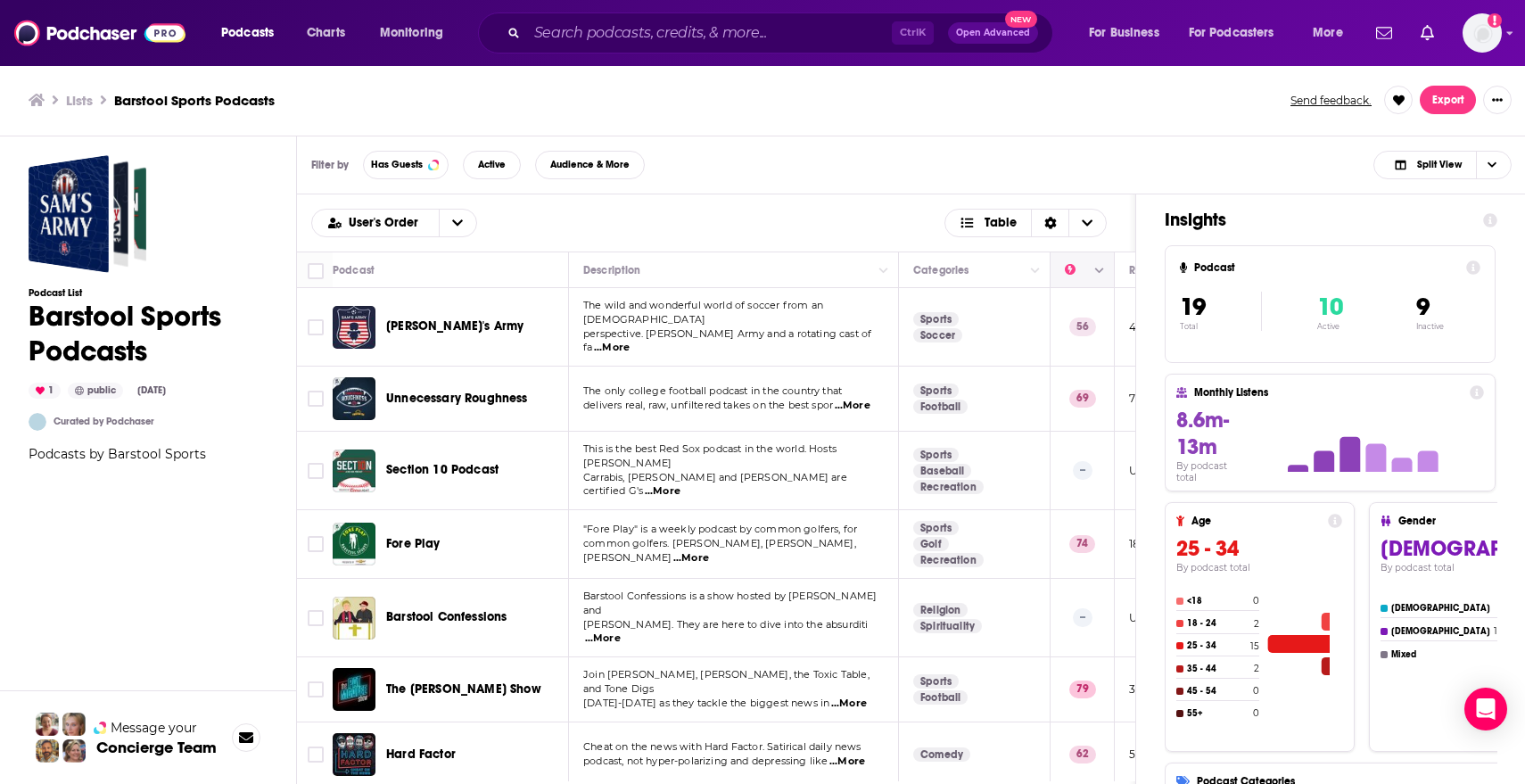
click at [1097, 269] on icon "Column Actions" at bounding box center [1099, 270] width 9 height 6
click at [887, 223] on div at bounding box center [762, 392] width 1525 height 784
click at [1092, 220] on icon "Choose View" at bounding box center [1086, 223] width 11 height 13
click at [887, 200] on div "User's Order Table Card Table" at bounding box center [717, 223] width 839 height 57
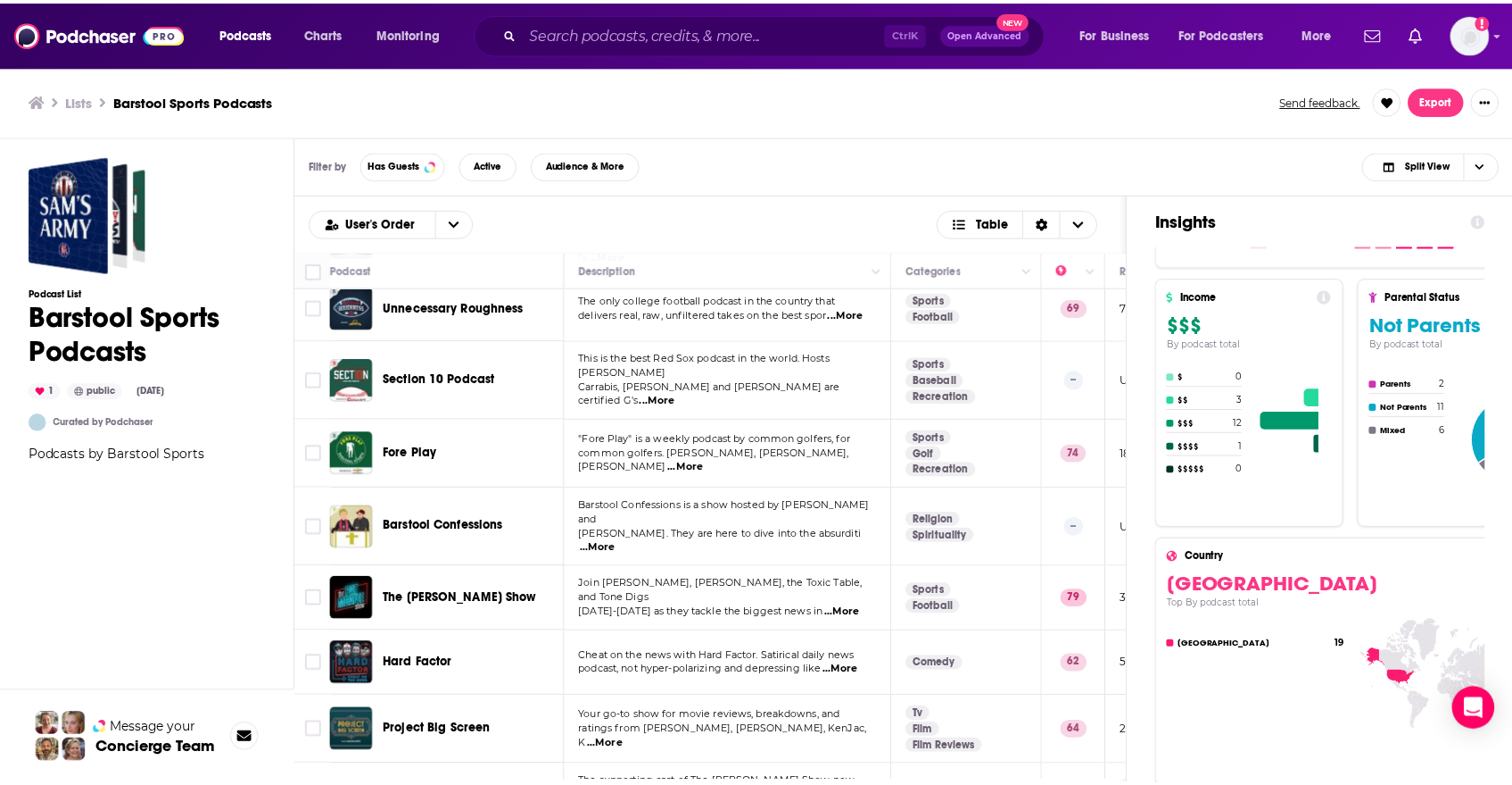
scroll to position [89, 0]
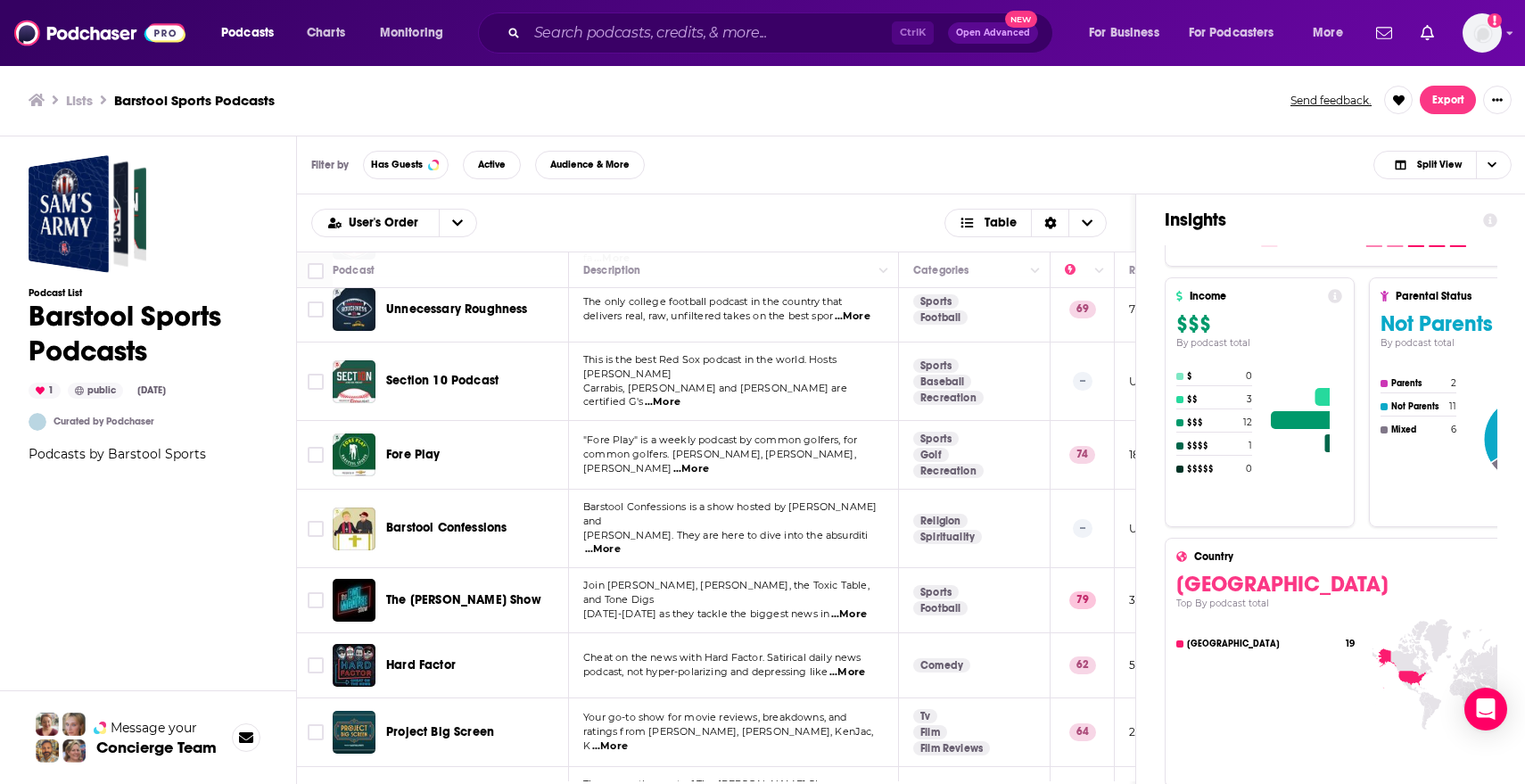
click at [420, 446] on span "Fore Play" at bounding box center [413, 454] width 54 height 15
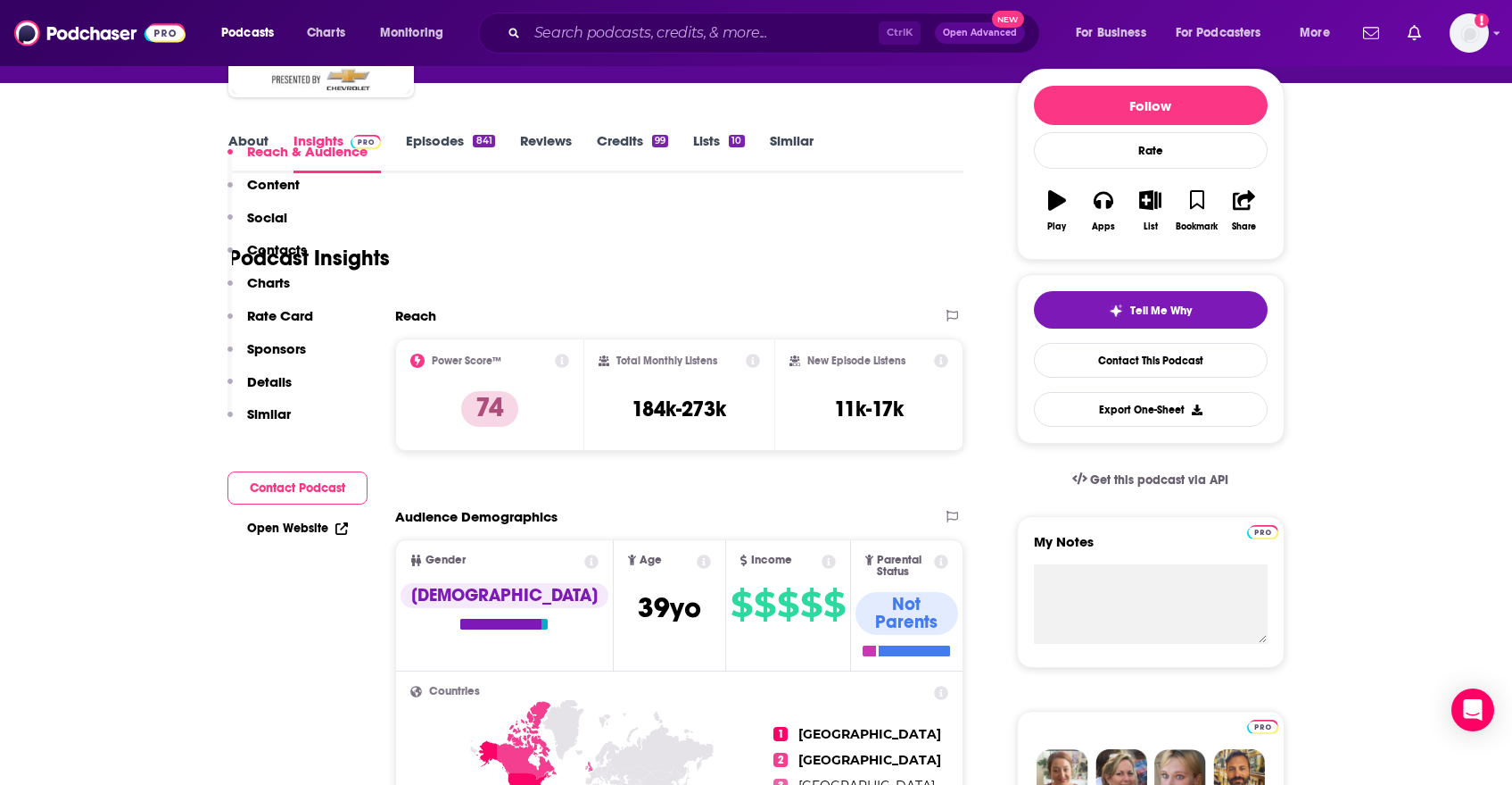
scroll to position [357, 0]
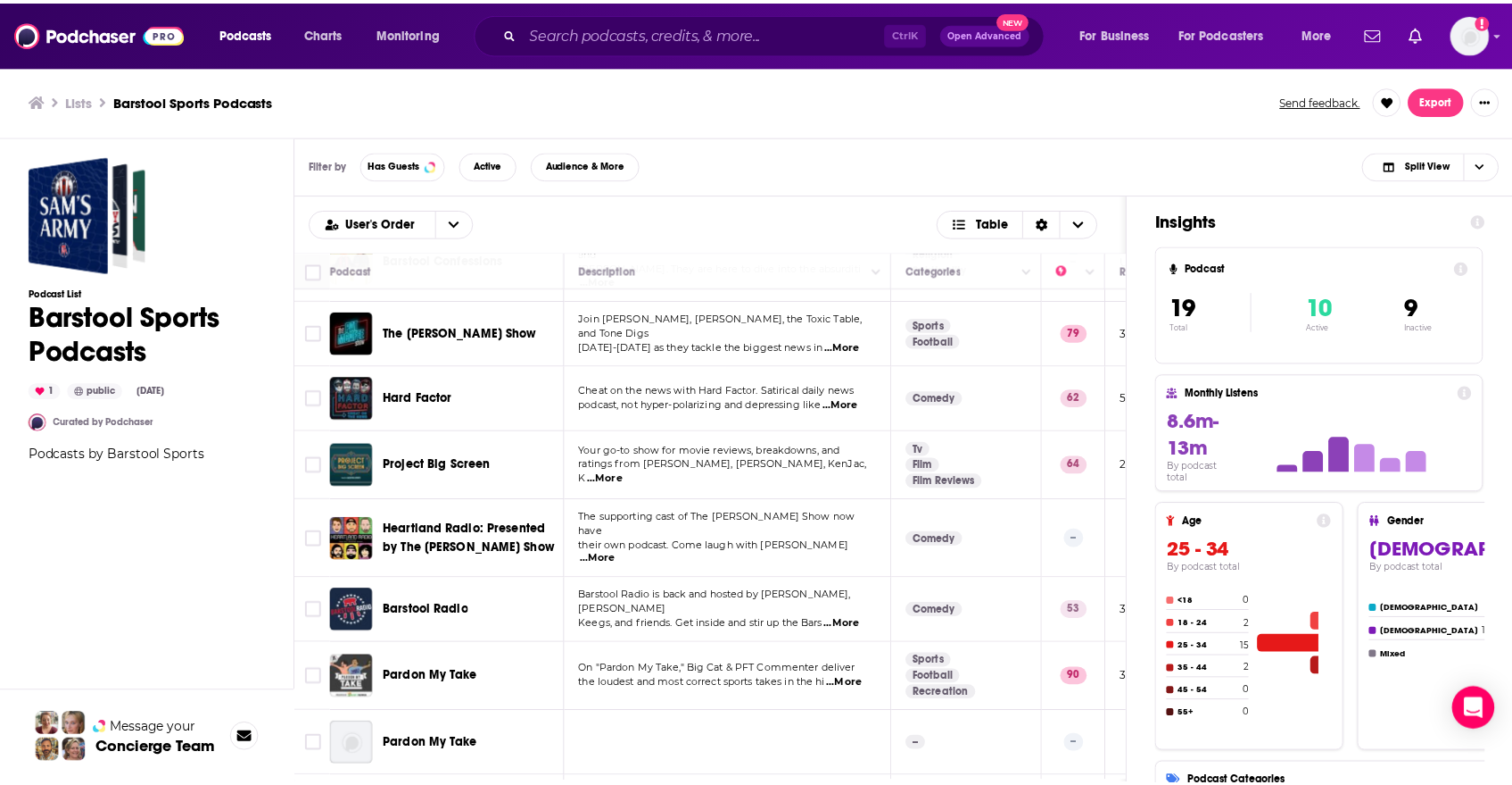
scroll to position [267, 0]
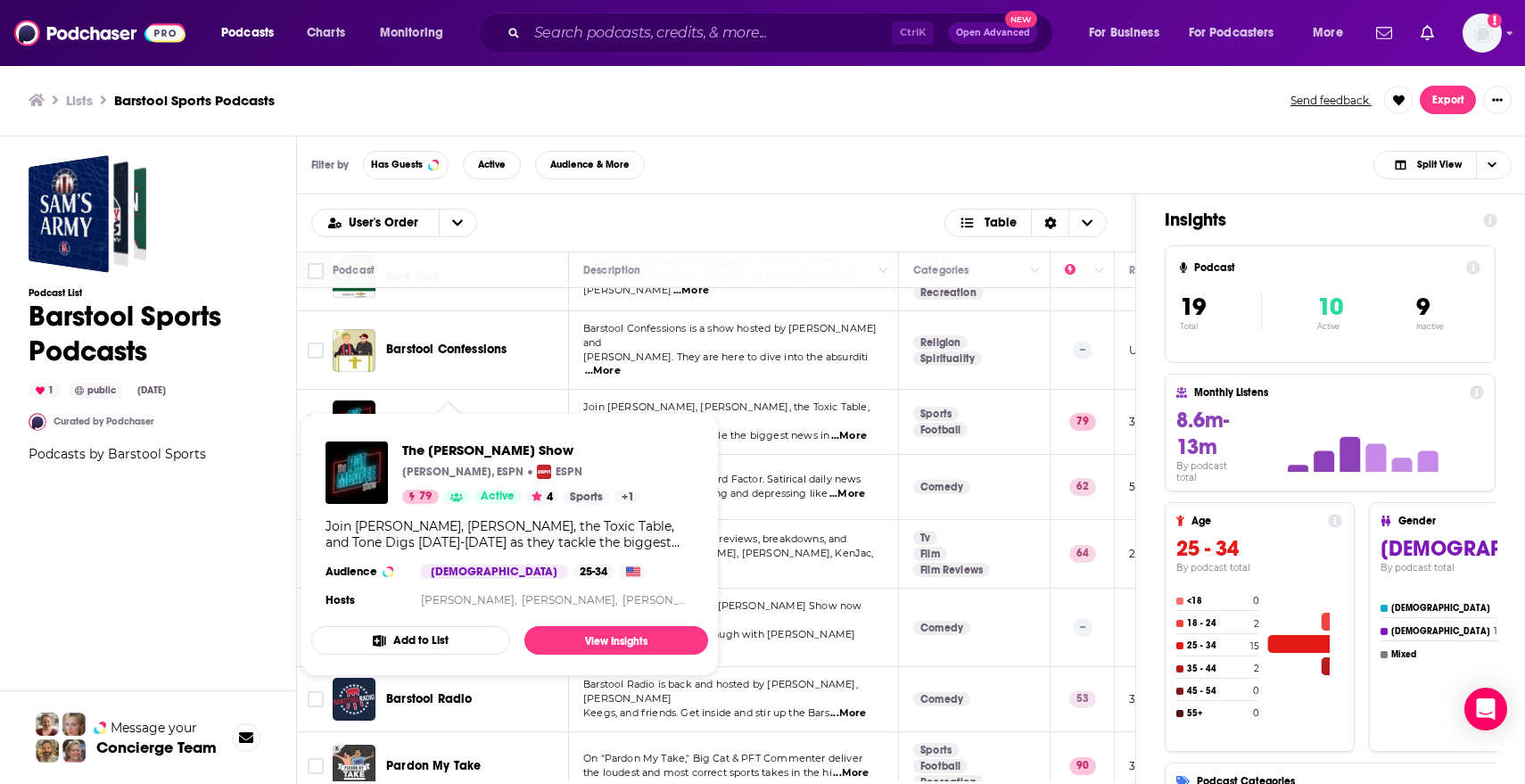
click at [481, 413] on span "The Pat McAfee Show" at bounding box center [464, 421] width 155 height 15
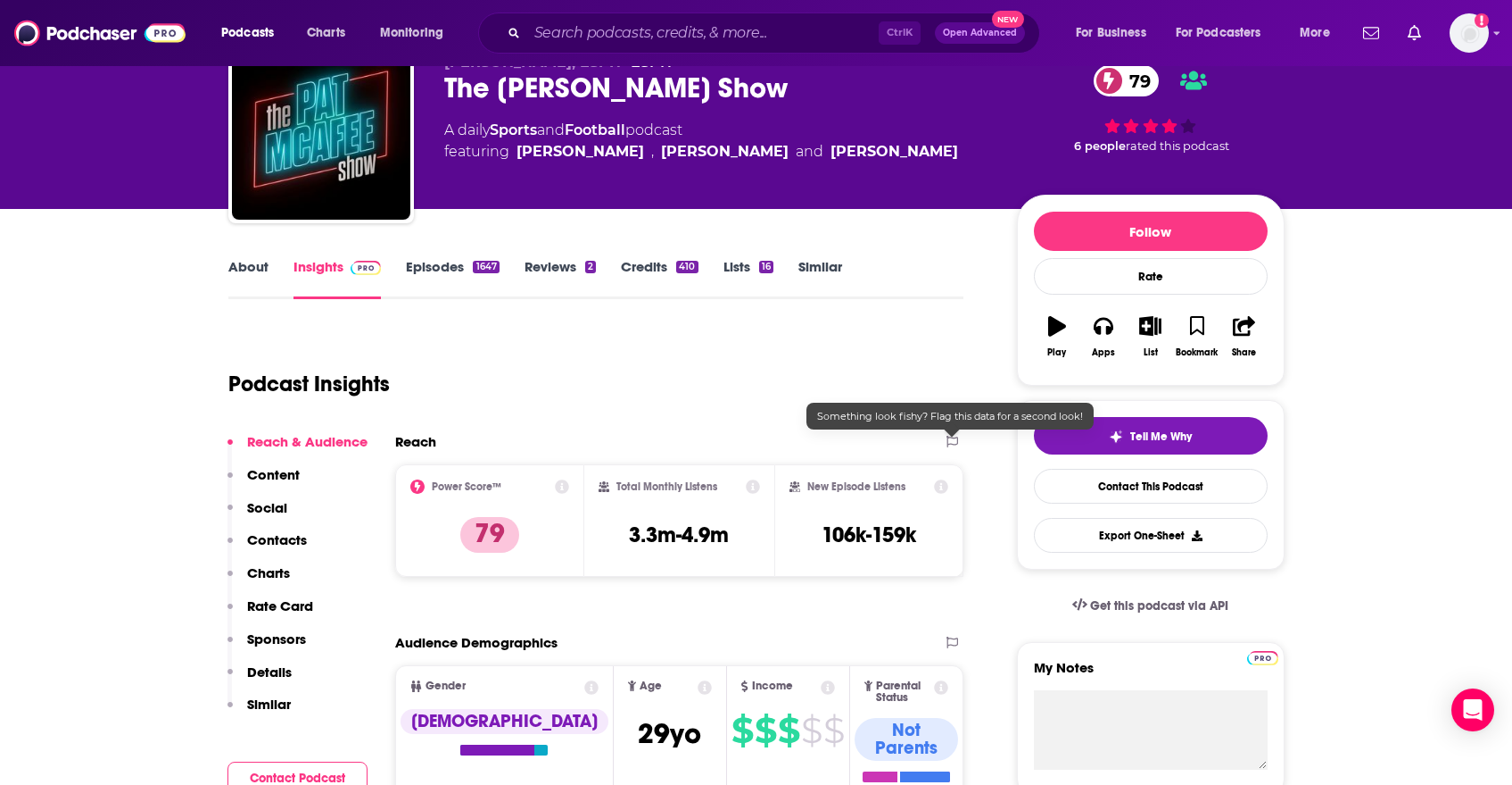
scroll to position [357, 0]
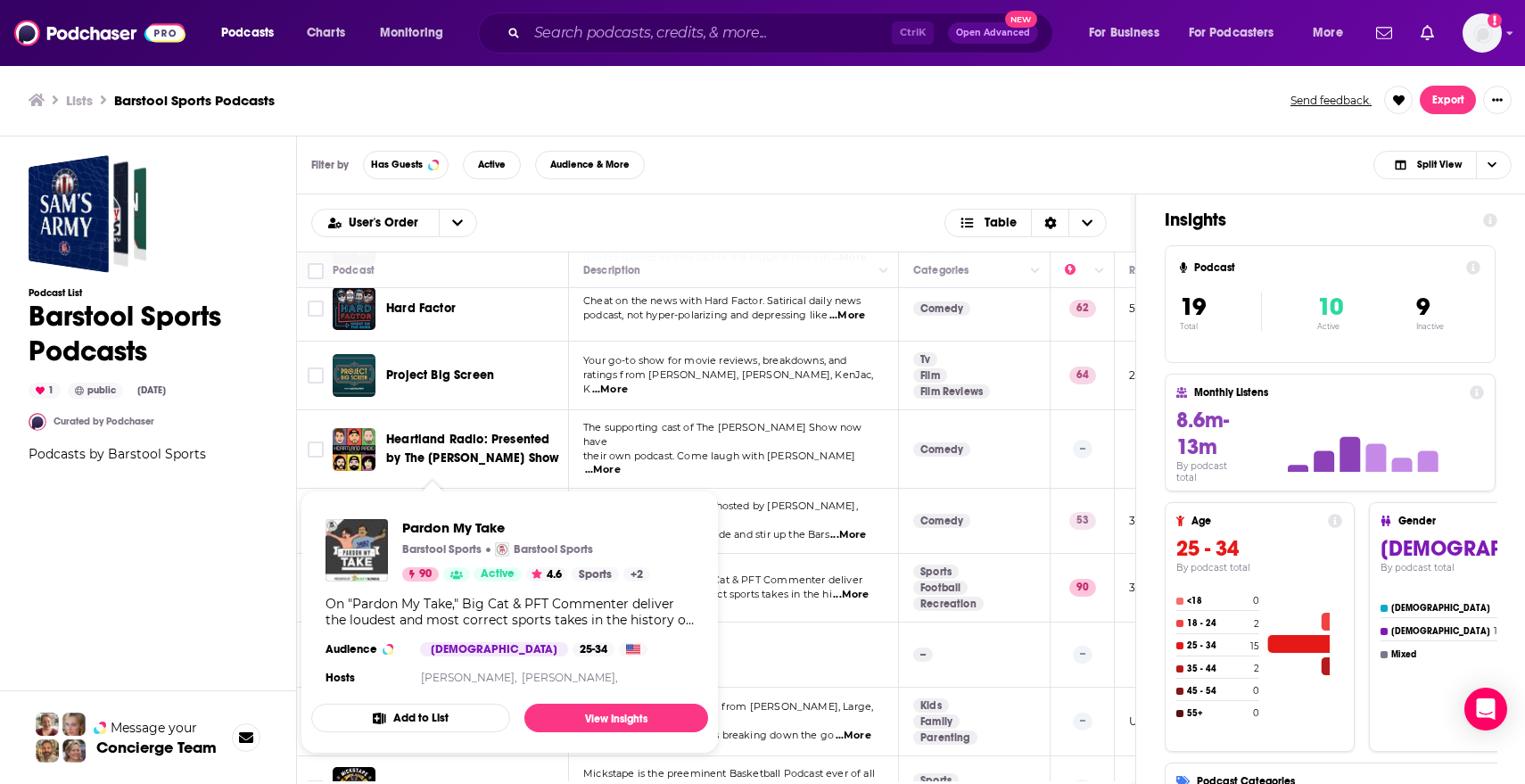
scroll to position [624, 0]
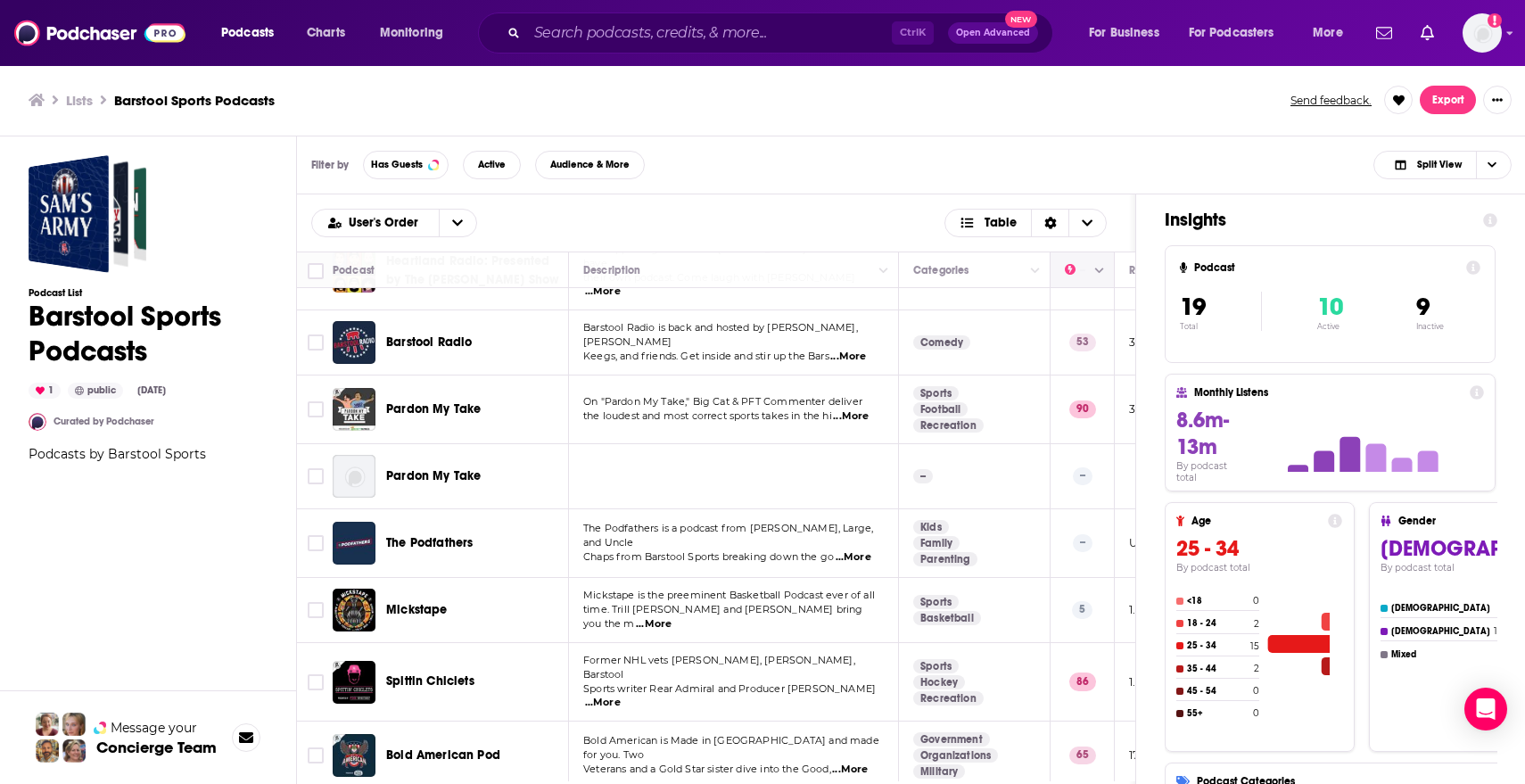
click at [1088, 269] on icon "Move" at bounding box center [1081, 270] width 21 height 21
click at [1099, 269] on icon "Column Actions" at bounding box center [1099, 270] width 9 height 11
click at [1099, 273] on div at bounding box center [762, 392] width 1525 height 784
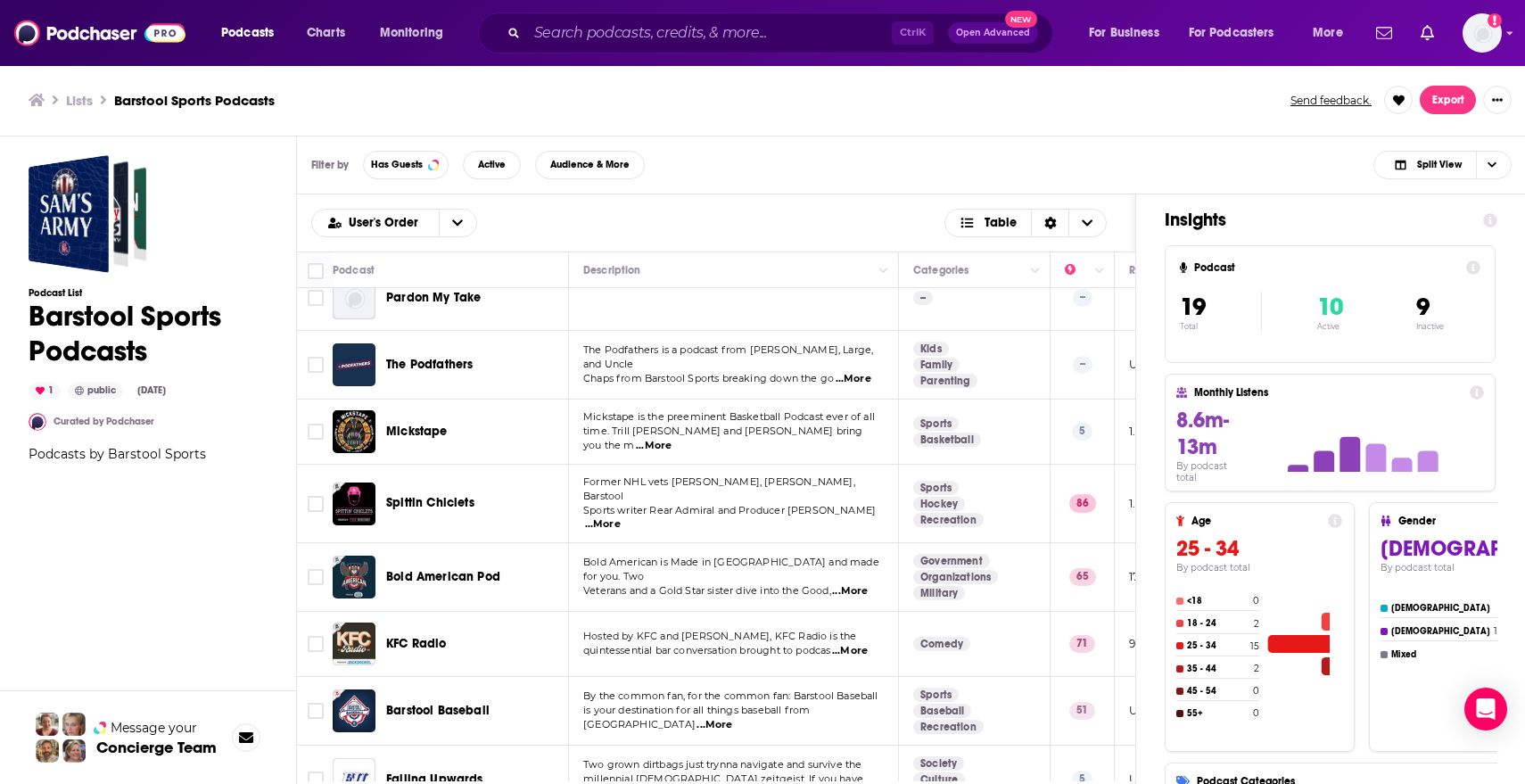
scroll to position [857, 0]
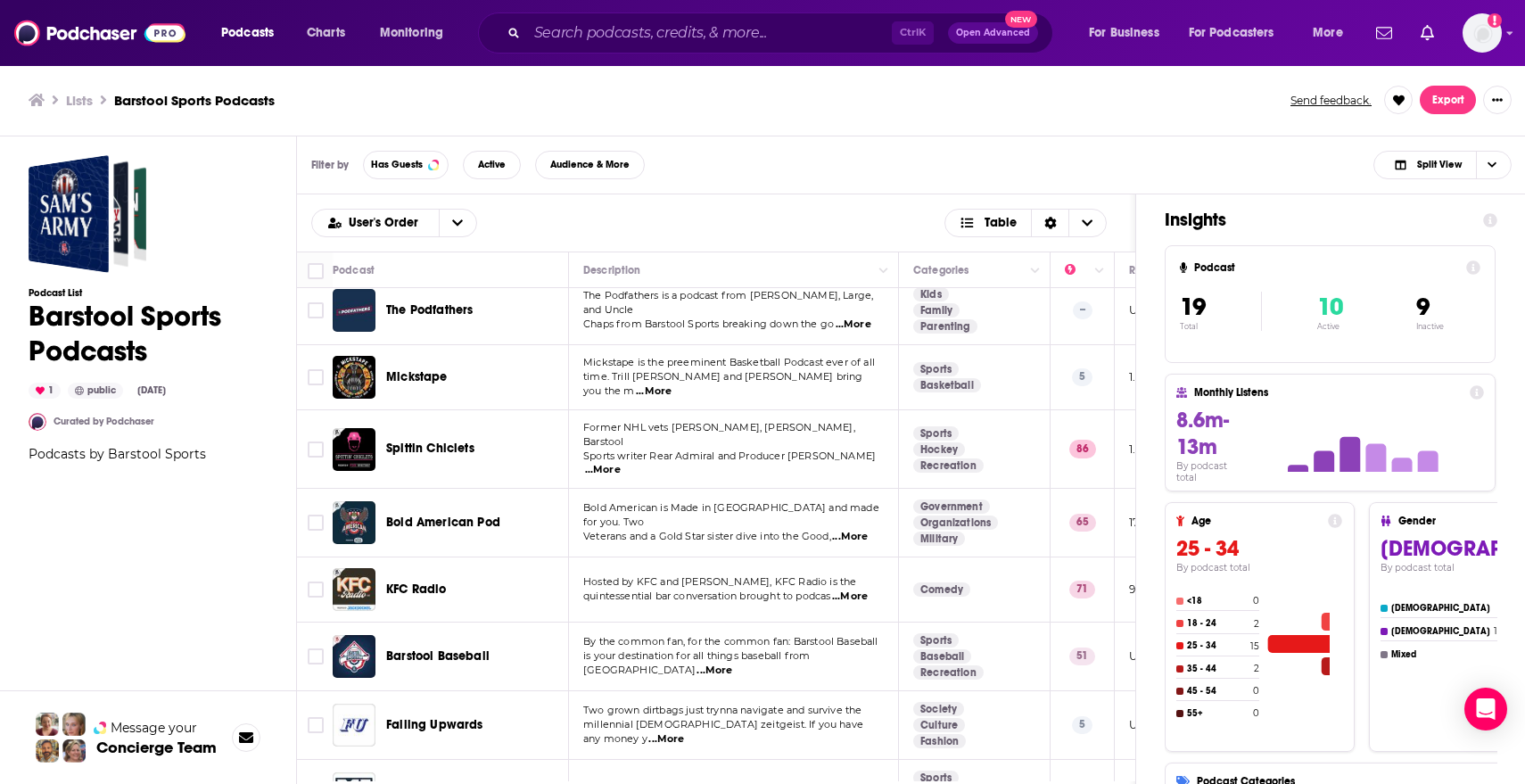
click at [231, 583] on div "Podcast List Barstool Sports Podcasts 1 public Feb 13th, 2025 Curated by Podcha…" at bounding box center [147, 541] width 239 height 772
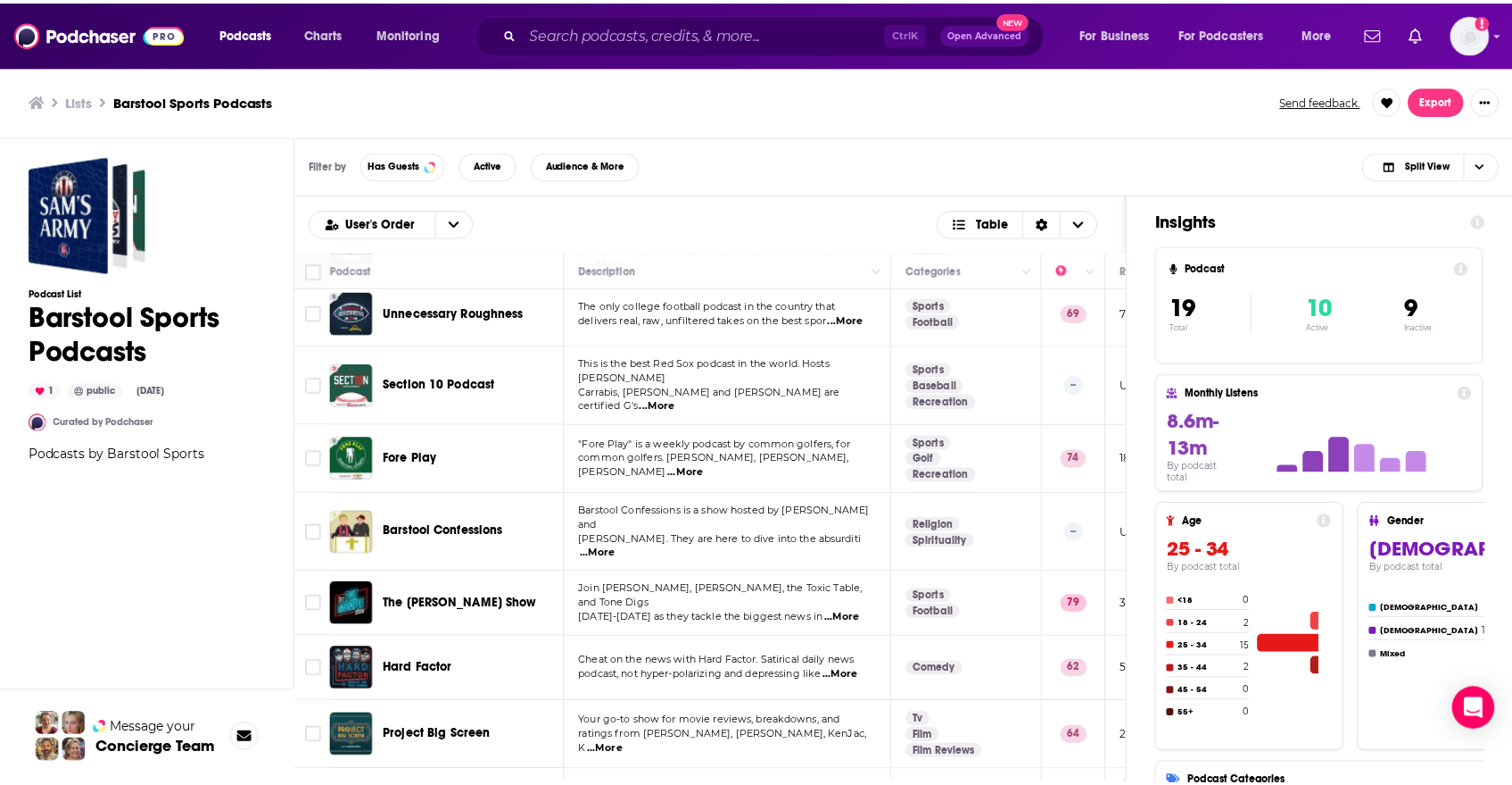
scroll to position [0, 0]
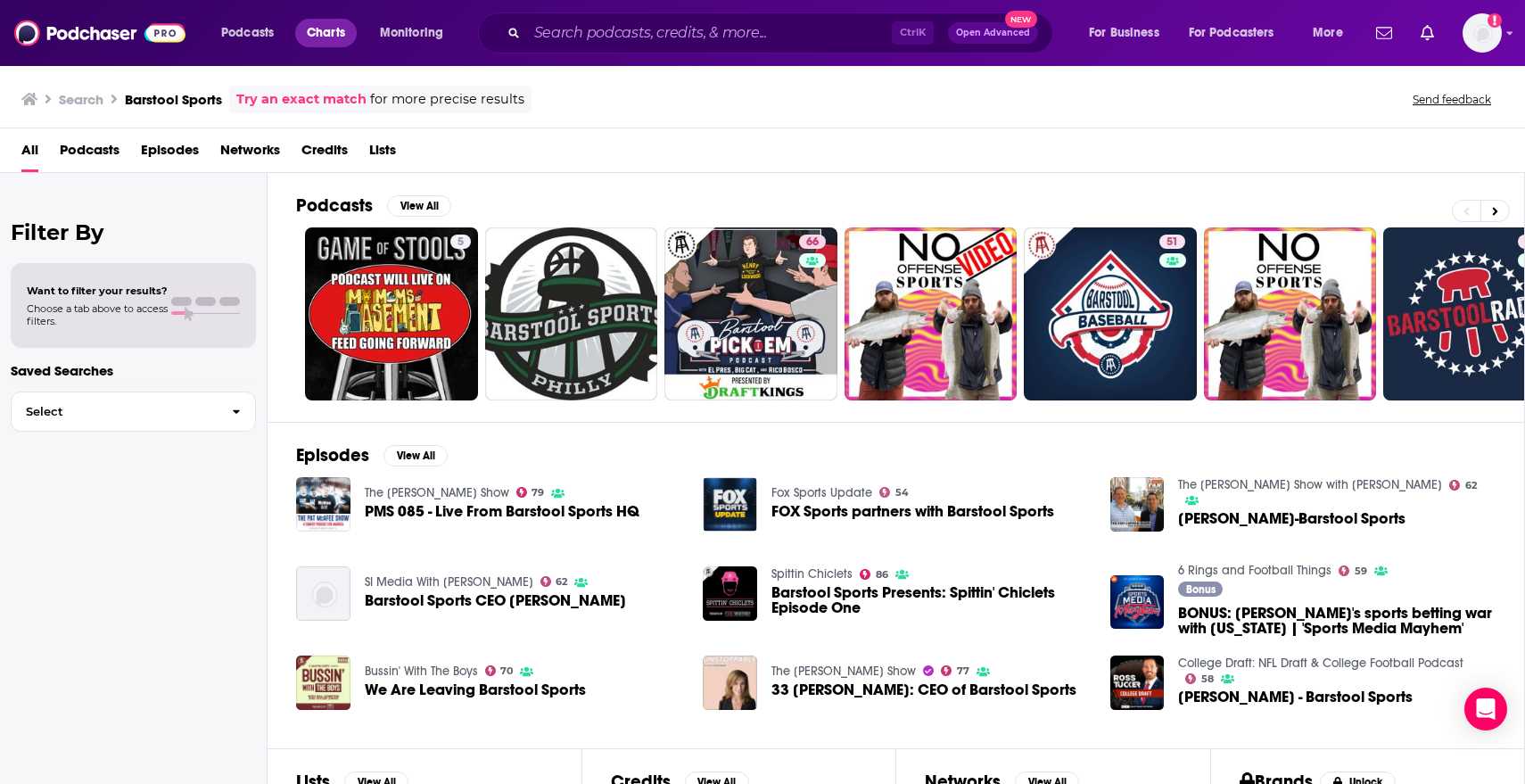
click at [313, 32] on span "Charts" at bounding box center [326, 33] width 39 height 25
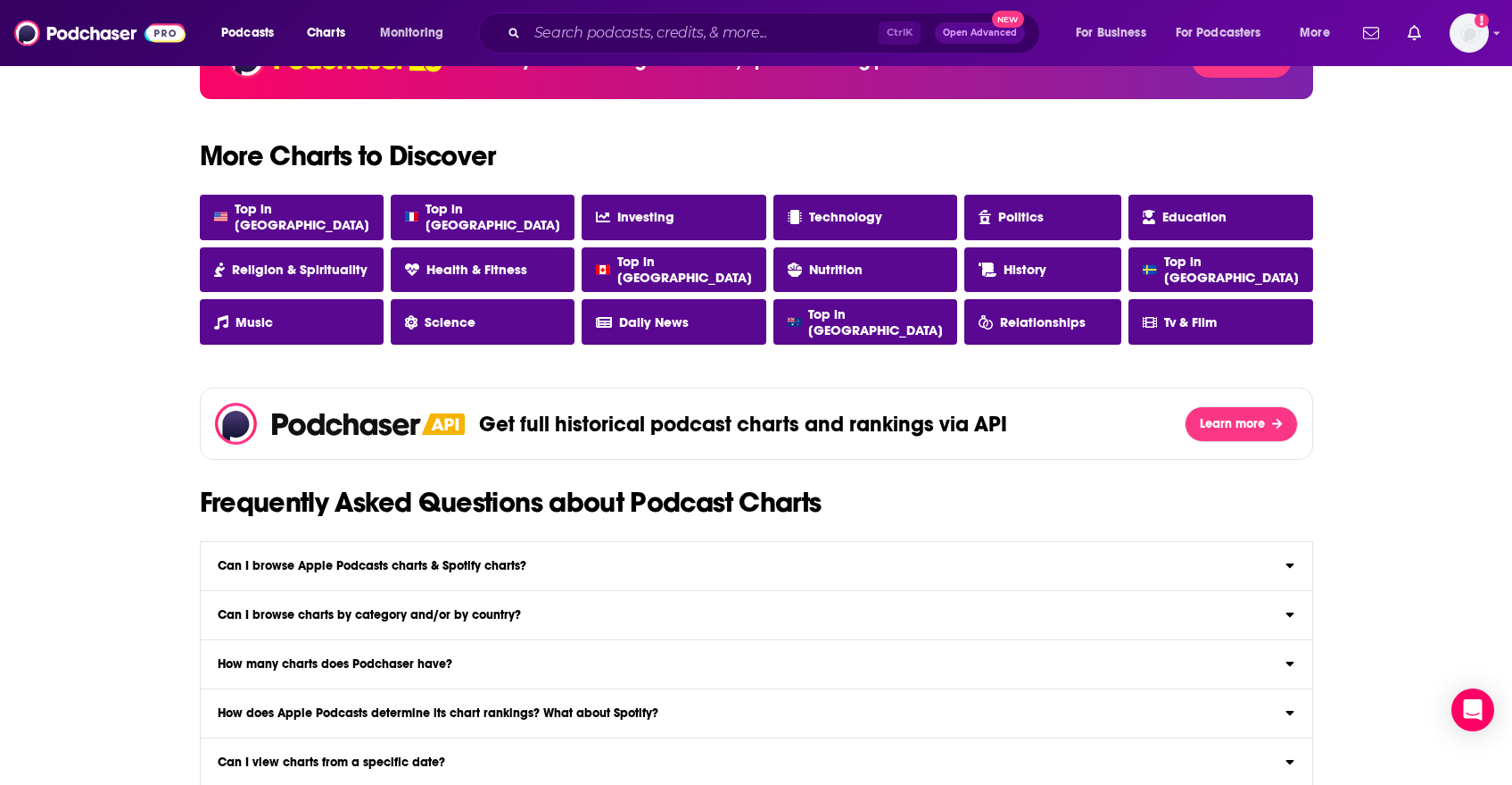
scroll to position [1518, 0]
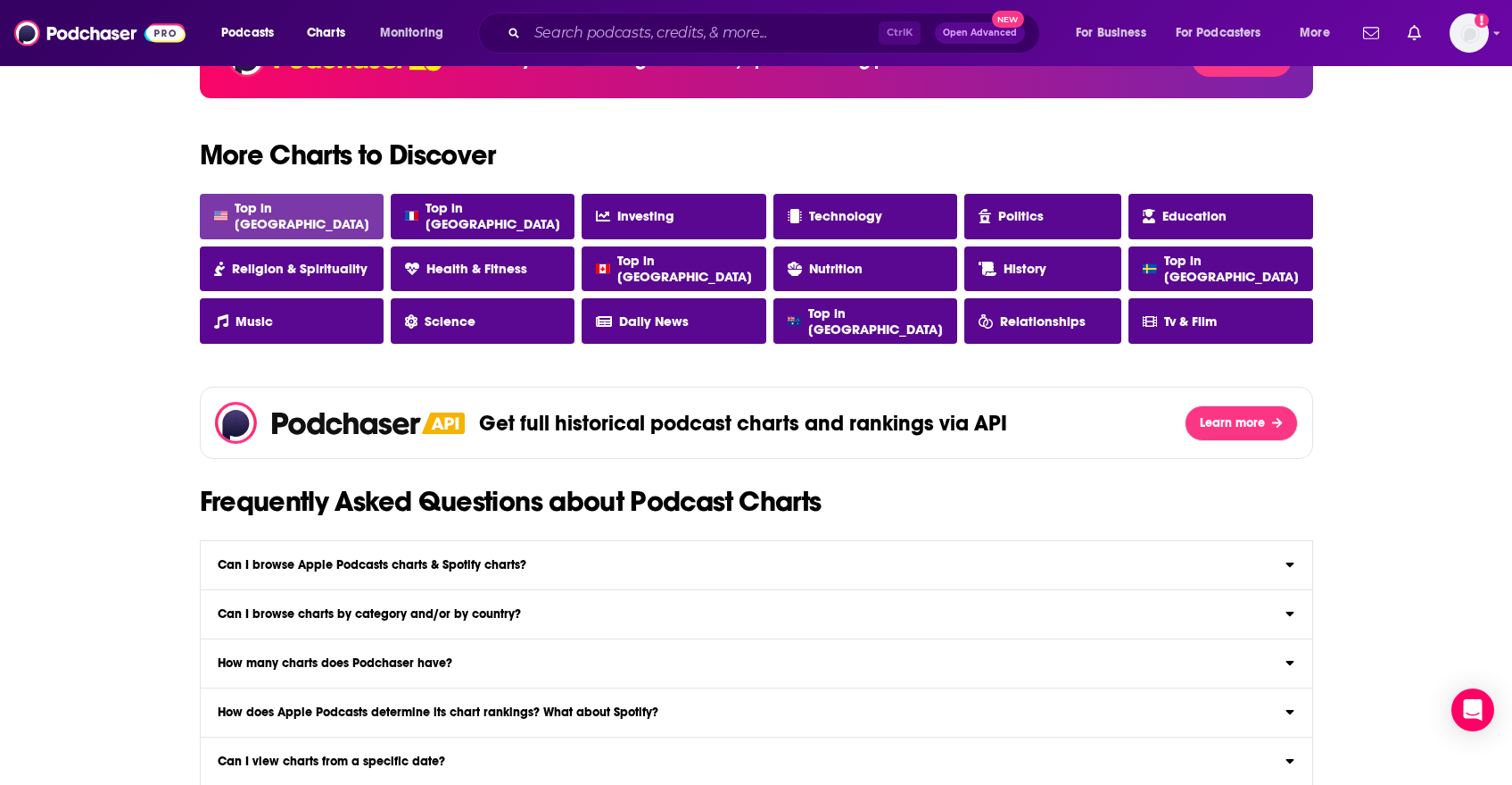
click at [317, 205] on link "Top in USA" at bounding box center [292, 216] width 184 height 46
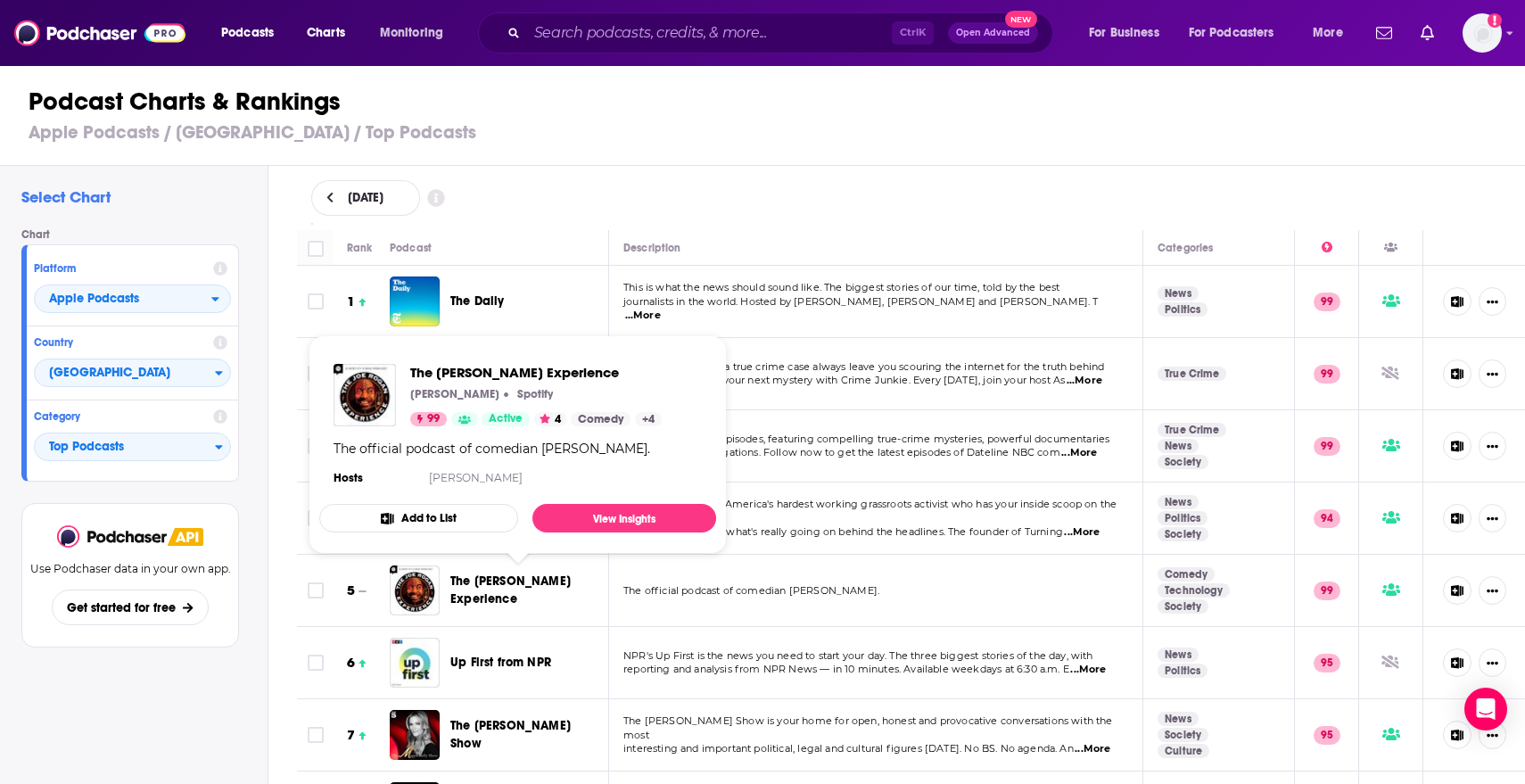
click at [490, 583] on span "The Joe Rogan Experience" at bounding box center [510, 589] width 120 height 33
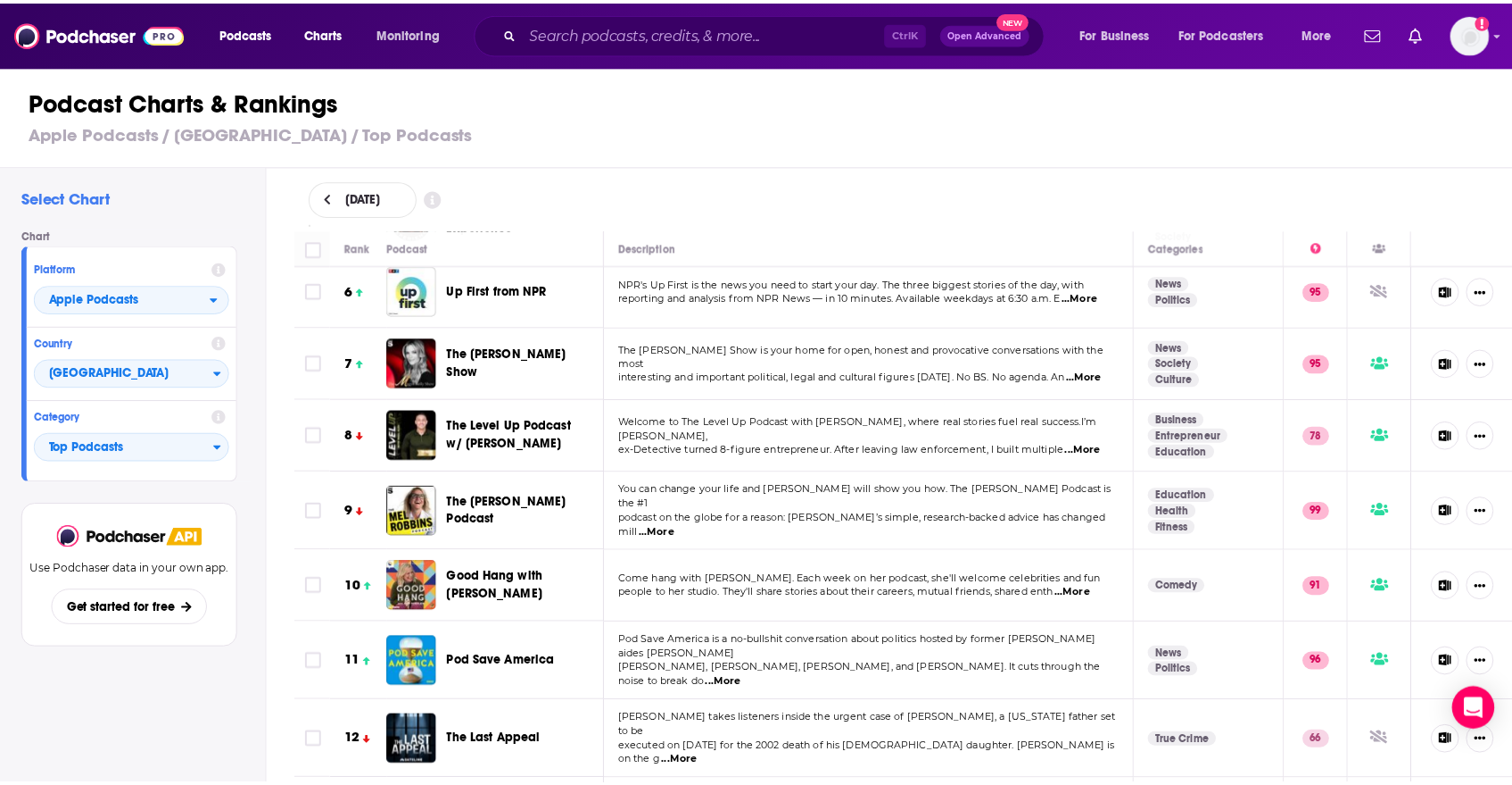
scroll to position [357, 0]
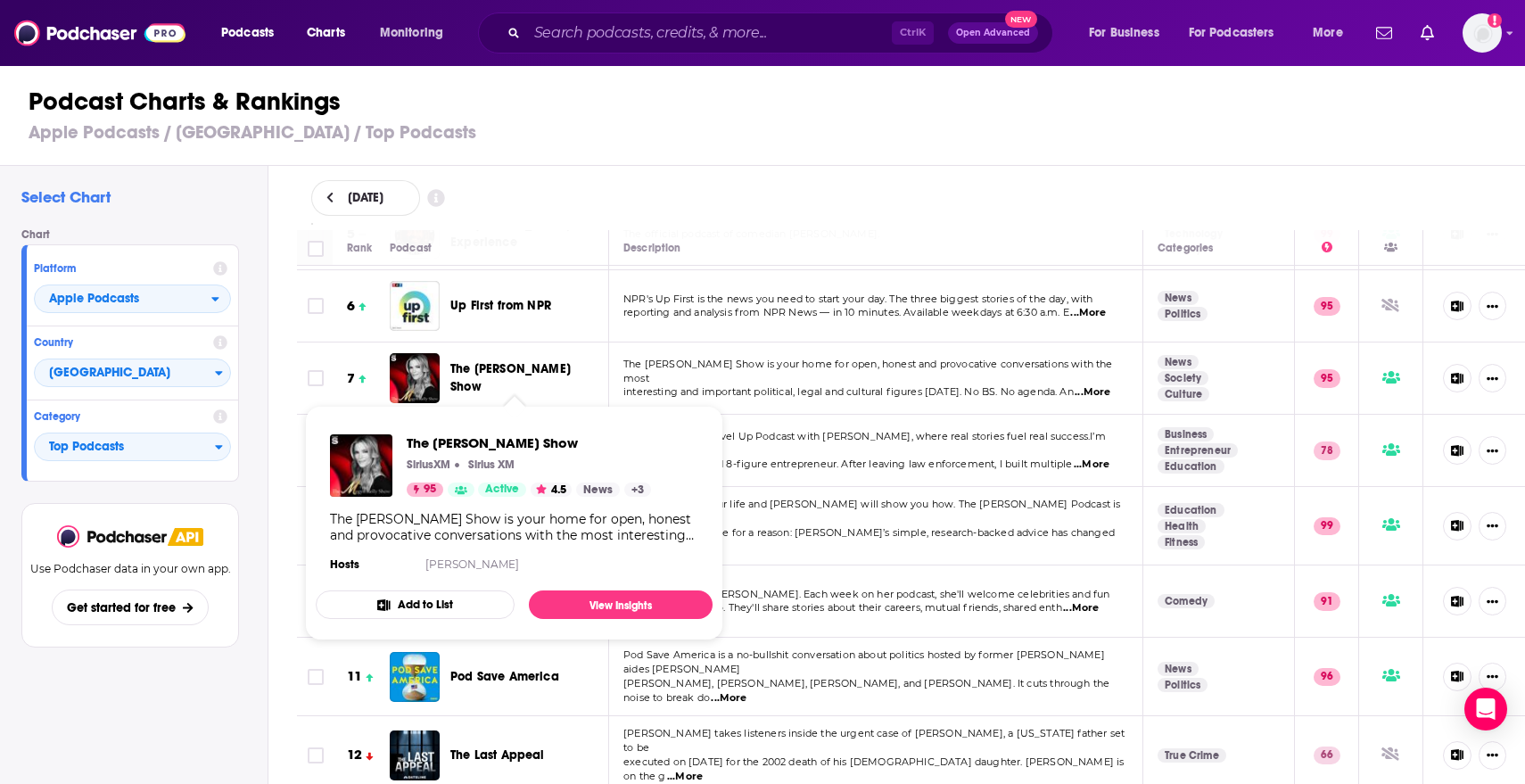
click at [537, 377] on span "The Megyn Kelly Show" at bounding box center [510, 377] width 120 height 33
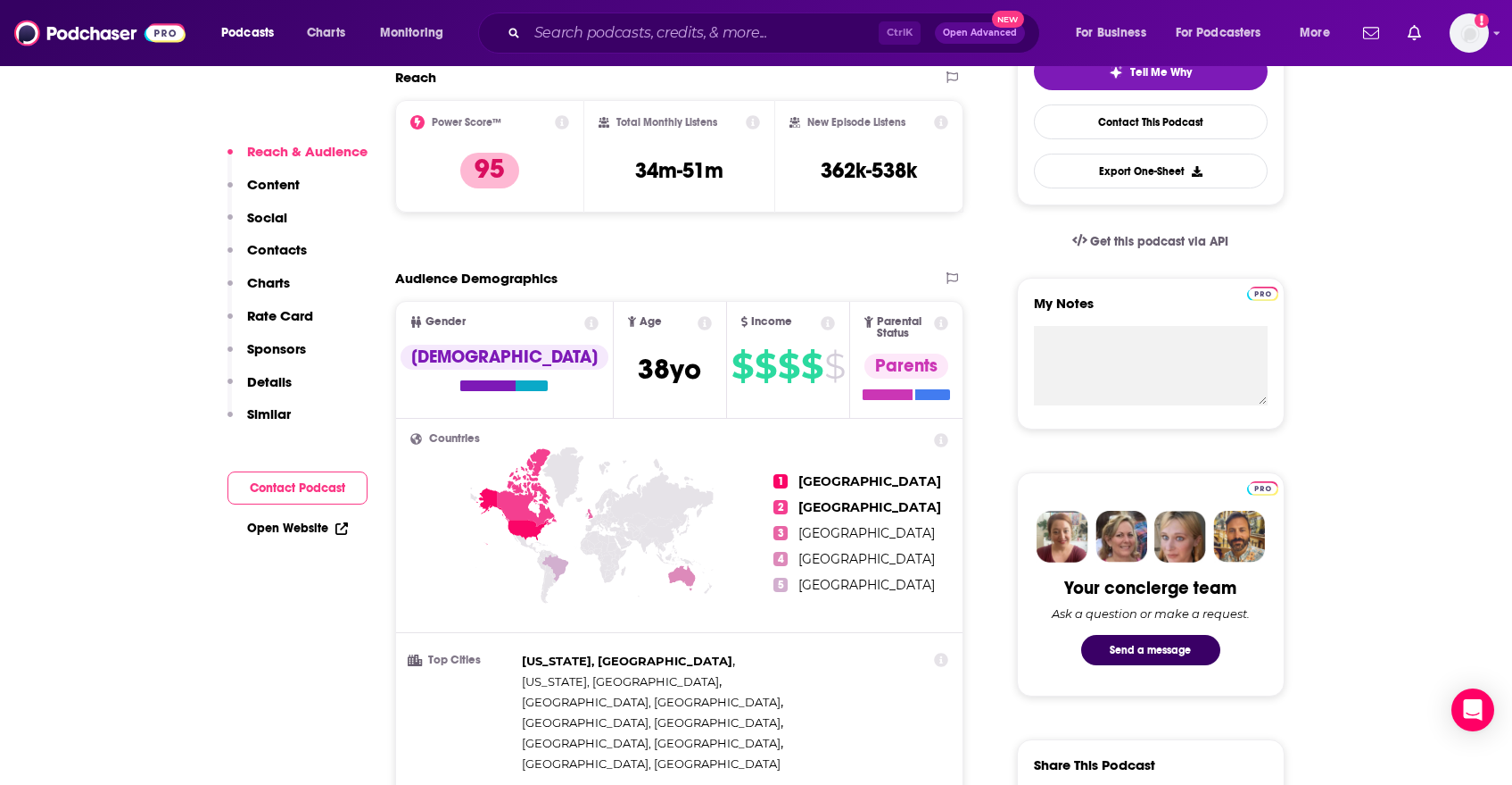
scroll to position [174, 0]
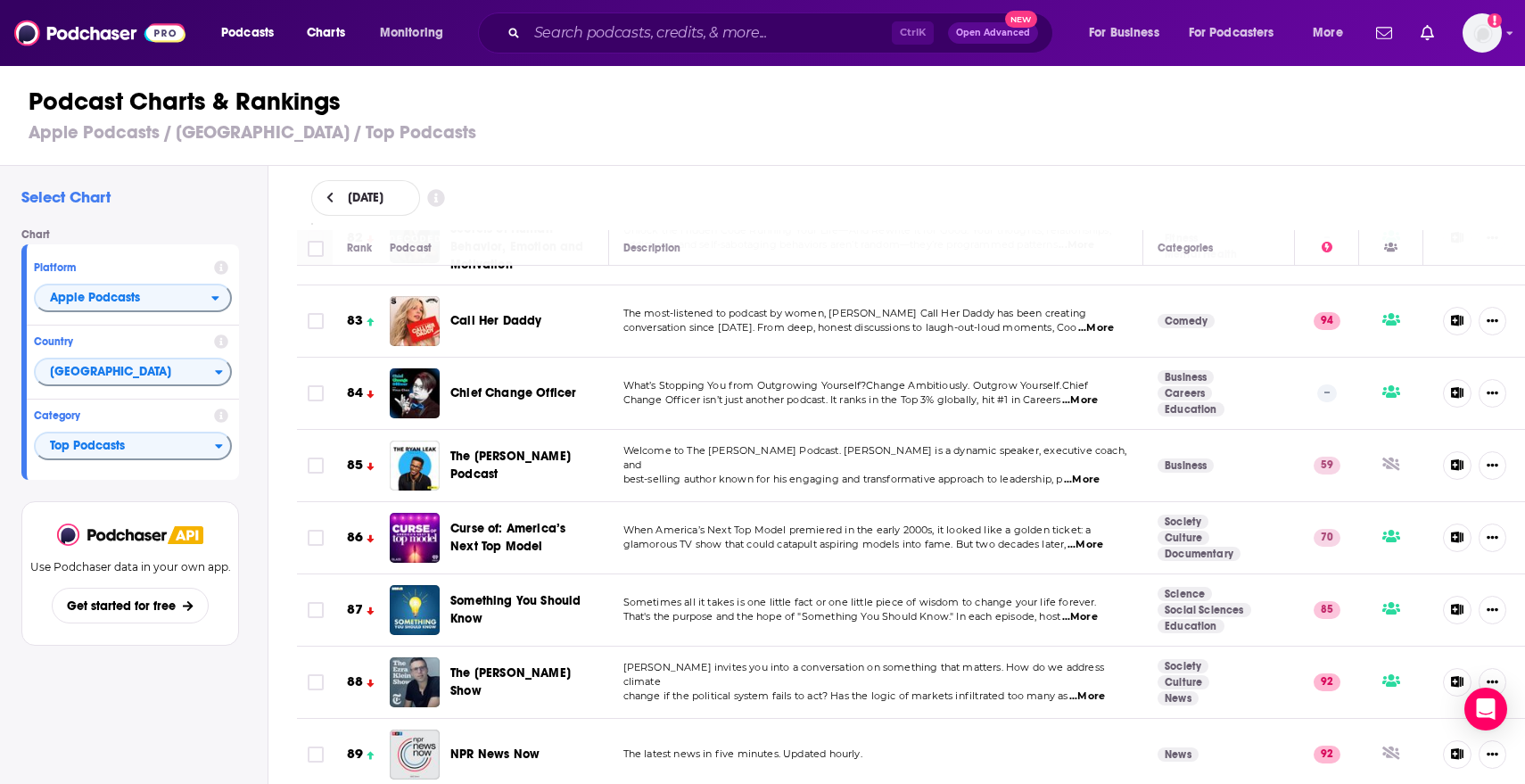
scroll to position [5973, 0]
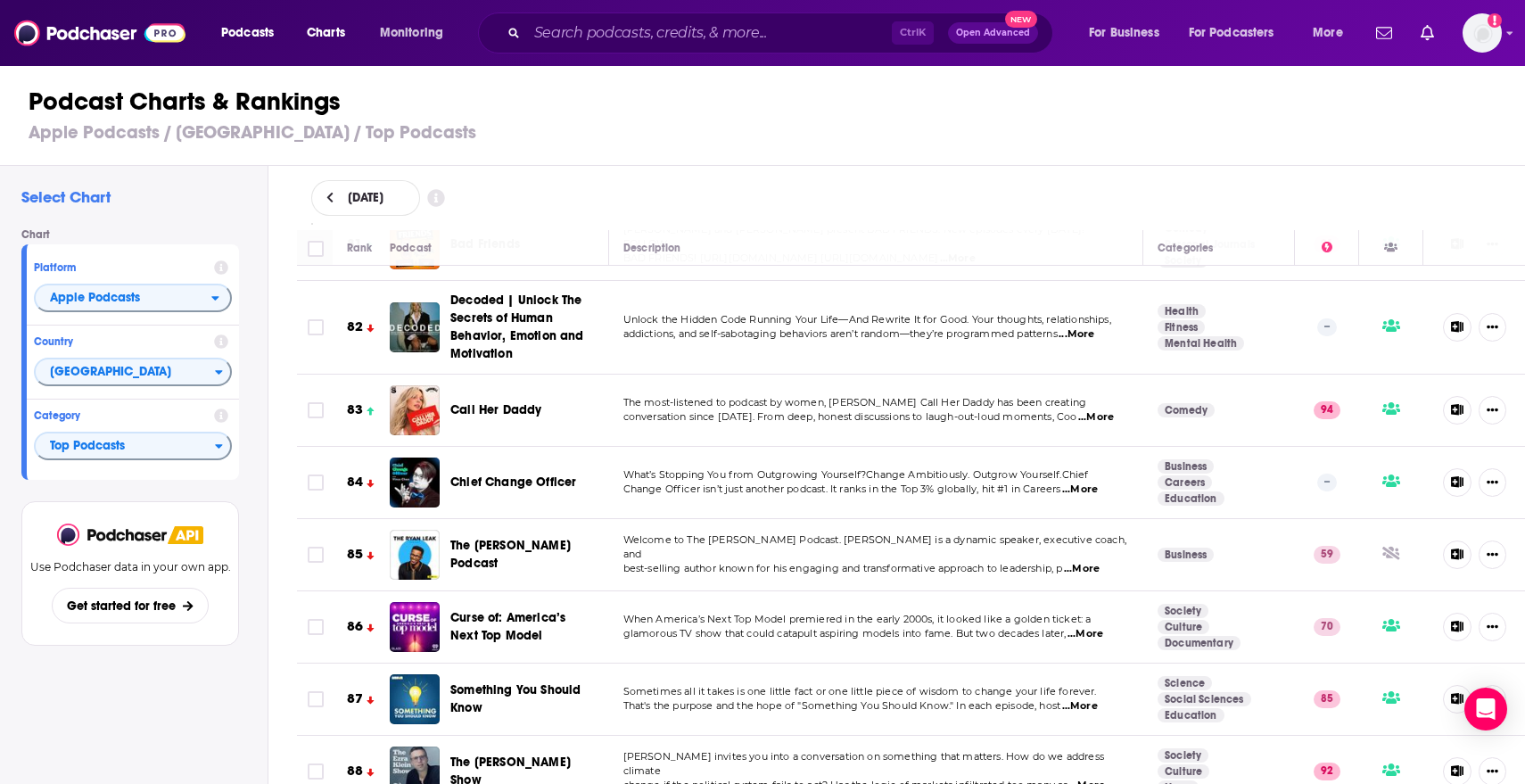
click at [1180, 403] on link "Comedy" at bounding box center [1186, 409] width 57 height 15
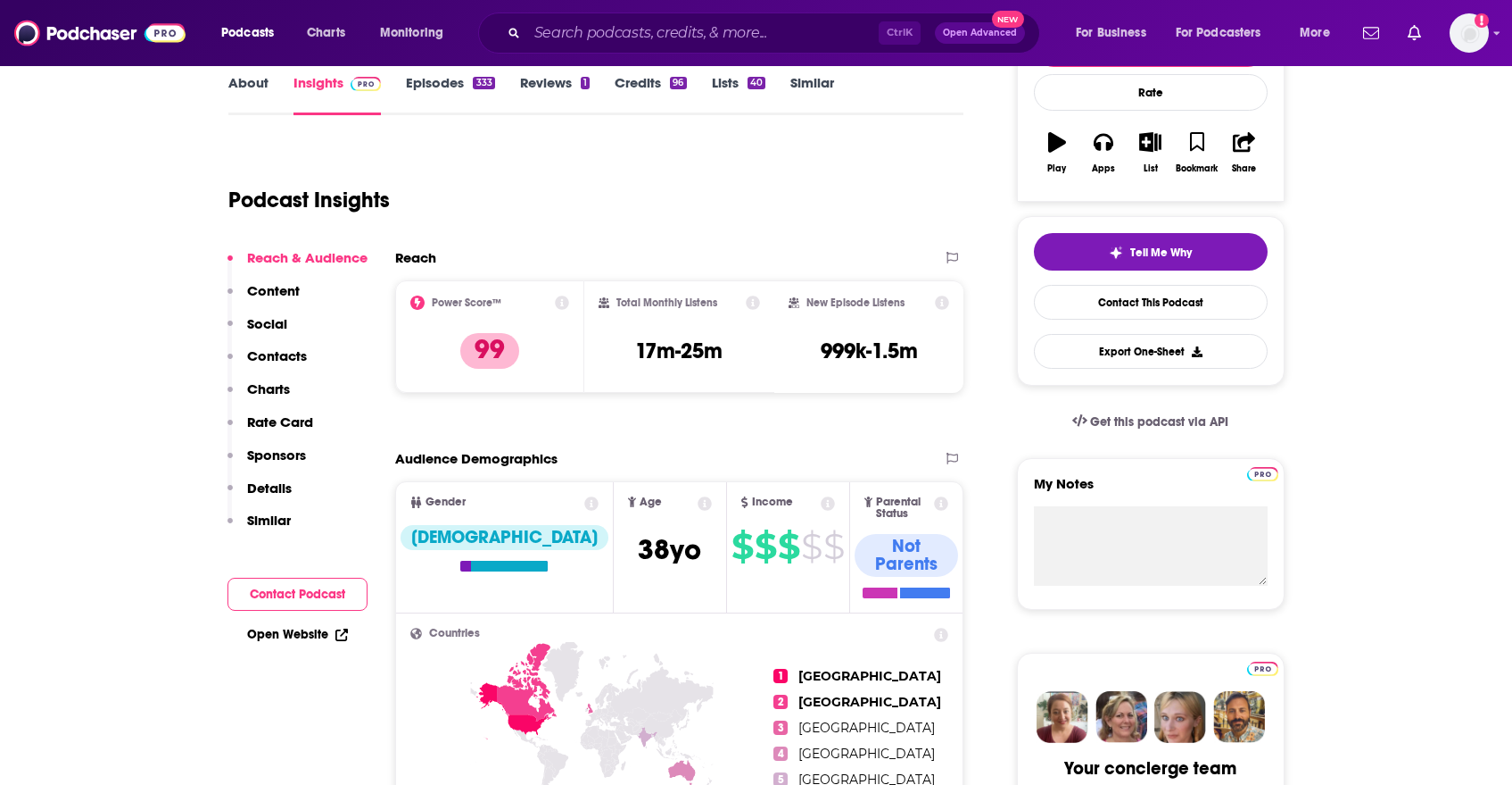
scroll to position [267, 0]
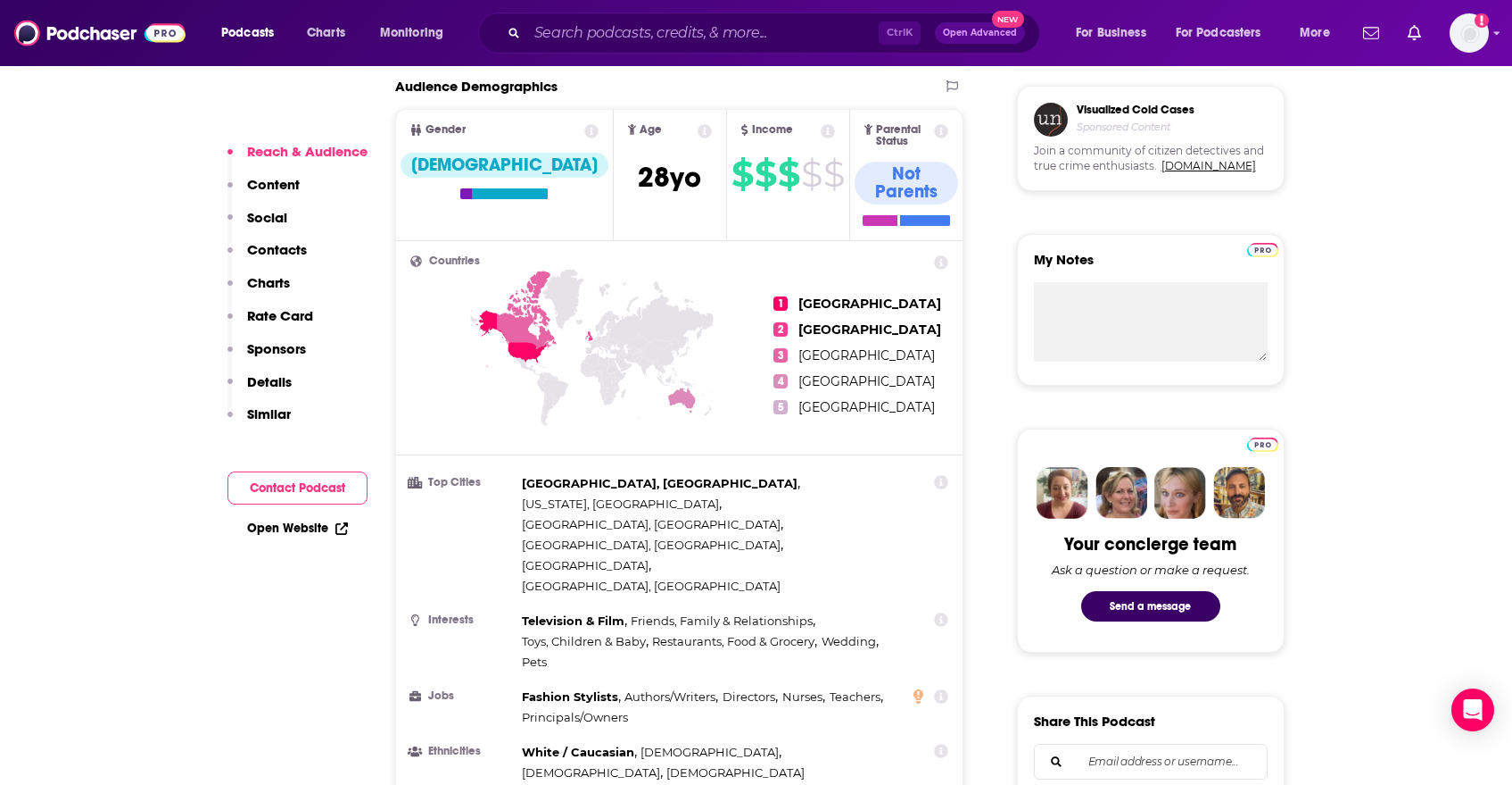
scroll to position [714, 0]
